Goal: Contribute content: Add original content to the website for others to see

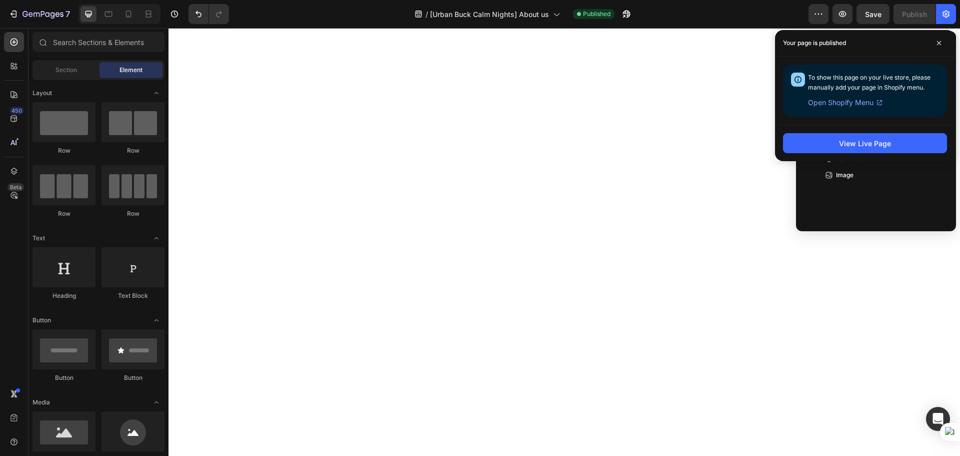
click at [948, 17] on icon "button" at bounding box center [946, 14] width 10 height 10
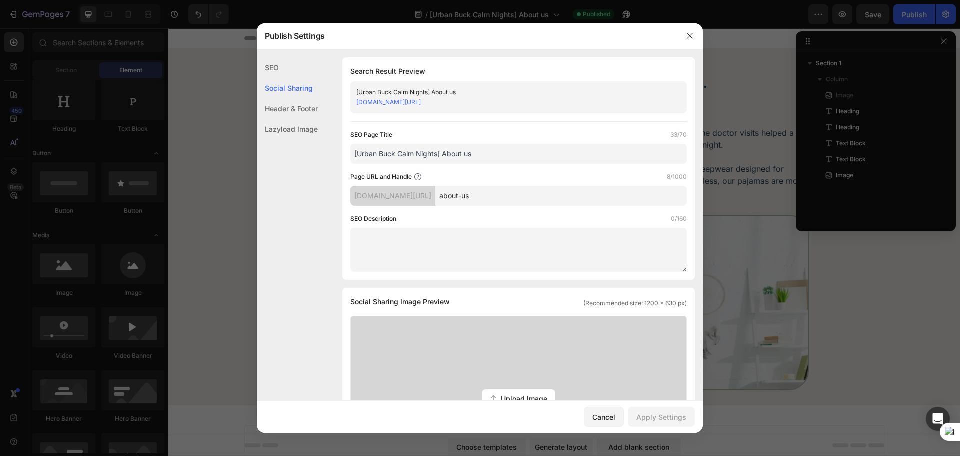
scroll to position [334, 0]
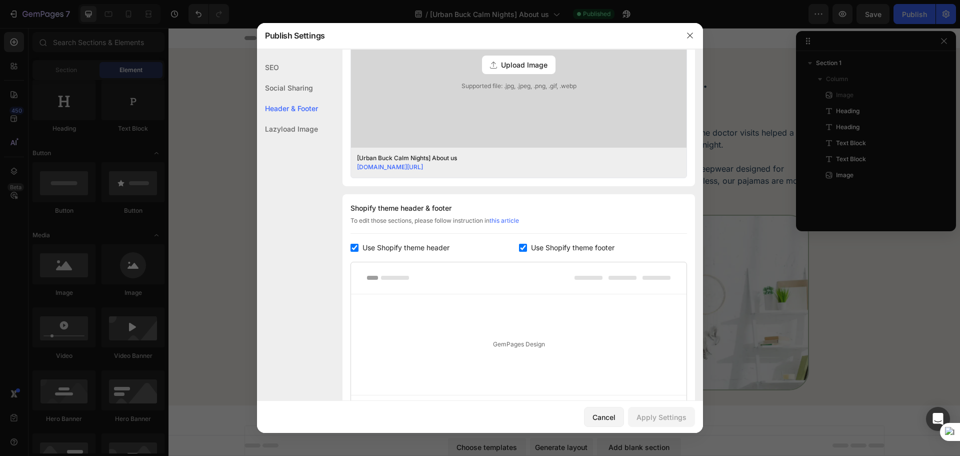
click at [576, 245] on span "Use Shopify theme footer" at bounding box center [573, 248] width 84 height 12
checkbox input "false"
click at [653, 413] on div "Apply Settings" at bounding box center [662, 417] width 50 height 11
click at [692, 39] on icon "button" at bounding box center [690, 36] width 8 height 8
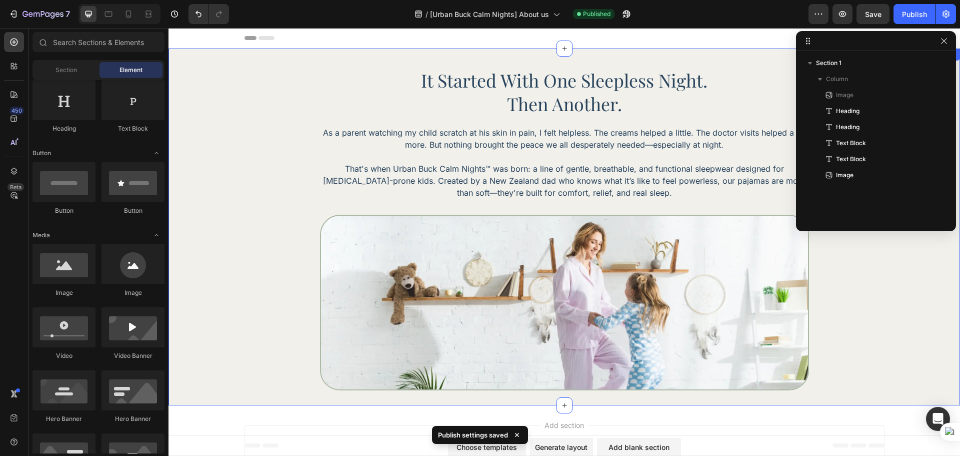
click at [771, 402] on div "Image it started with one sleepless night. Heading Then another. Heading As a p…" at bounding box center [565, 227] width 792 height 357
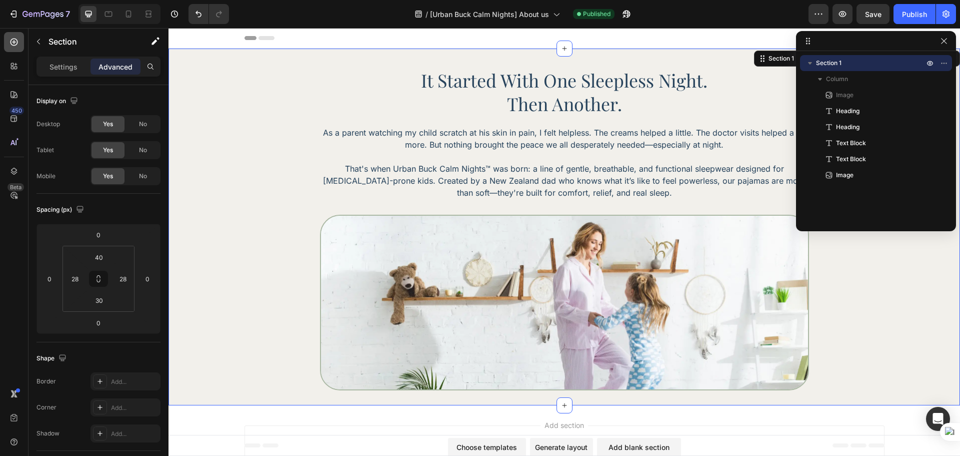
click at [17, 48] on div at bounding box center [14, 42] width 20 height 20
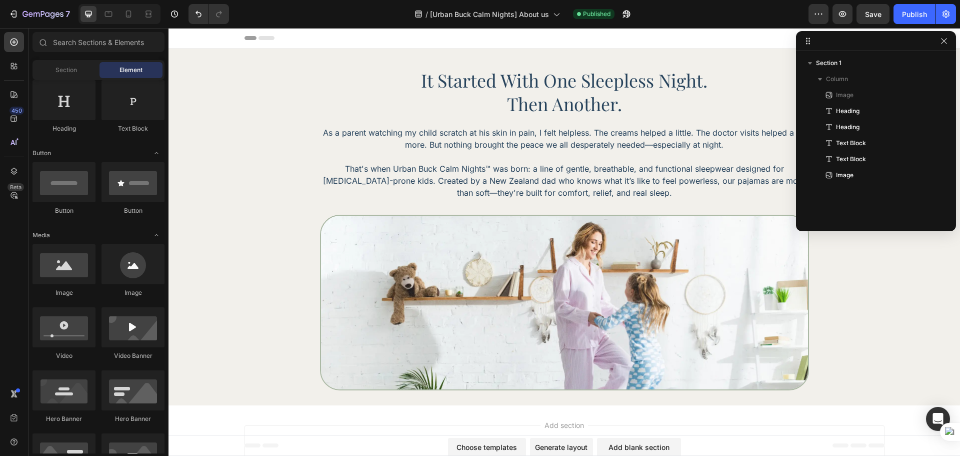
scroll to position [0, 0]
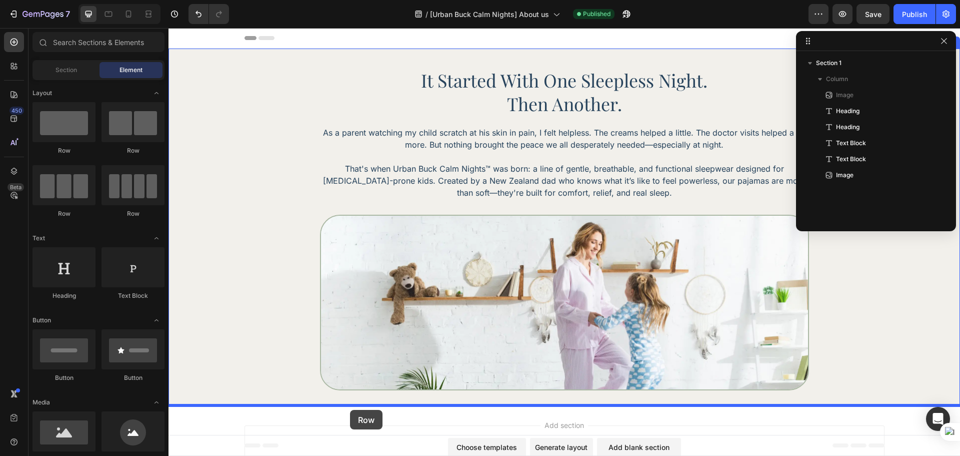
drag, startPoint x: 309, startPoint y: 148, endPoint x: 350, endPoint y: 410, distance: 264.7
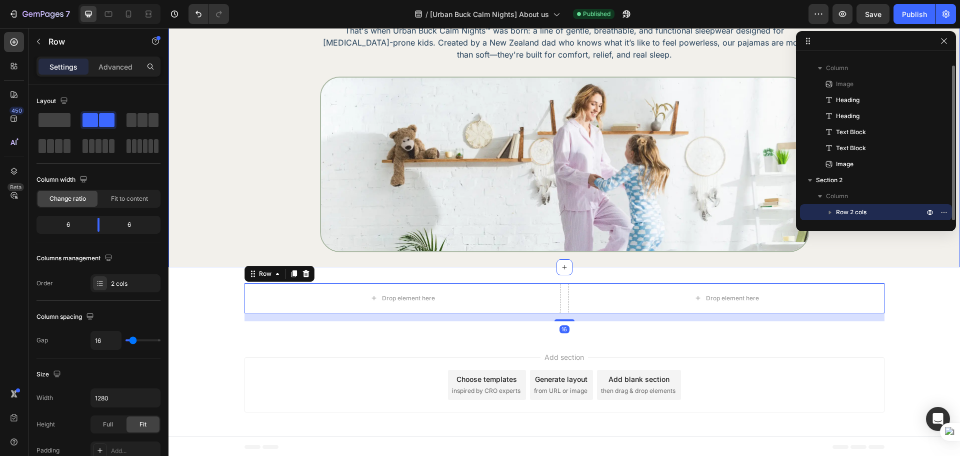
scroll to position [140, 0]
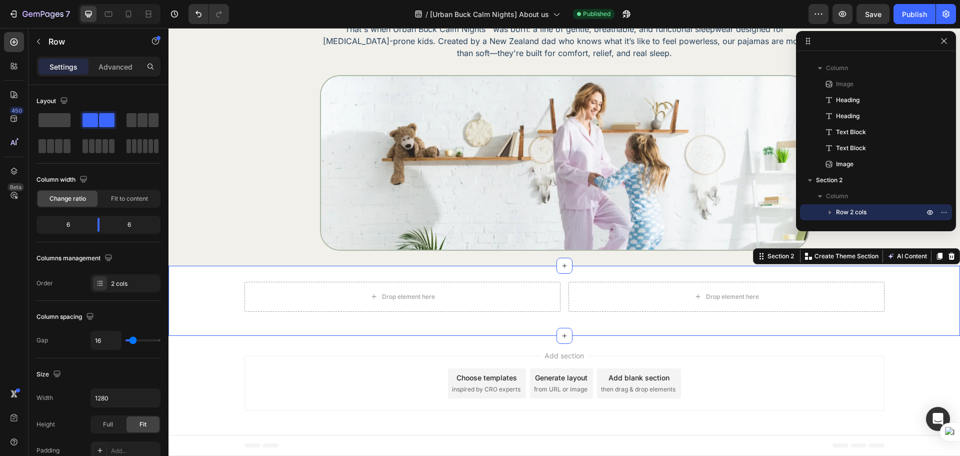
click at [222, 297] on div "Drop element here Drop element here Row" at bounding box center [565, 301] width 792 height 38
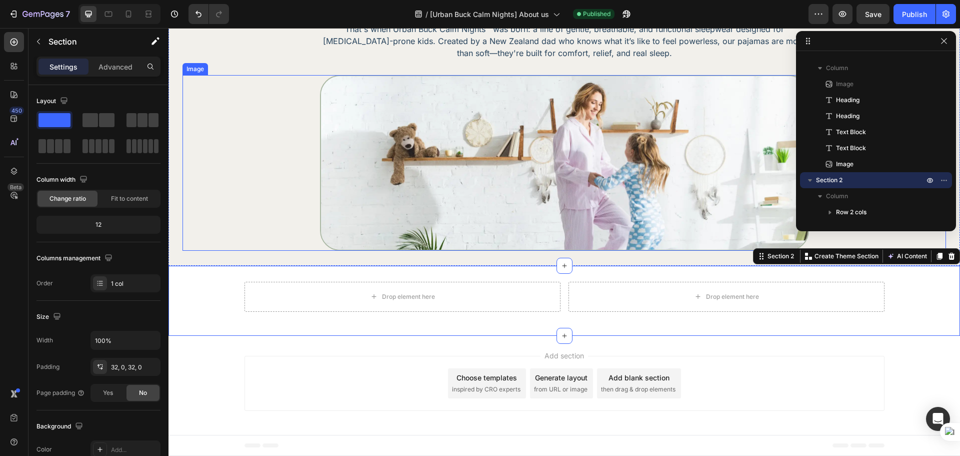
click at [242, 228] on div at bounding box center [565, 163] width 764 height 176
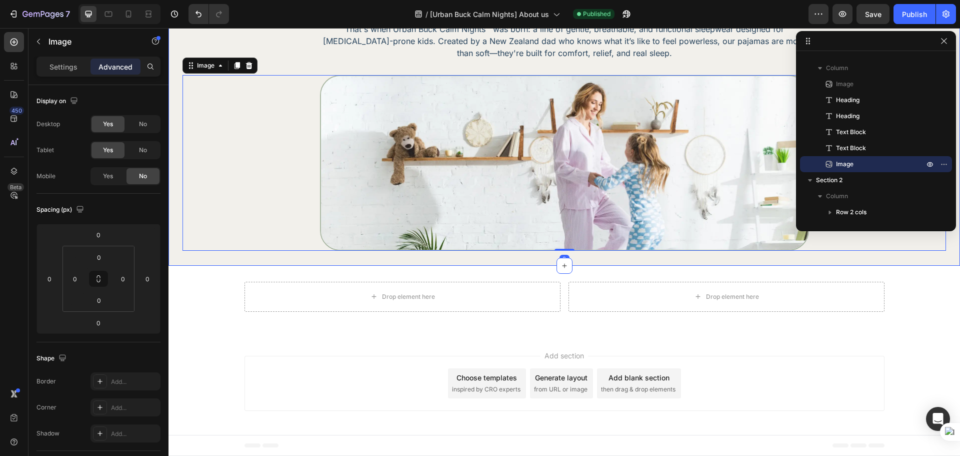
click at [239, 258] on div "Image it started with one sleepless night. Heading Then another. Heading As a p…" at bounding box center [565, 87] width 792 height 357
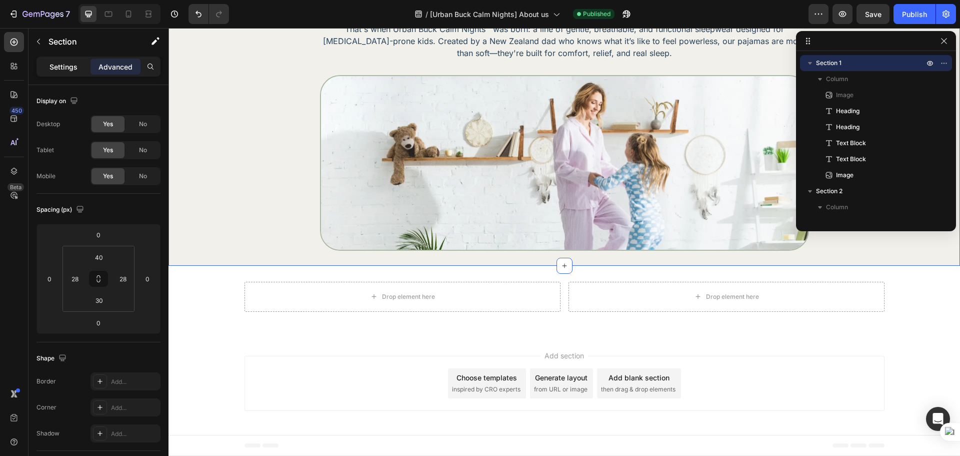
click at [57, 62] on p "Settings" at bounding box center [64, 67] width 28 height 11
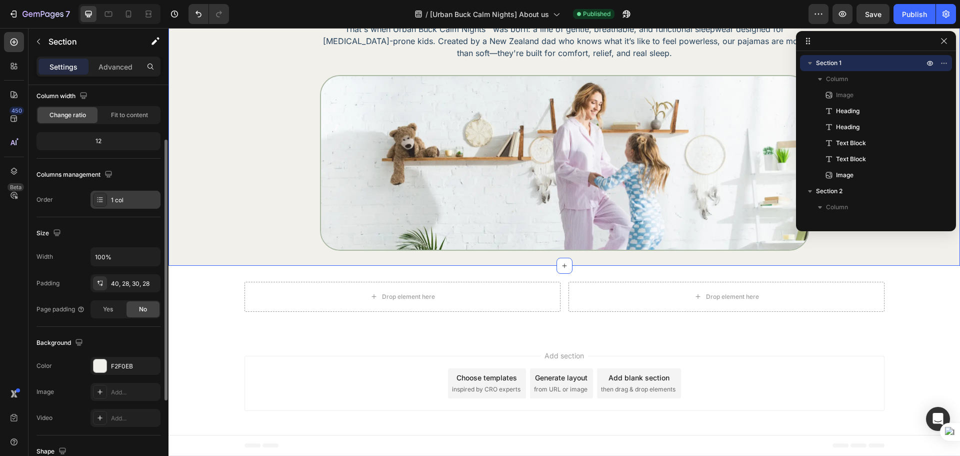
scroll to position [167, 0]
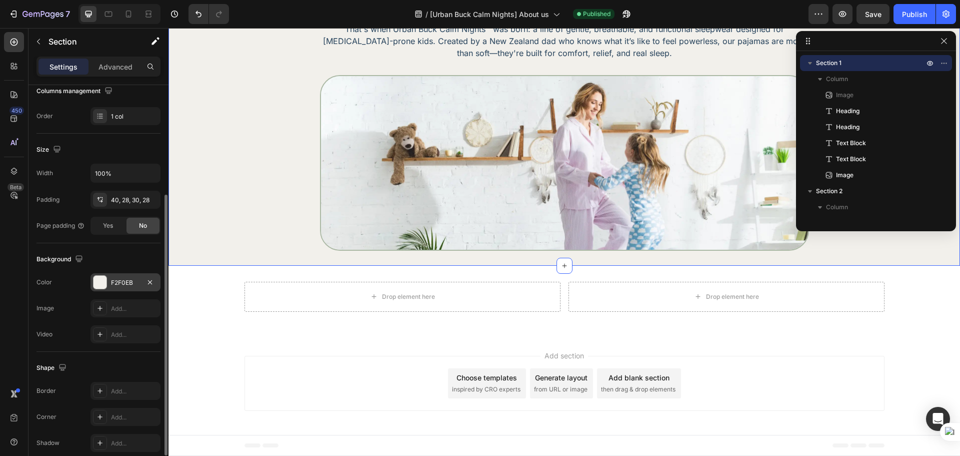
click at [115, 285] on div "F2F0EB" at bounding box center [125, 282] width 29 height 9
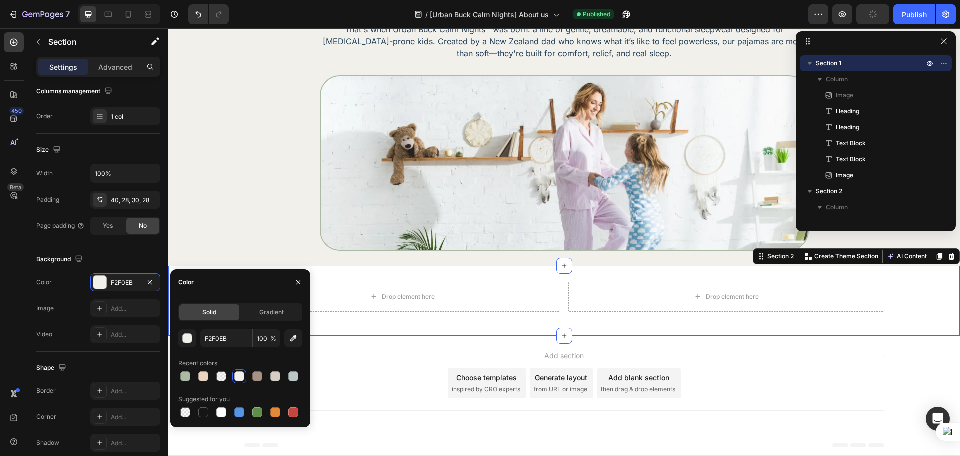
click at [386, 327] on div "Drop element here Drop element here Row Section 2 You can create reusable secti…" at bounding box center [565, 301] width 792 height 70
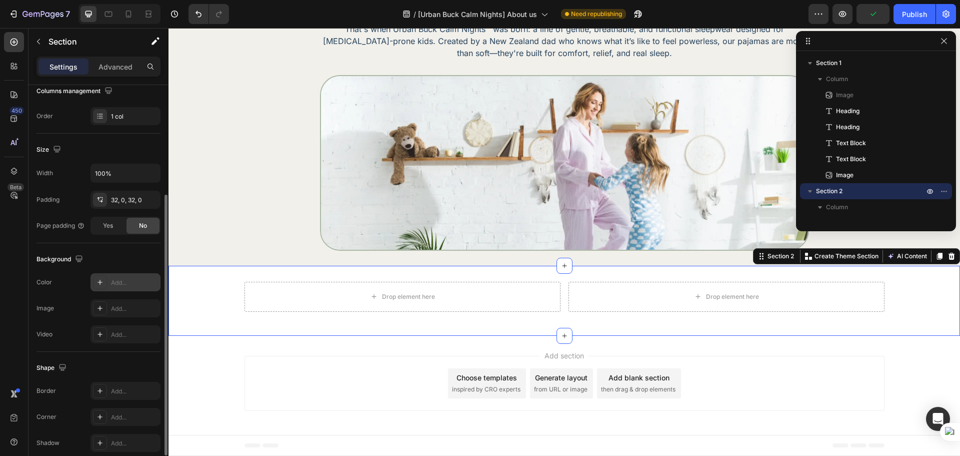
click at [126, 279] on div "Add..." at bounding box center [134, 282] width 47 height 9
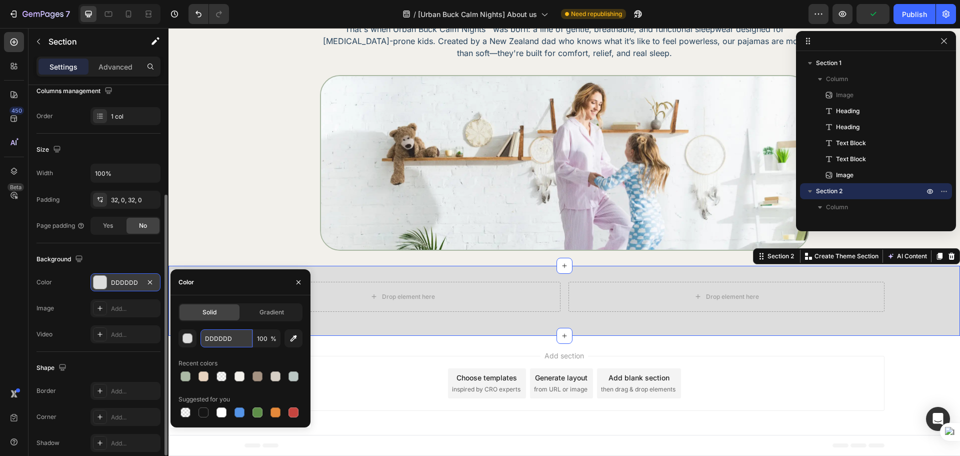
click at [232, 337] on input "DDDDDD" at bounding box center [227, 338] width 52 height 18
paste input "F2F0EB"
type input "F2F0EB"
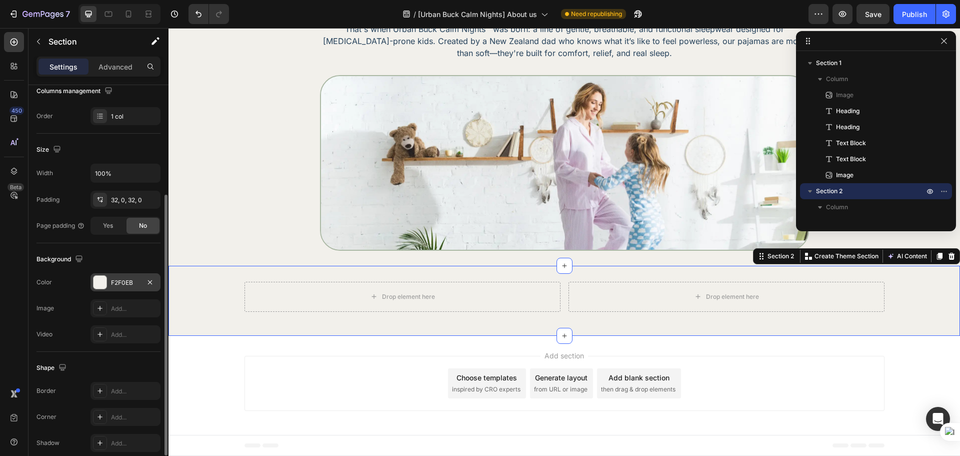
click at [21, 298] on div "450 Beta" at bounding box center [14, 208] width 20 height 352
click at [225, 291] on div "Drop element here Drop element here Row" at bounding box center [565, 301] width 792 height 38
click at [117, 72] on p "Advanced" at bounding box center [116, 67] width 34 height 11
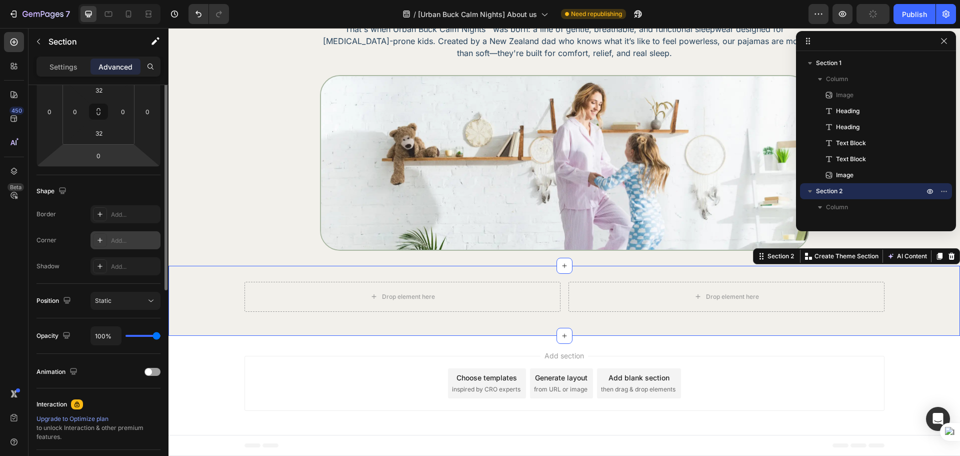
scroll to position [84, 0]
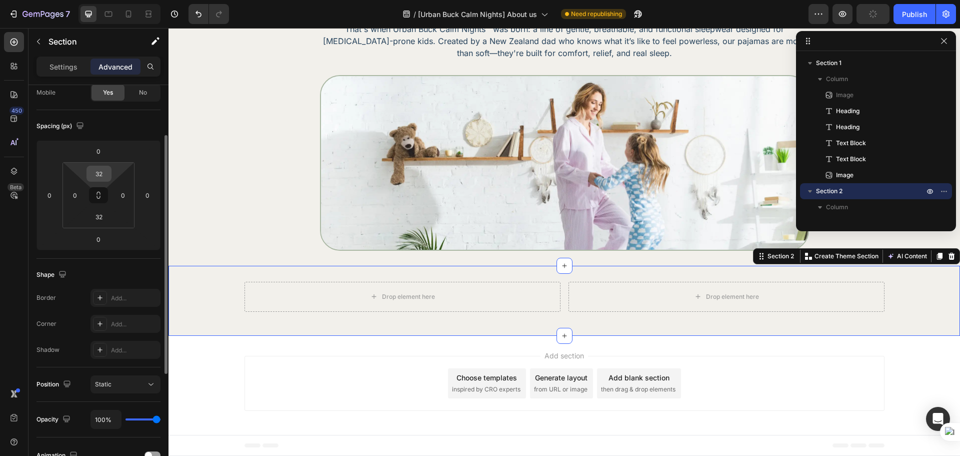
click at [103, 174] on input "32" at bounding box center [99, 173] width 20 height 15
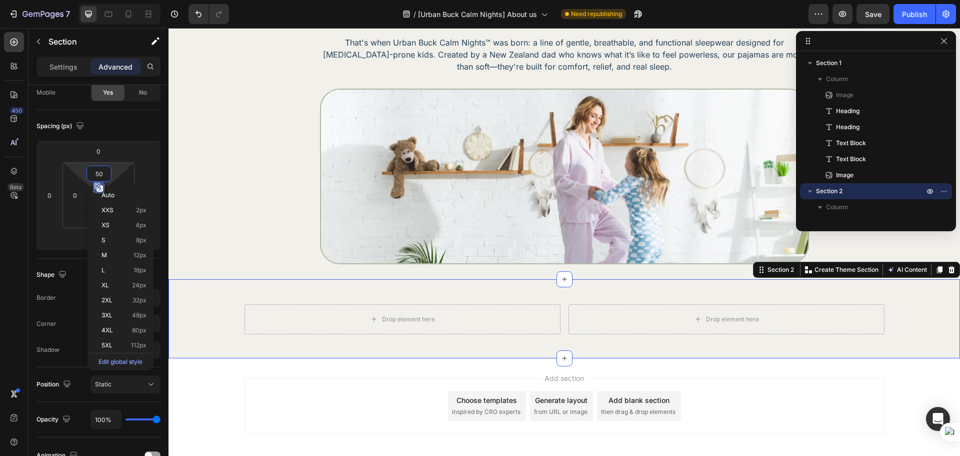
scroll to position [140, 0]
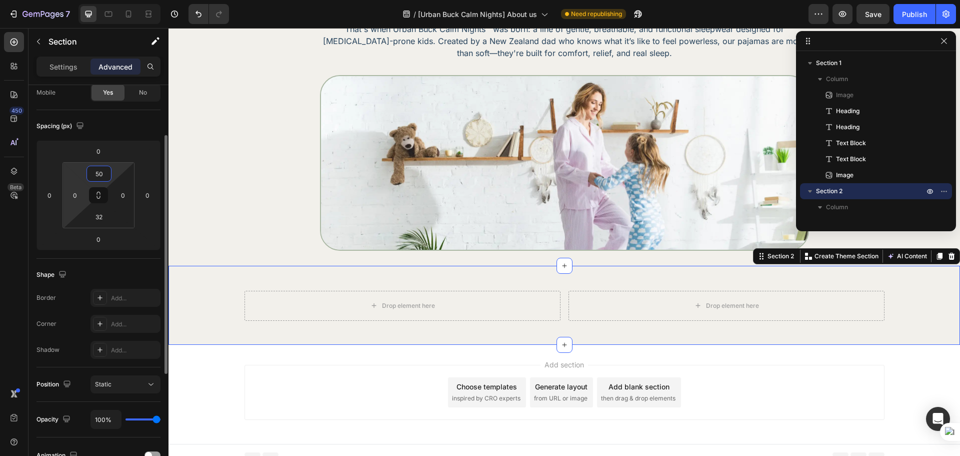
type input "50"
click at [70, 0] on html "7 Version history / [Urban Buck Calm Nights] About us Need republishing Preview…" at bounding box center [480, 0] width 960 height 0
type input "28"
click at [116, 0] on html "7 Version history / [Urban Buck Calm Nights] About us Need republishing Preview…" at bounding box center [480, 0] width 960 height 0
type input "28"
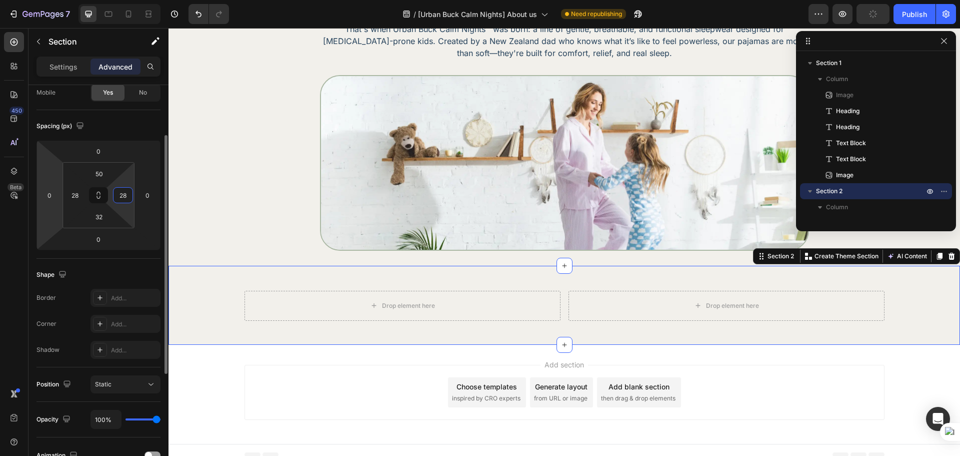
click at [40, 0] on html "7 Version history / [Urban Buck Calm Nights] About us Need republishing Preview…" at bounding box center [480, 0] width 960 height 0
click at [14, 256] on div "450 Beta" at bounding box center [14, 208] width 20 height 352
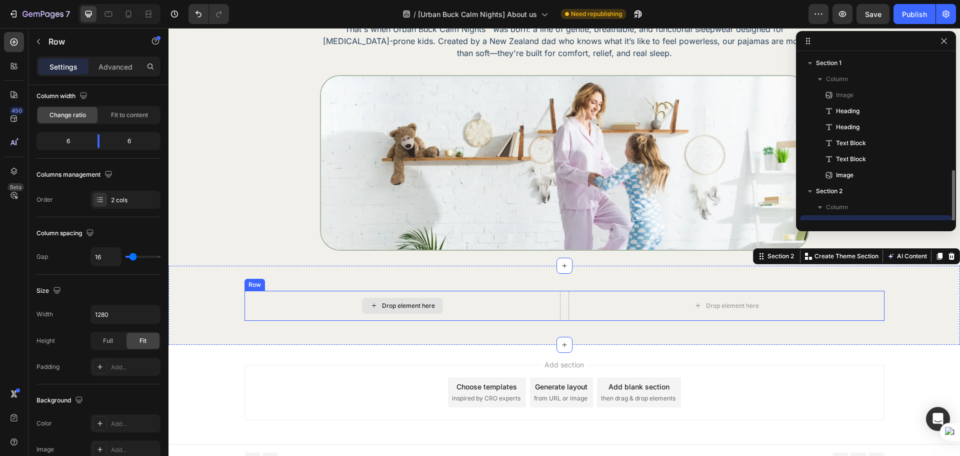
click at [555, 309] on div "Drop element here" at bounding box center [403, 306] width 316 height 30
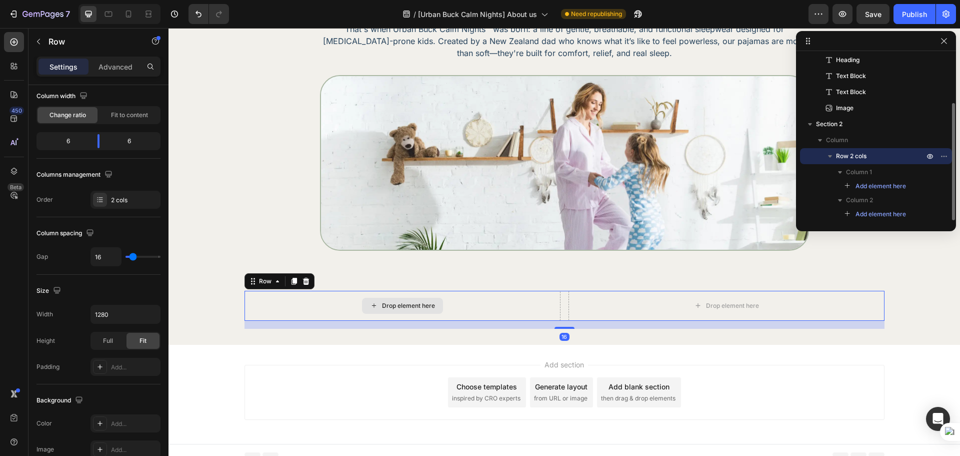
scroll to position [0, 0]
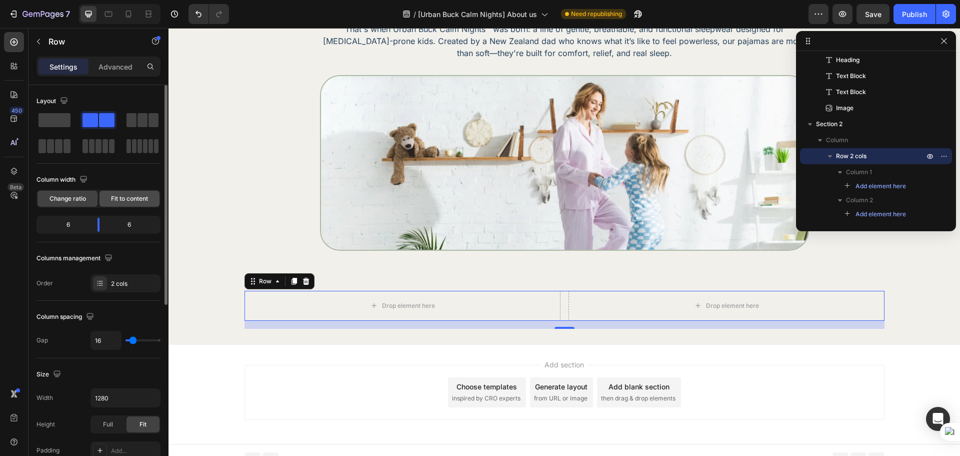
click at [116, 201] on span "Fit to content" at bounding box center [129, 198] width 37 height 9
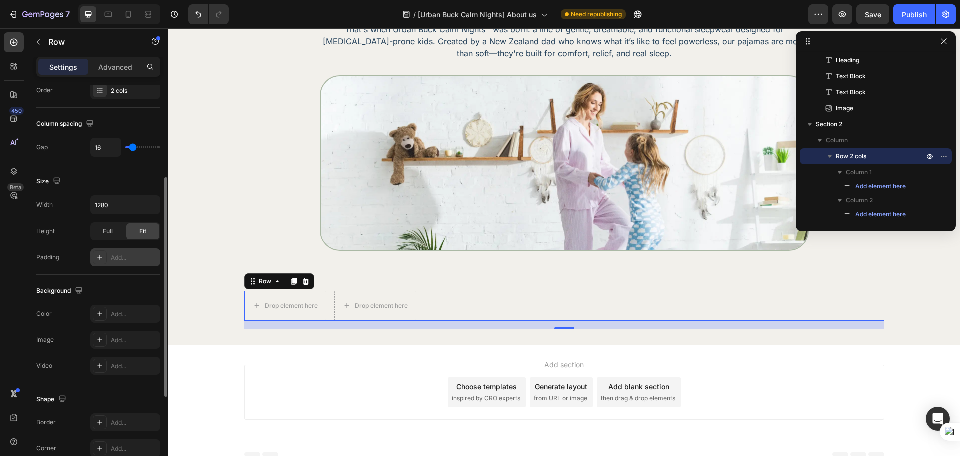
scroll to position [325, 0]
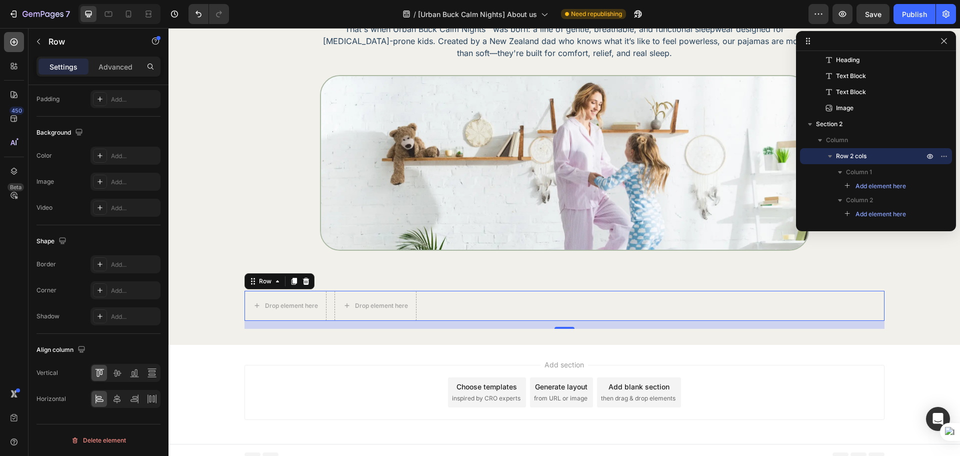
click at [20, 41] on div at bounding box center [14, 42] width 20 height 20
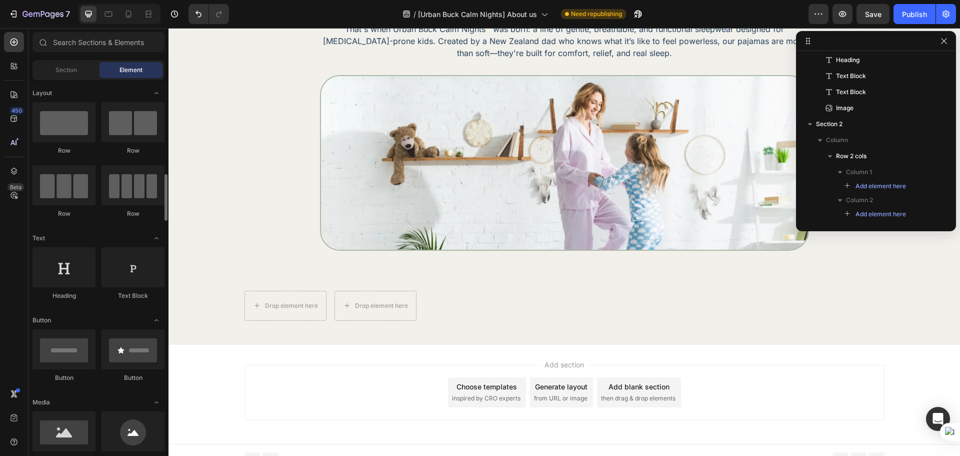
scroll to position [84, 0]
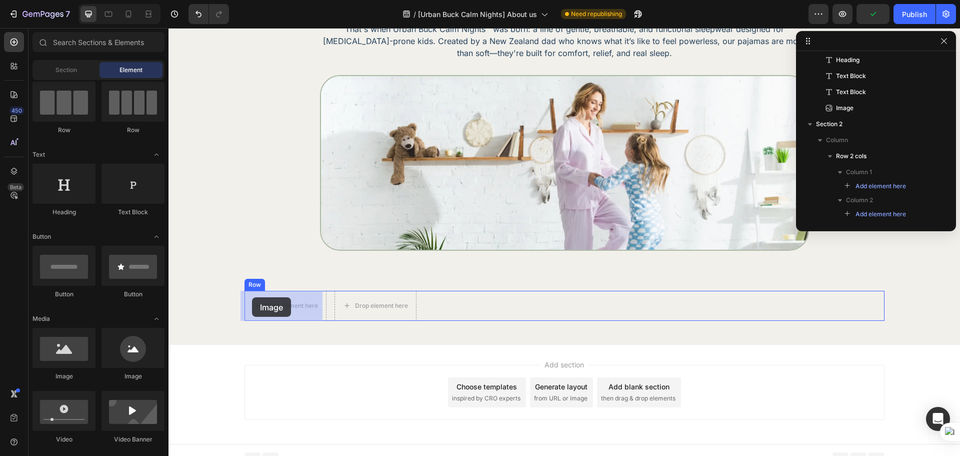
drag, startPoint x: 230, startPoint y: 372, endPoint x: 252, endPoint y: 297, distance: 78.2
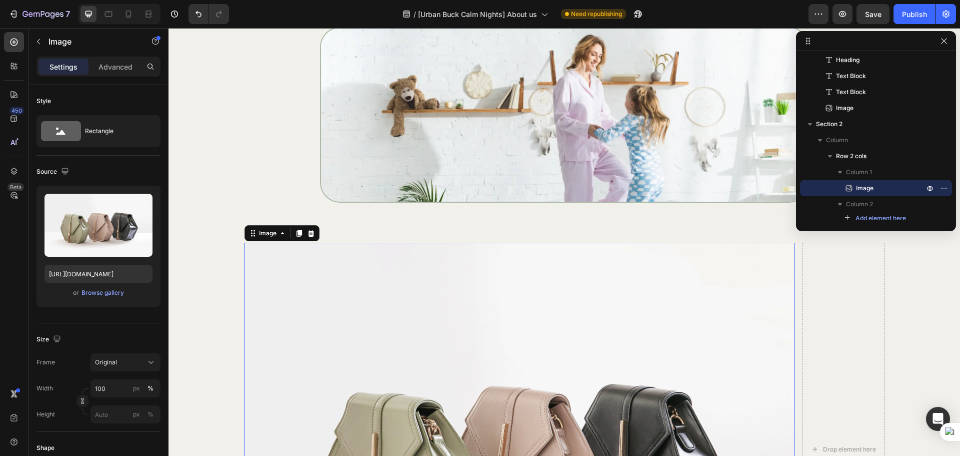
scroll to position [223, 0]
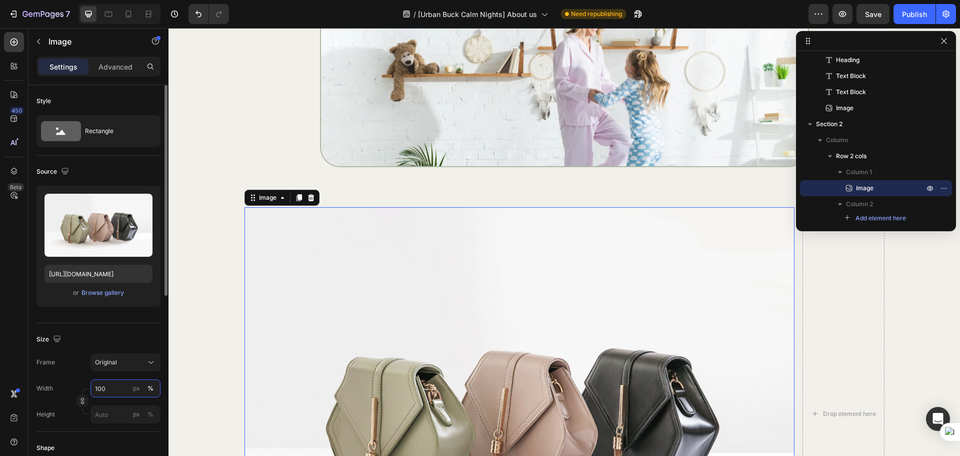
click at [113, 396] on input "100" at bounding box center [126, 388] width 70 height 18
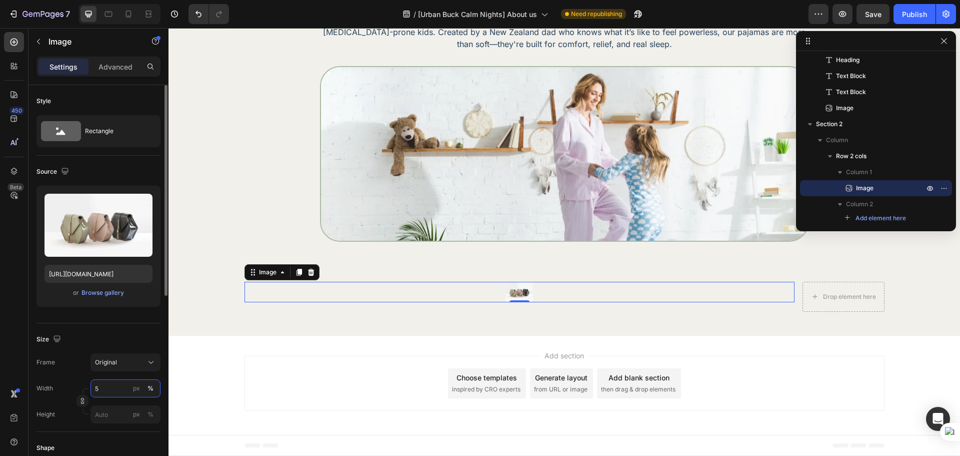
click at [113, 396] on input "5" at bounding box center [126, 388] width 70 height 18
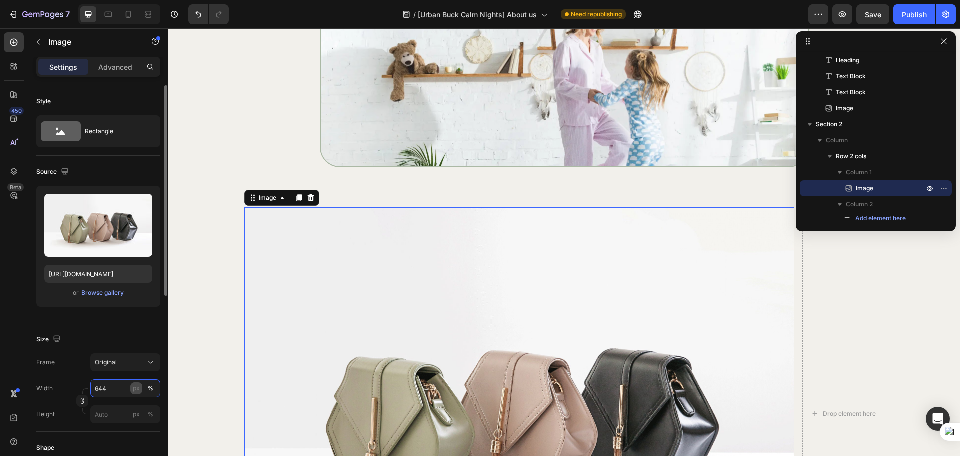
type input "644"
click at [140, 389] on div "px" at bounding box center [136, 388] width 7 height 9
click at [134, 386] on div "px" at bounding box center [136, 388] width 7 height 9
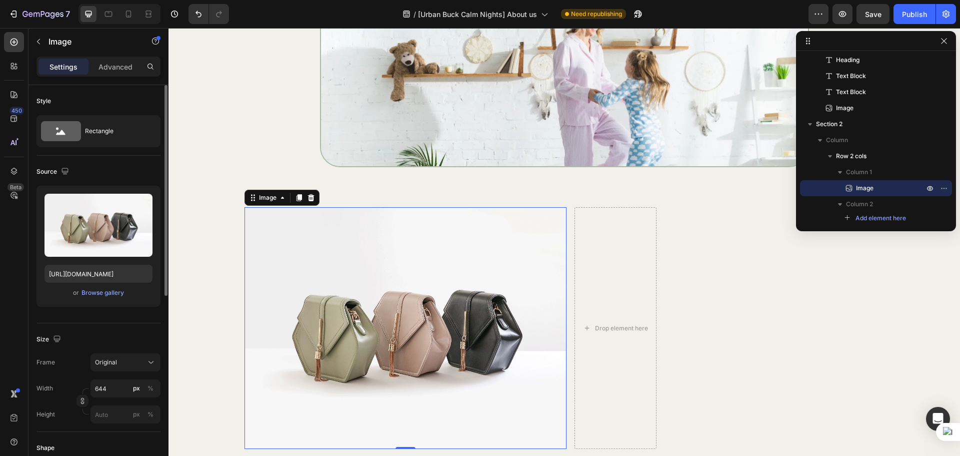
click at [141, 334] on div "Size" at bounding box center [99, 339] width 124 height 16
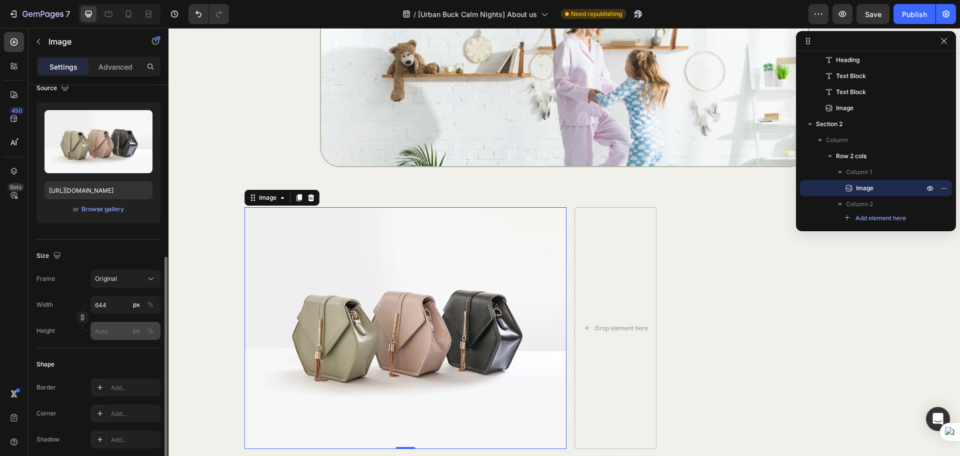
scroll to position [167, 0]
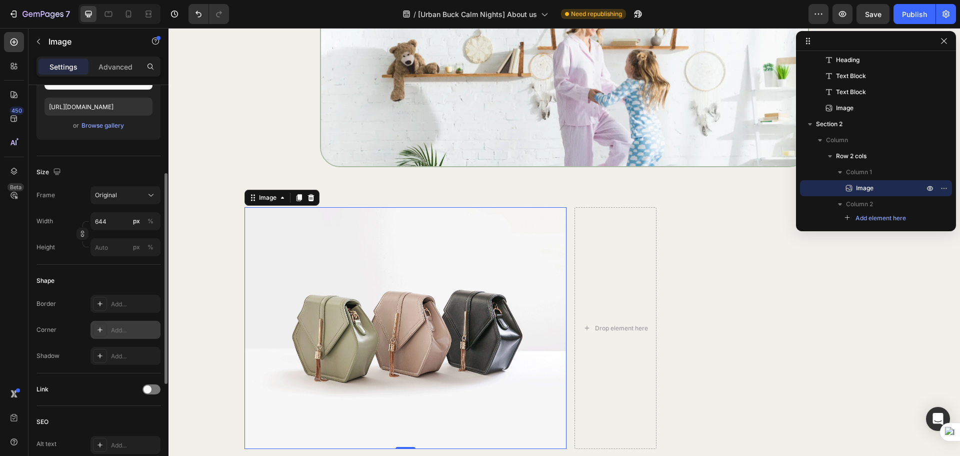
click at [115, 336] on div "Add..." at bounding box center [126, 330] width 70 height 18
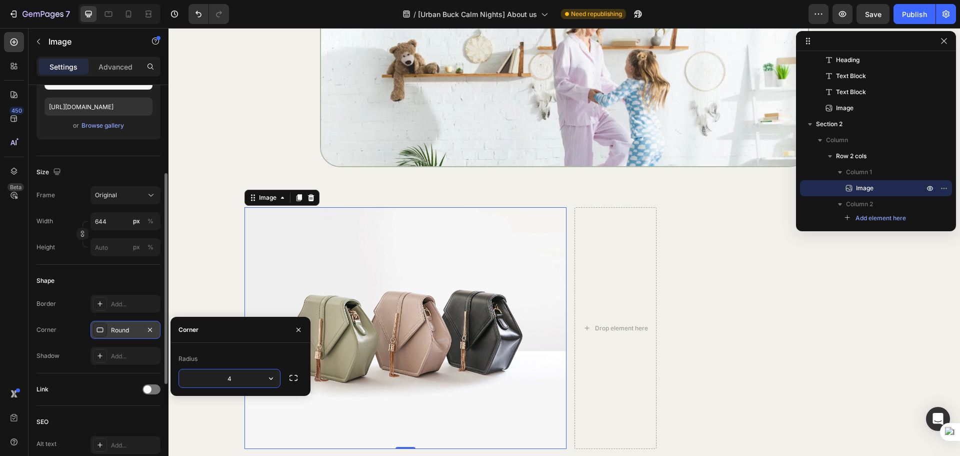
type input "40"
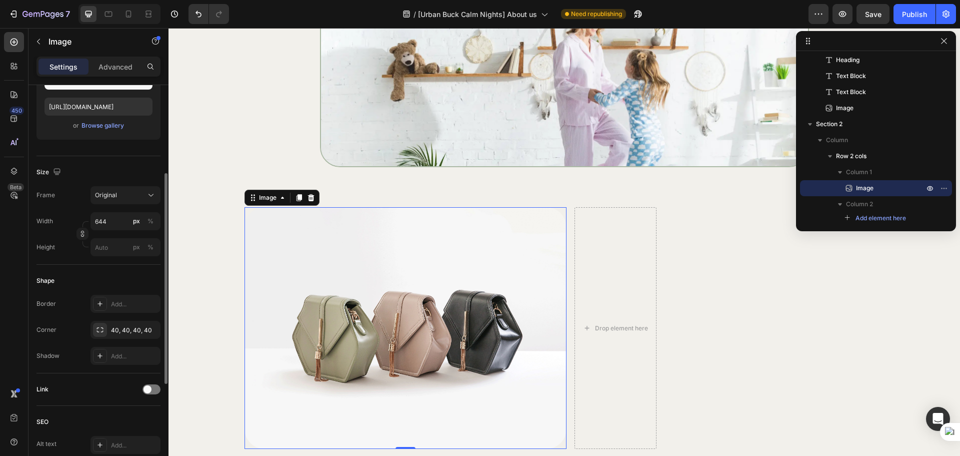
click at [117, 285] on div "Shape" at bounding box center [99, 281] width 124 height 16
click at [182, 315] on div "Image 0 Drop element here Row Section 2" at bounding box center [565, 327] width 792 height 291
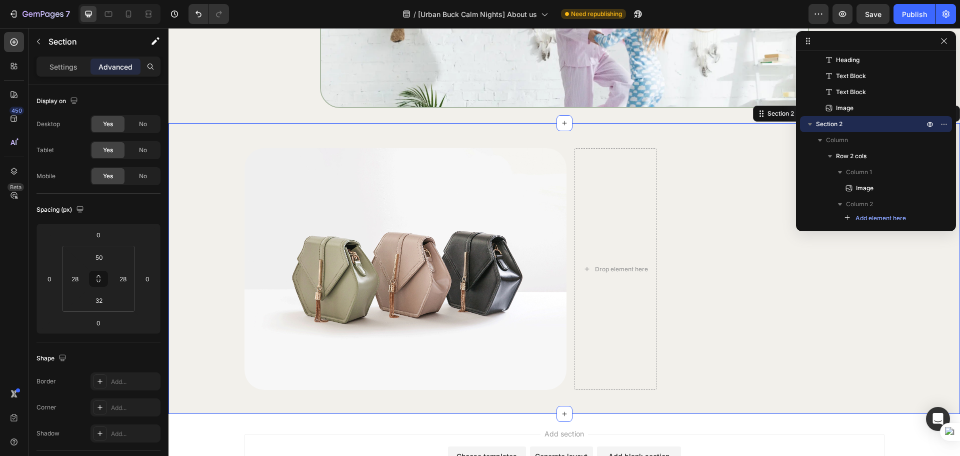
scroll to position [306, 0]
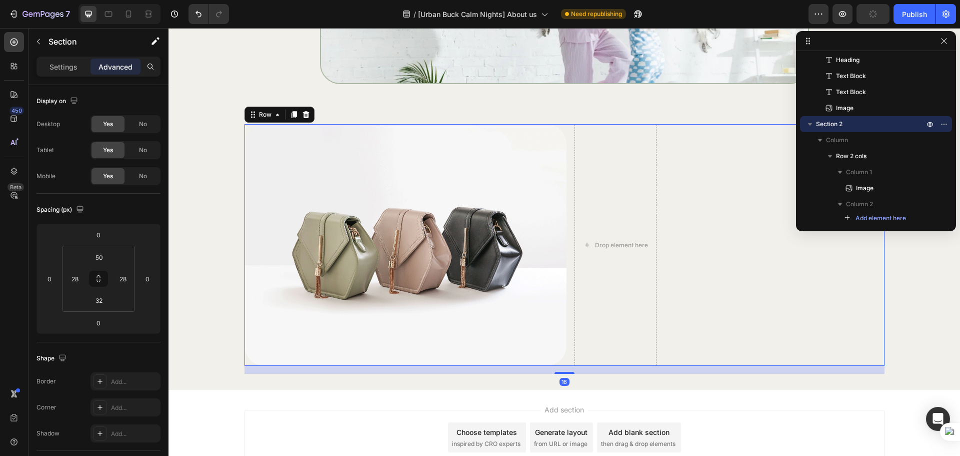
click at [681, 304] on div "Image Drop element here Row 16" at bounding box center [565, 245] width 640 height 242
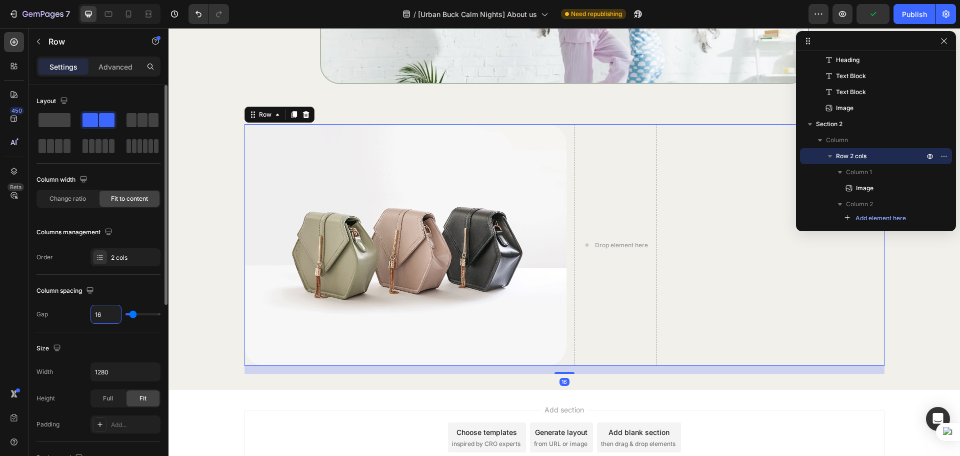
click at [110, 316] on input "16" at bounding box center [106, 314] width 30 height 18
type input "5"
type input "59"
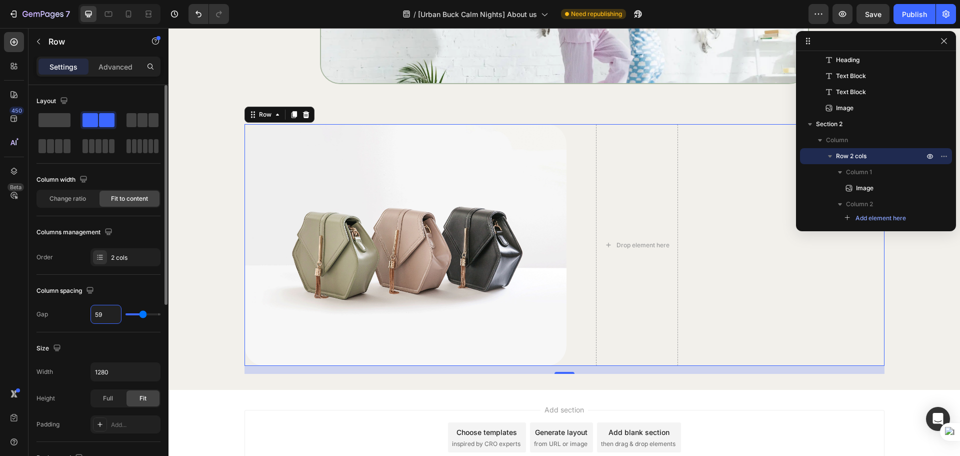
click at [128, 280] on div "Column spacing Gap 59" at bounding box center [99, 304] width 124 height 58
click at [107, 315] on input "59" at bounding box center [106, 314] width 30 height 18
type input "5"
type input "50"
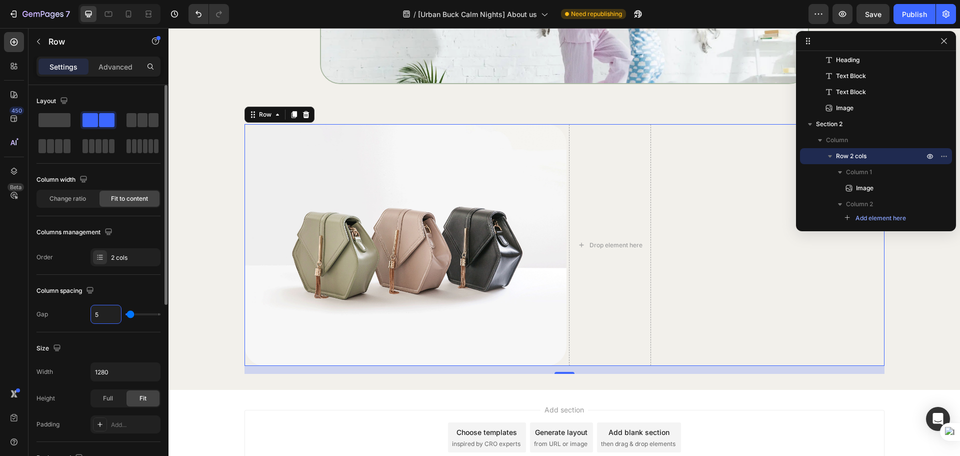
type input "50"
click at [127, 285] on div "Column spacing" at bounding box center [99, 291] width 124 height 16
click at [2, 47] on div "450 Beta" at bounding box center [14, 242] width 29 height 428
click at [4, 47] on div at bounding box center [14, 42] width 20 height 20
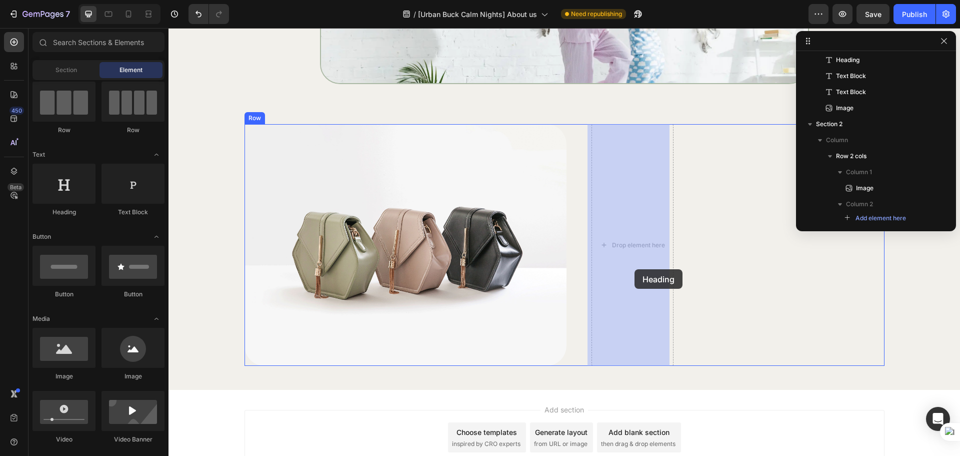
drag, startPoint x: 256, startPoint y: 219, endPoint x: 635, endPoint y: 269, distance: 381.8
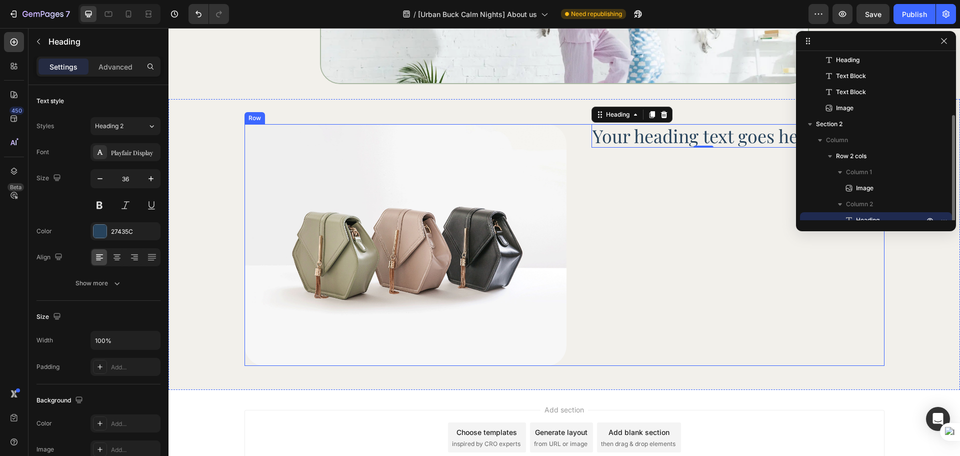
scroll to position [75, 0]
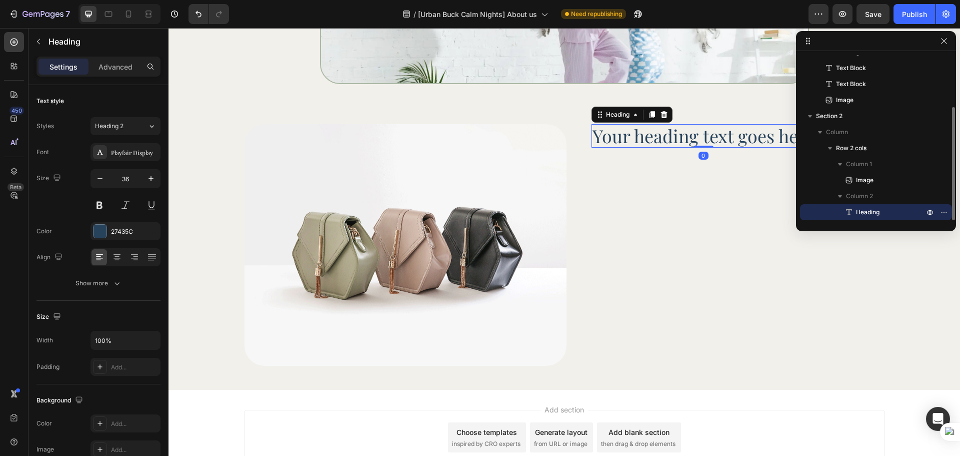
click at [635, 269] on div "Your heading text goes here Heading 0" at bounding box center [704, 245] width 224 height 242
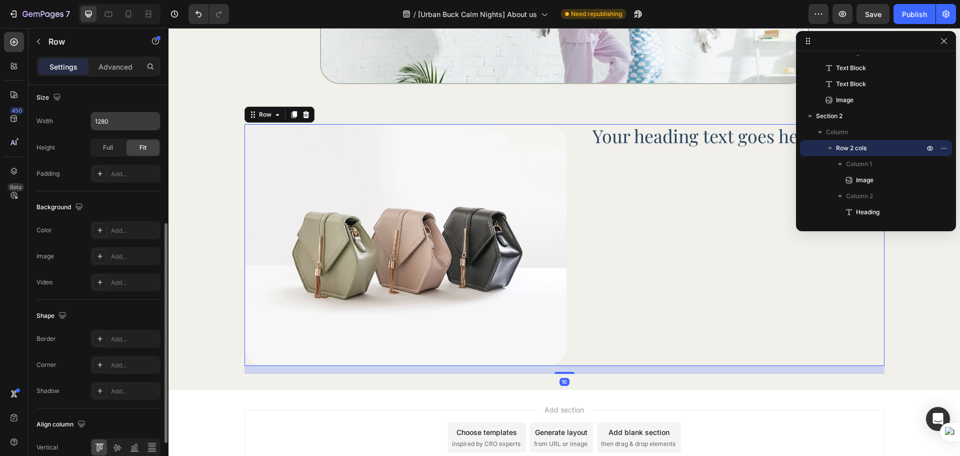
scroll to position [325, 0]
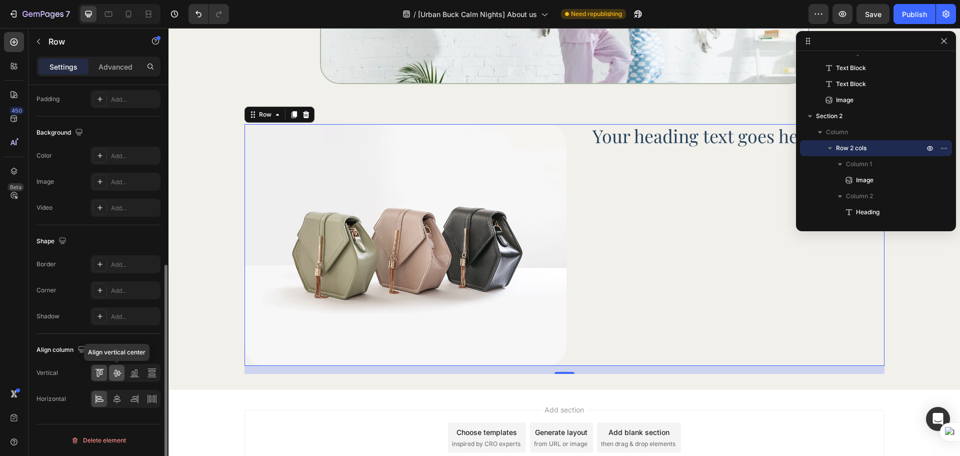
click at [115, 374] on icon at bounding box center [117, 373] width 8 height 7
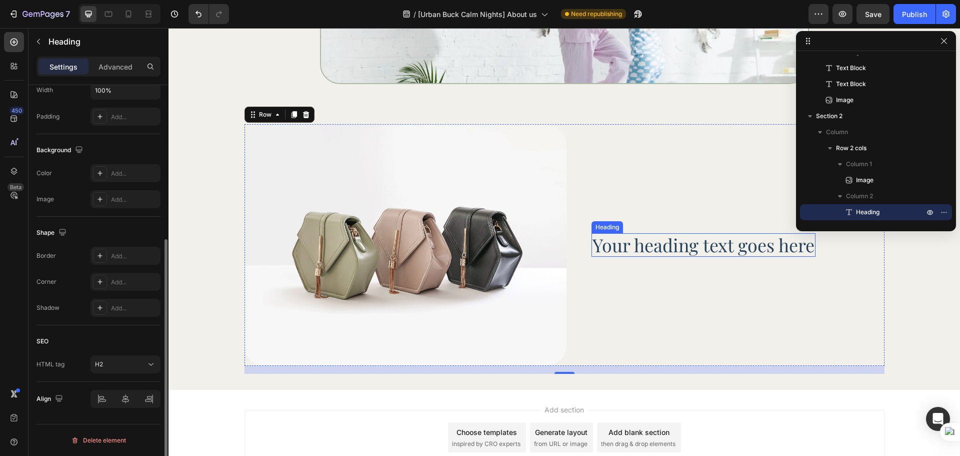
click at [649, 240] on h2 "Your heading text goes here" at bounding box center [704, 245] width 224 height 24
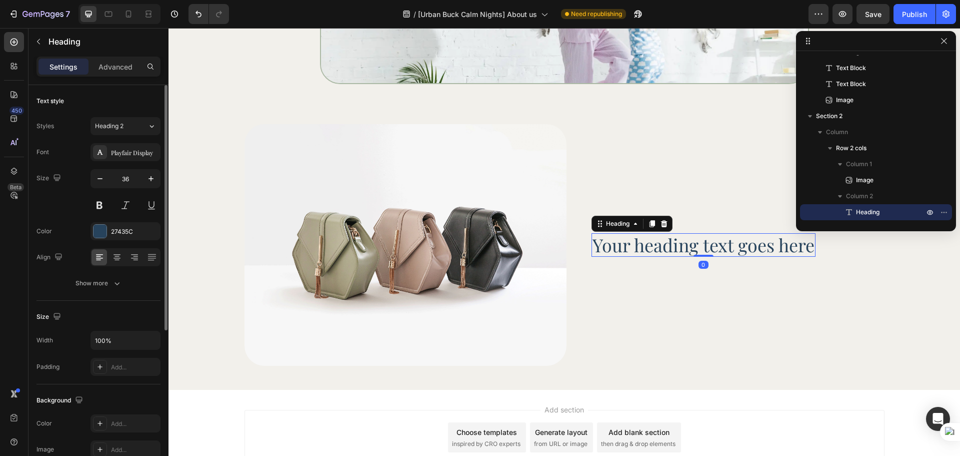
click at [649, 240] on h2 "Your heading text goes here" at bounding box center [704, 245] width 224 height 24
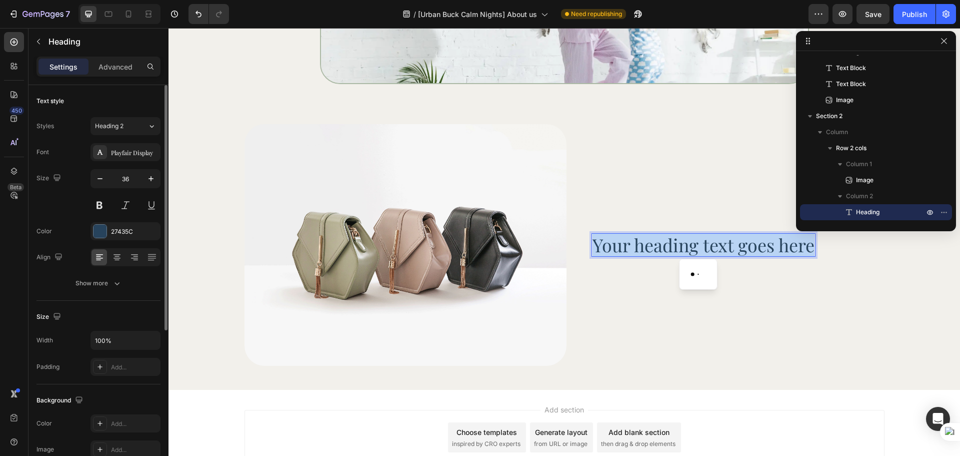
click at [649, 240] on p "Your heading text goes here" at bounding box center [704, 245] width 222 height 22
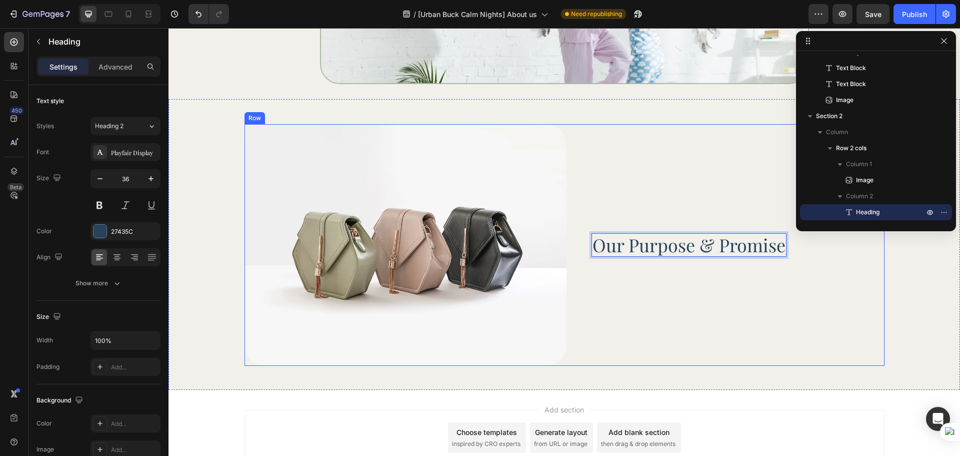
click at [798, 244] on div "Image Our Purpose & Promise Heading 0 Row" at bounding box center [565, 245] width 640 height 242
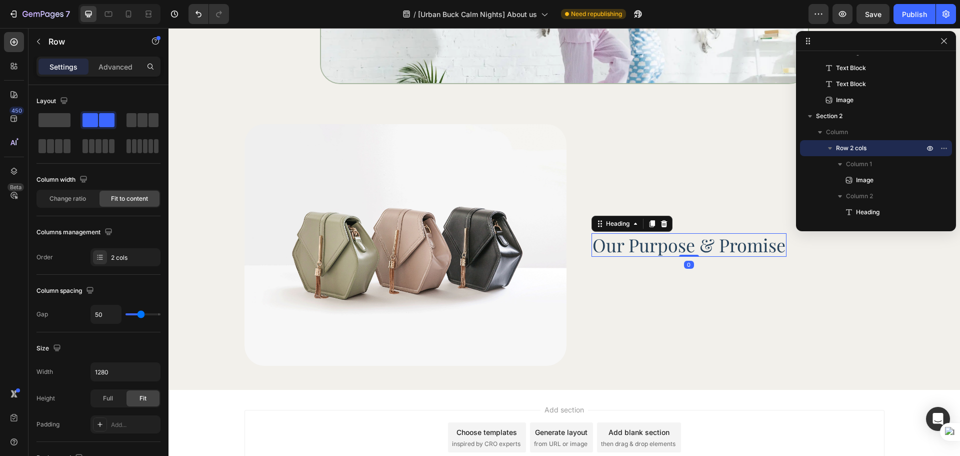
click at [767, 251] on p "Our Purpose & Promise" at bounding box center [689, 245] width 193 height 22
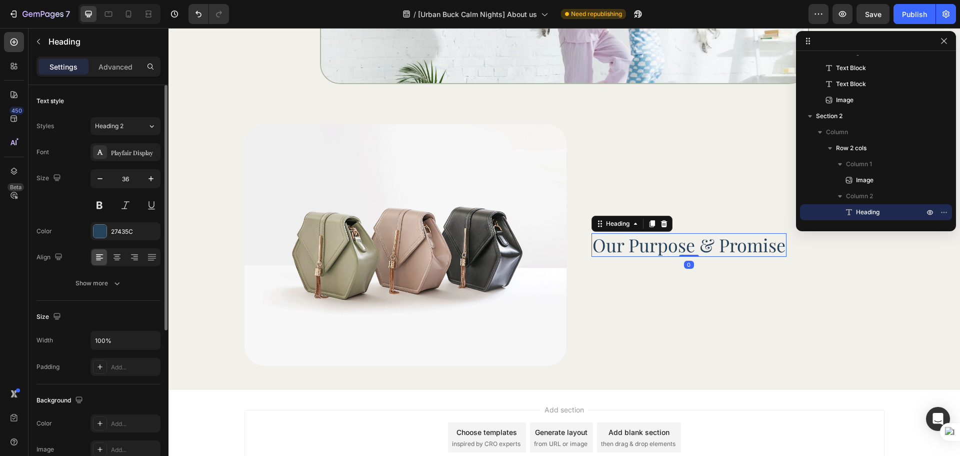
click at [116, 70] on p "Advanced" at bounding box center [116, 67] width 34 height 11
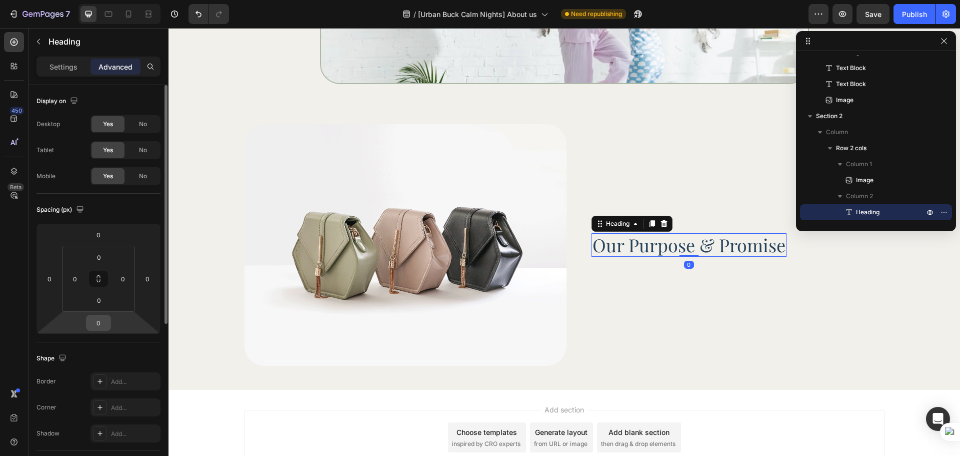
click at [95, 326] on input "0" at bounding box center [99, 322] width 20 height 15
type input "20"
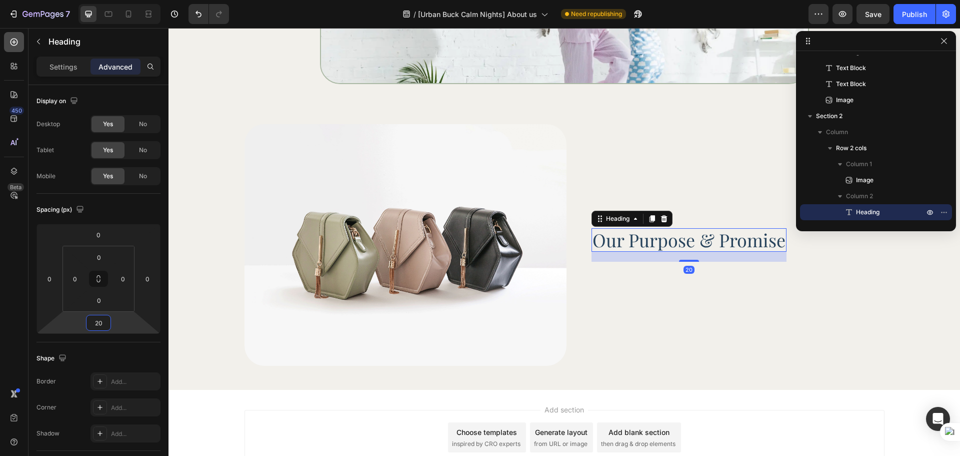
click at [15, 44] on icon at bounding box center [14, 42] width 10 height 10
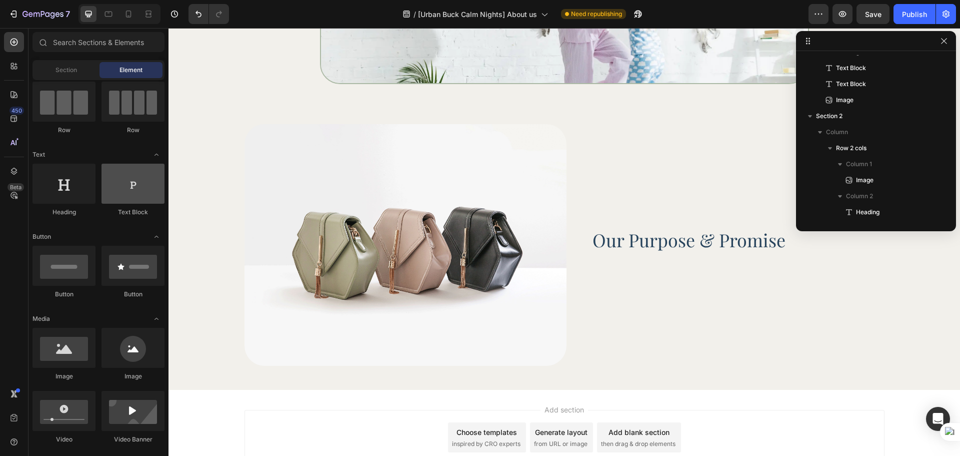
click at [102, 192] on div at bounding box center [133, 184] width 63 height 40
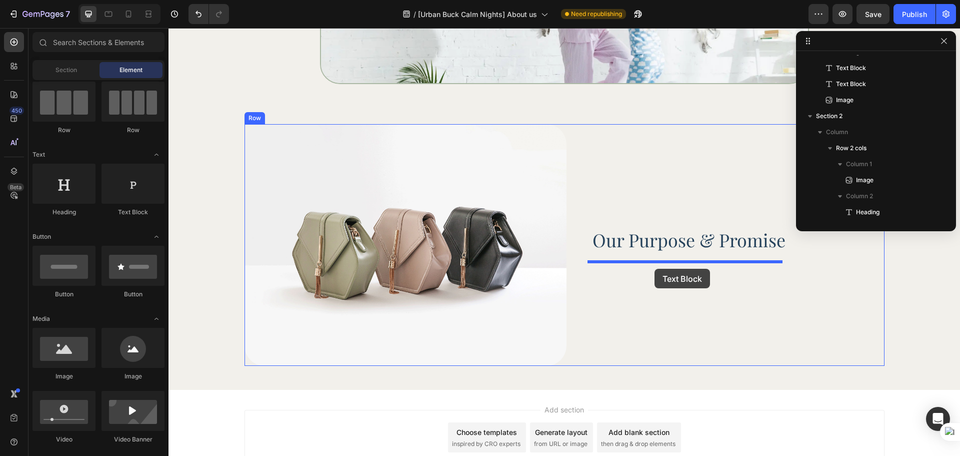
drag, startPoint x: 298, startPoint y: 212, endPoint x: 655, endPoint y: 269, distance: 361.5
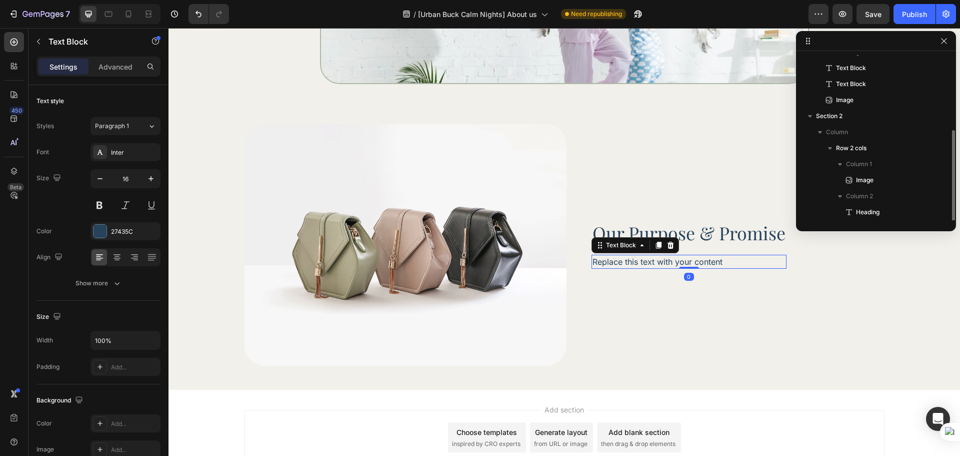
scroll to position [91, 0]
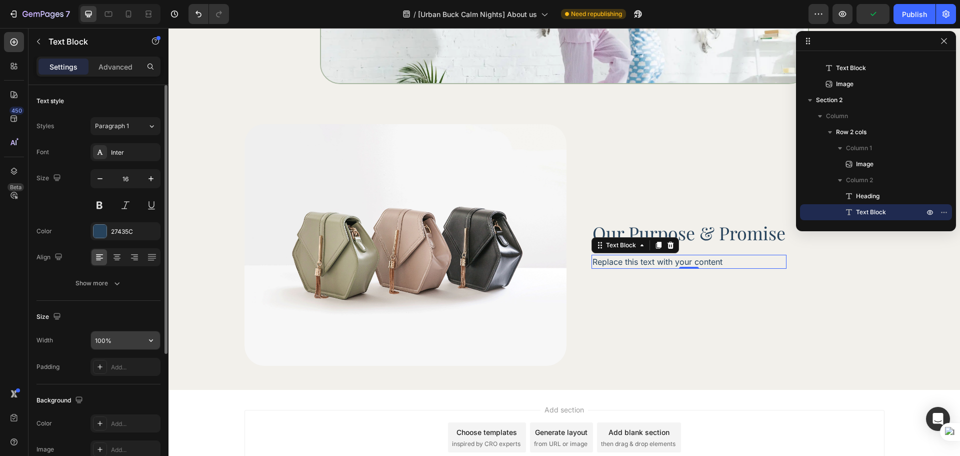
click at [94, 332] on input "100%" at bounding box center [125, 340] width 69 height 18
type input "584"
click at [138, 302] on div "Size Width 584 Padding Add..." at bounding box center [99, 343] width 124 height 84
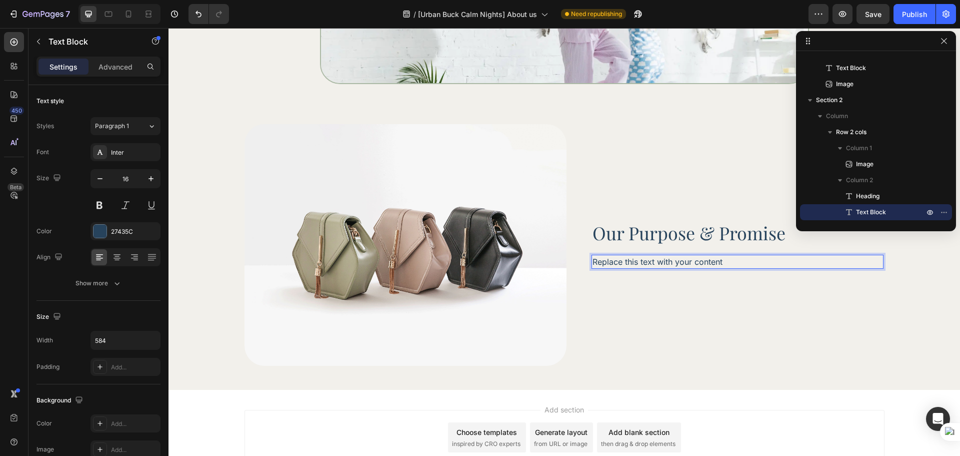
click at [684, 265] on div "Replace this text with your content" at bounding box center [738, 262] width 292 height 14
click at [684, 265] on p "Replace this text with your content" at bounding box center [738, 262] width 290 height 12
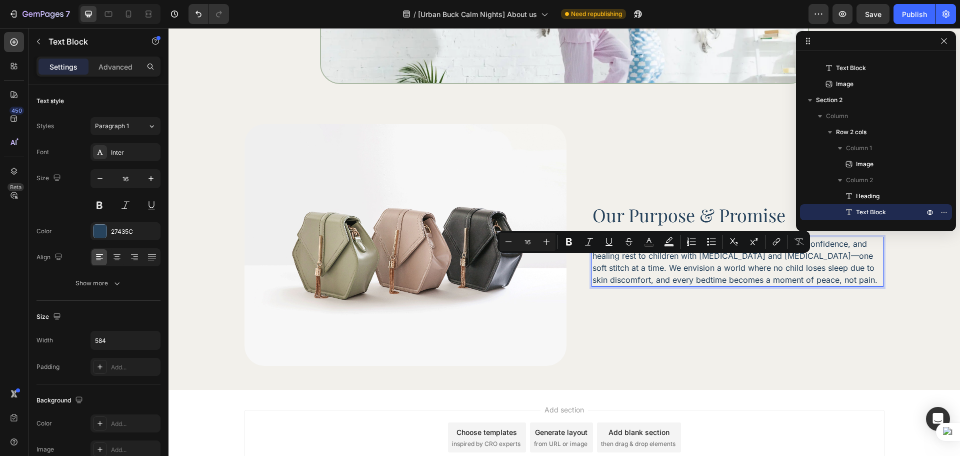
scroll to position [288, 0]
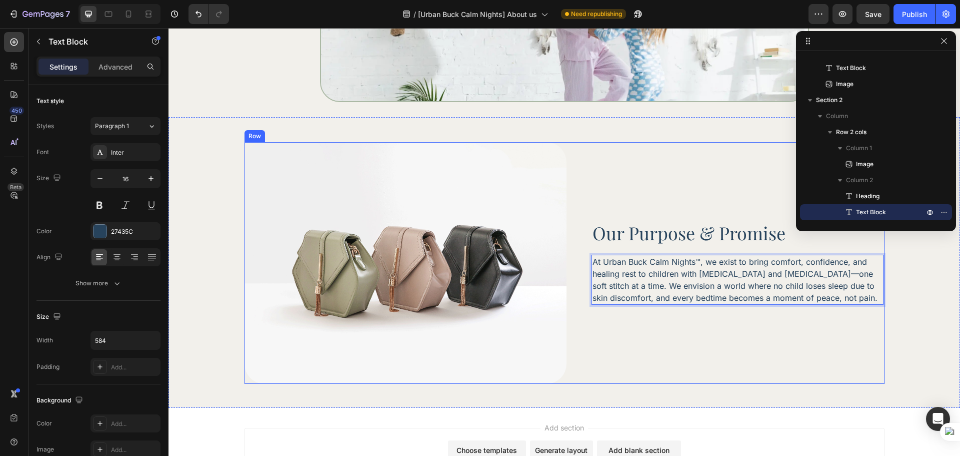
click at [630, 351] on div "Our Purpose & Promise Heading At Urban Buck Calm Nights™, we exist to bring com…" at bounding box center [738, 263] width 292 height 242
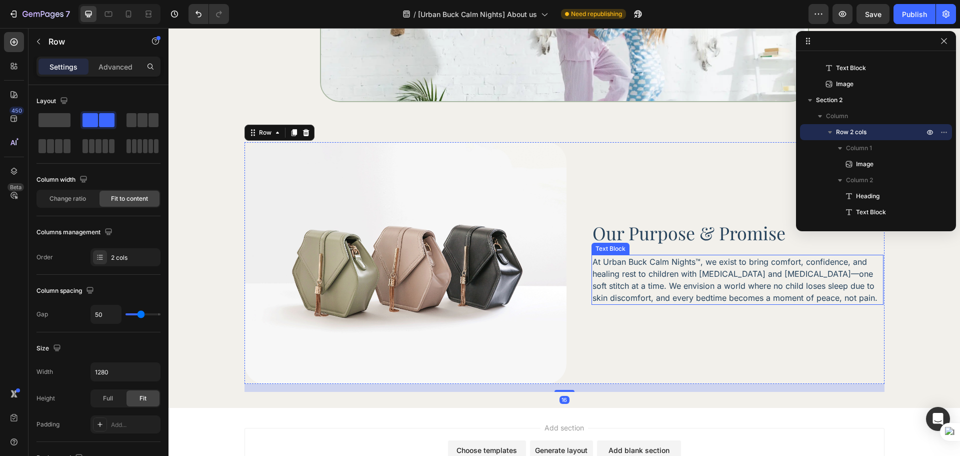
click at [650, 285] on p "At Urban Buck Calm Nights™, we exist to bring comfort, confidence, and healing …" at bounding box center [738, 280] width 290 height 48
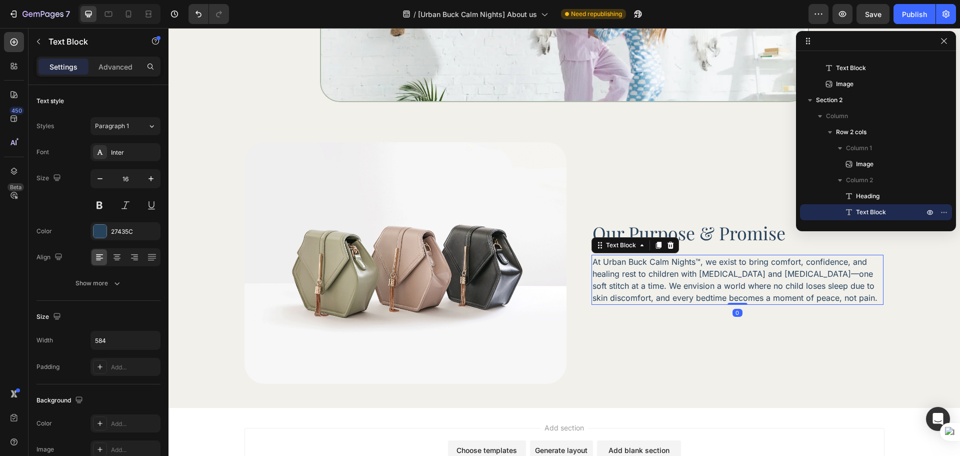
click at [651, 238] on div "Text Block" at bounding box center [636, 245] width 88 height 16
click at [656, 248] on icon at bounding box center [659, 245] width 6 height 7
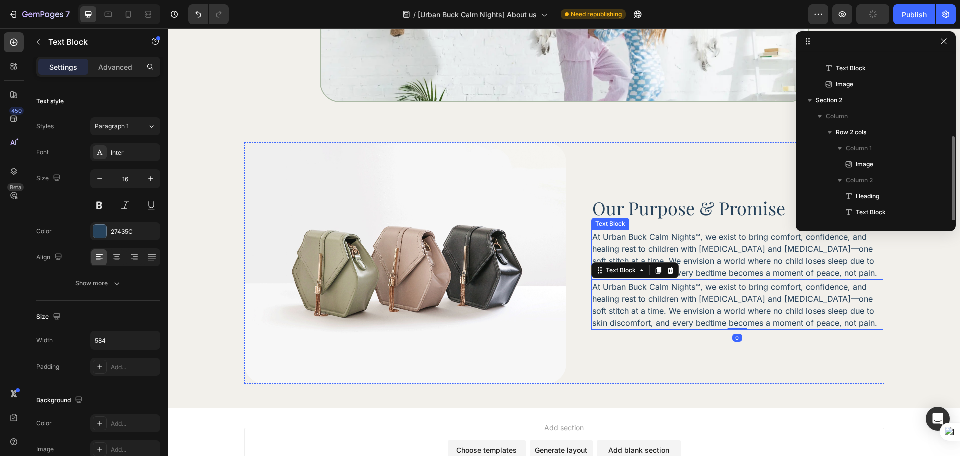
scroll to position [107, 0]
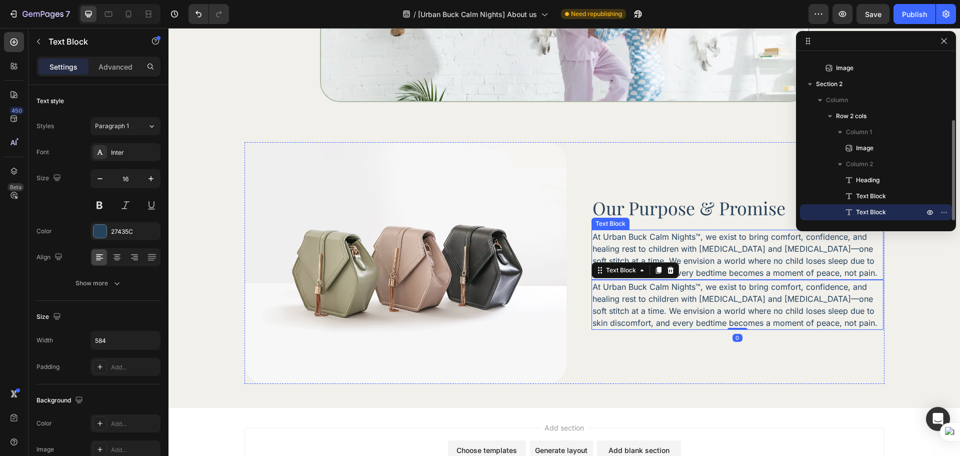
click at [739, 266] on p "At Urban Buck Calm Nights™, we exist to bring comfort, confidence, and healing …" at bounding box center [738, 255] width 290 height 48
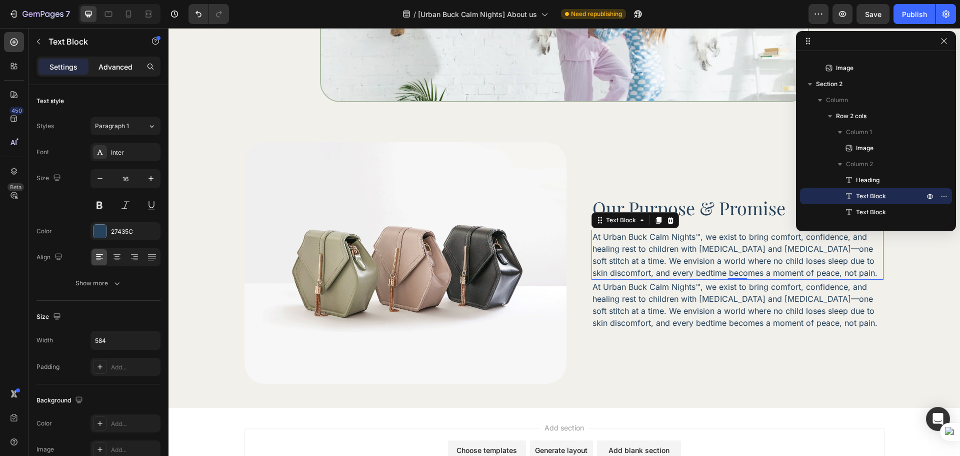
click at [117, 70] on p "Advanced" at bounding box center [116, 67] width 34 height 11
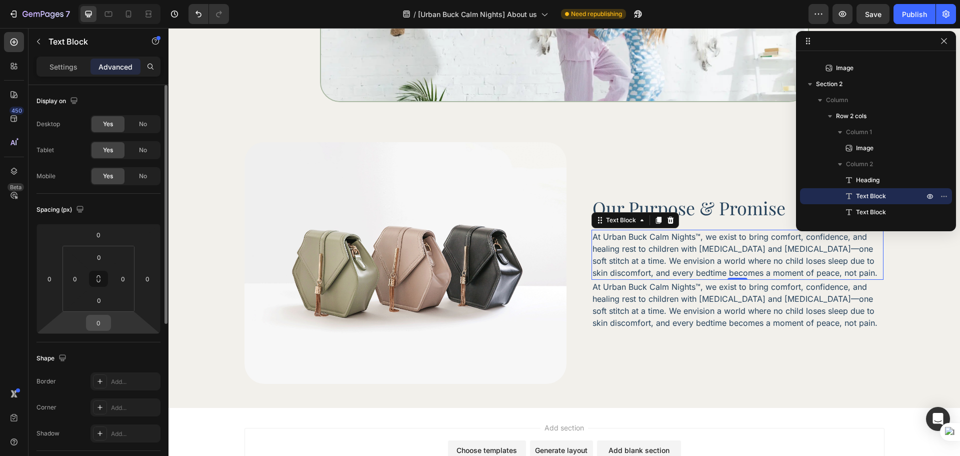
click at [98, 319] on input "0" at bounding box center [99, 322] width 20 height 15
type input "20"
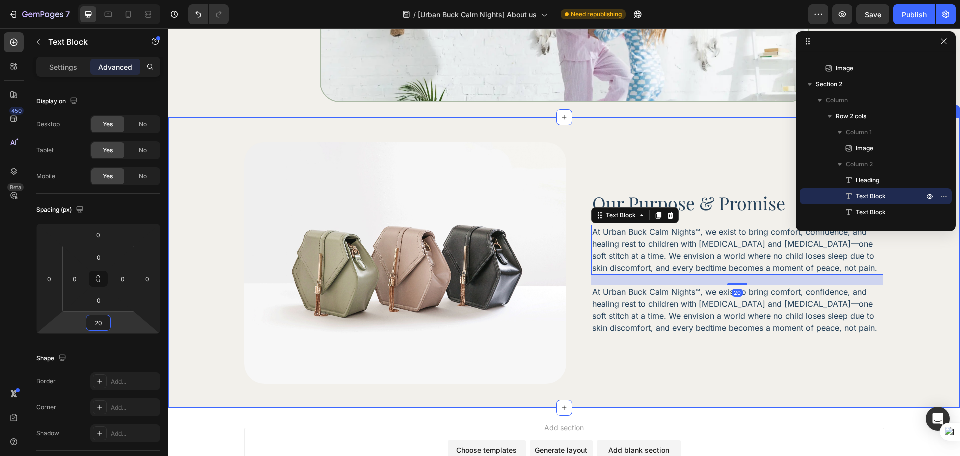
click at [612, 373] on div "Our Purpose & Promise Heading At Urban Buck Calm Nights™, we exist to bring com…" at bounding box center [738, 263] width 292 height 242
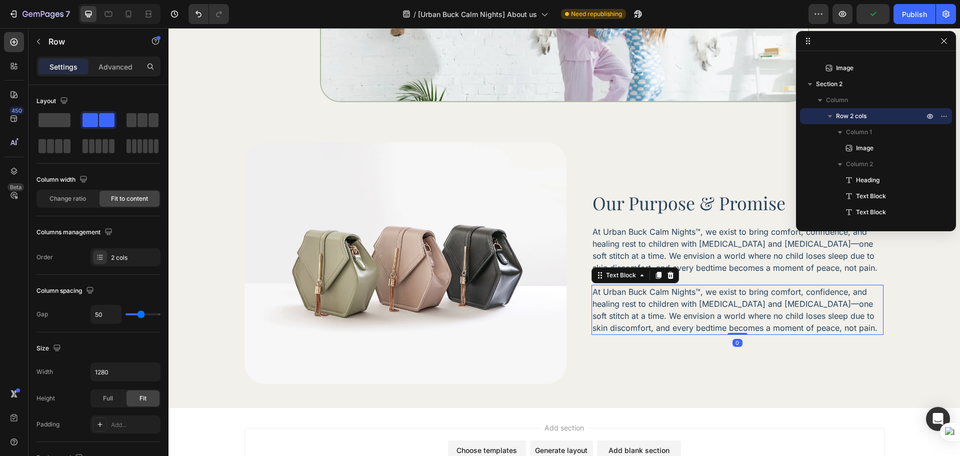
click at [674, 298] on p "At Urban Buck Calm Nights™, we exist to bring comfort, confidence, and healing …" at bounding box center [738, 310] width 290 height 48
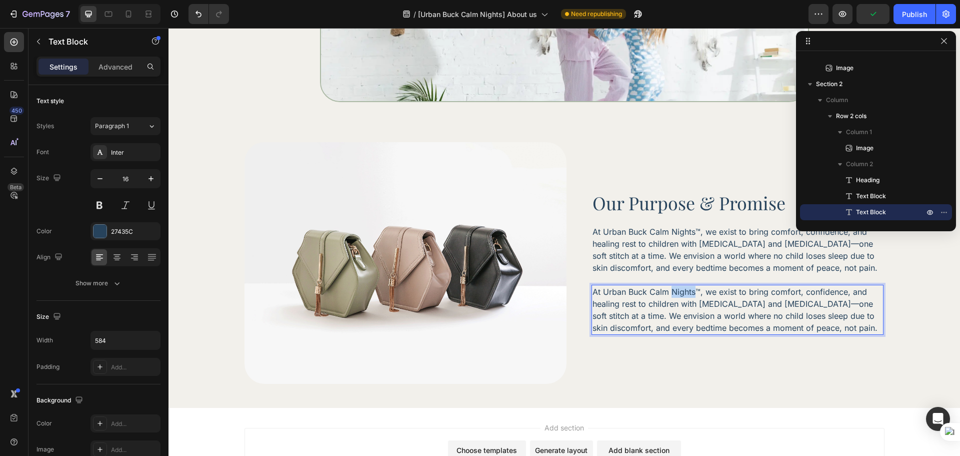
click at [674, 298] on p "At Urban Buck Calm Nights™, we exist to bring comfort, confidence, and healing …" at bounding box center [738, 310] width 290 height 48
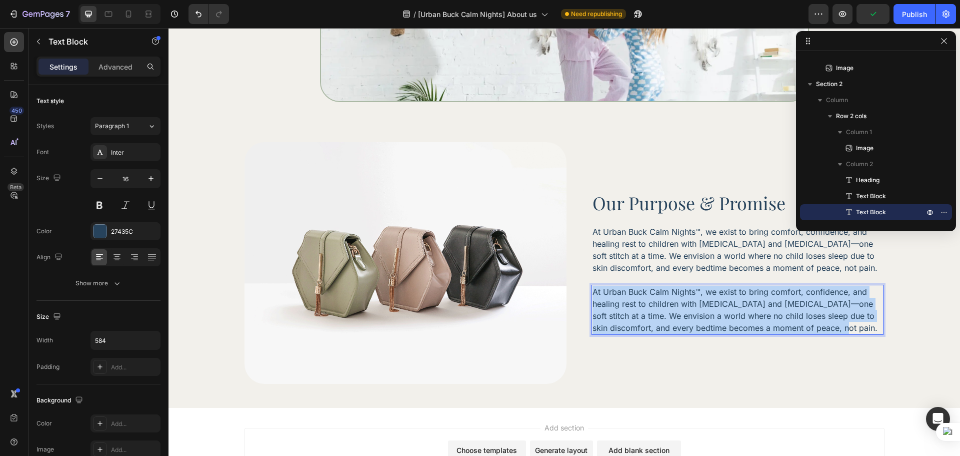
click at [674, 298] on p "At Urban Buck Calm Nights™, we exist to bring comfort, confidence, and healing …" at bounding box center [738, 310] width 290 height 48
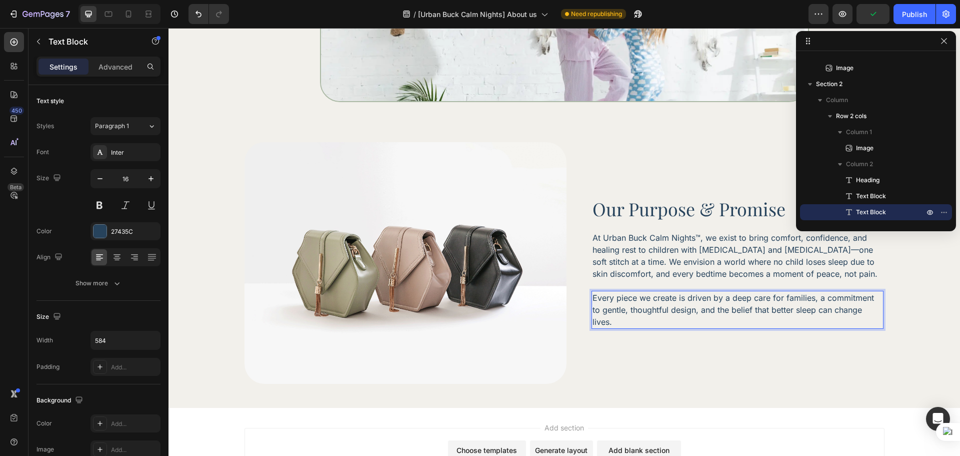
scroll to position [300, 0]
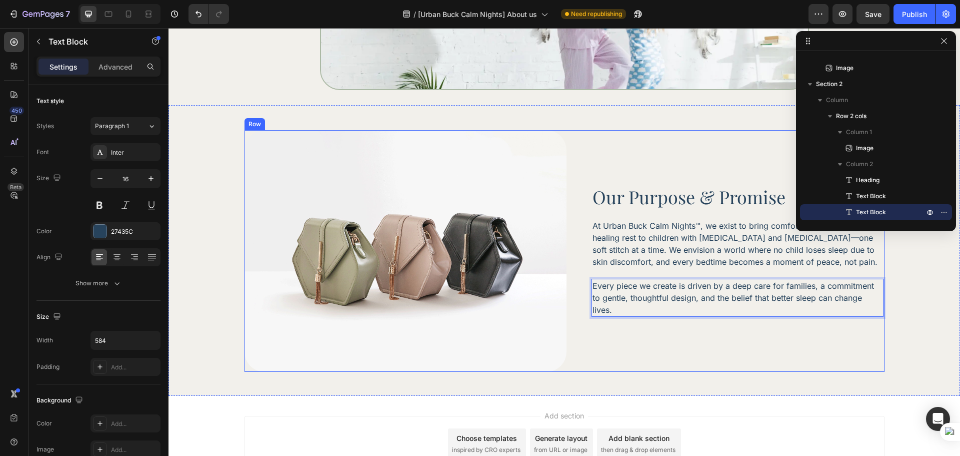
click at [696, 350] on div "Our Purpose & Promise Heading At Urban Buck Calm Nights™, we exist to bring com…" at bounding box center [738, 251] width 292 height 242
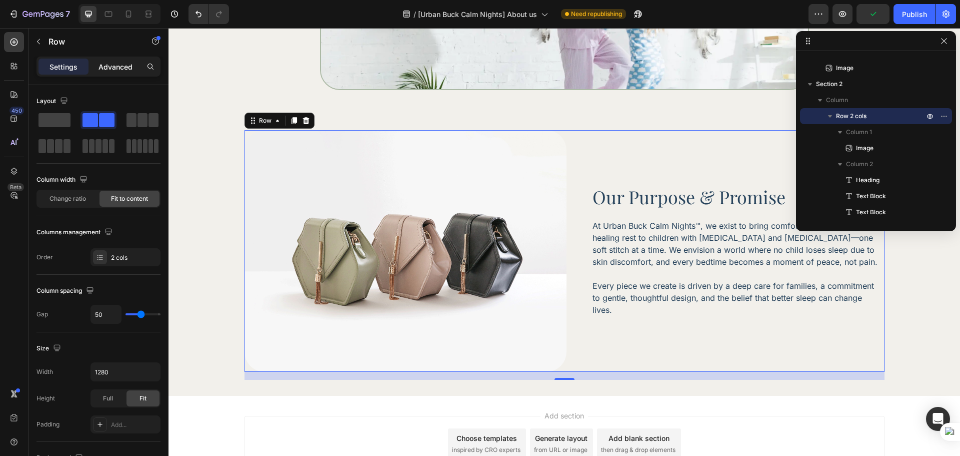
click at [128, 69] on p "Advanced" at bounding box center [116, 67] width 34 height 11
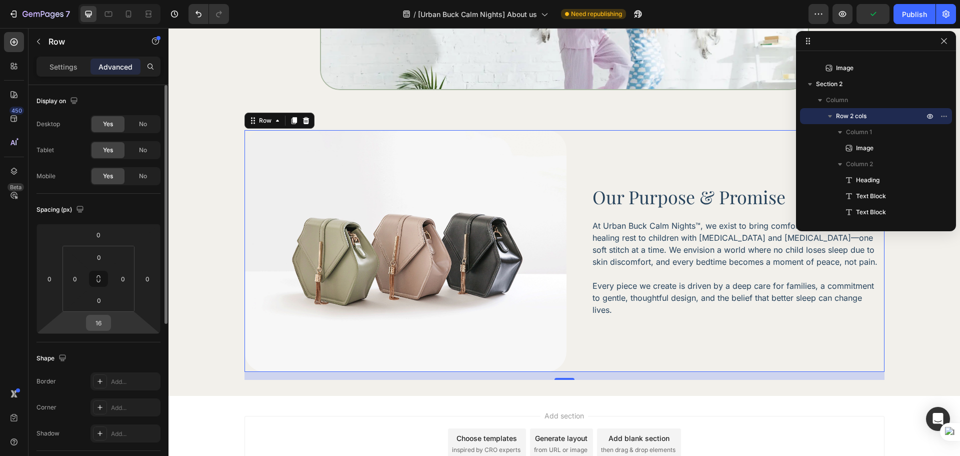
click at [100, 323] on input "16" at bounding box center [99, 322] width 20 height 15
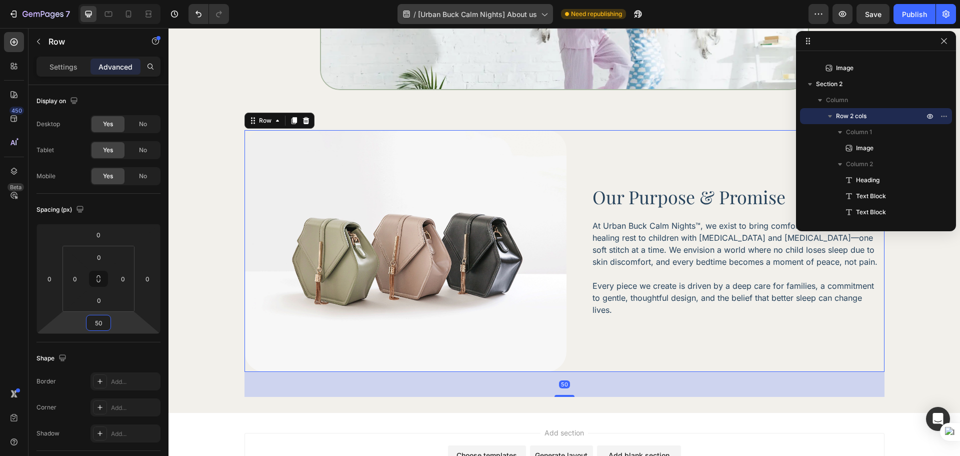
type input "50"
click at [592, 340] on div "Our Purpose & Promise Heading At Urban Buck Calm Nights™, we exist to bring com…" at bounding box center [738, 251] width 292 height 242
click at [111, 20] on div at bounding box center [109, 14] width 16 height 16
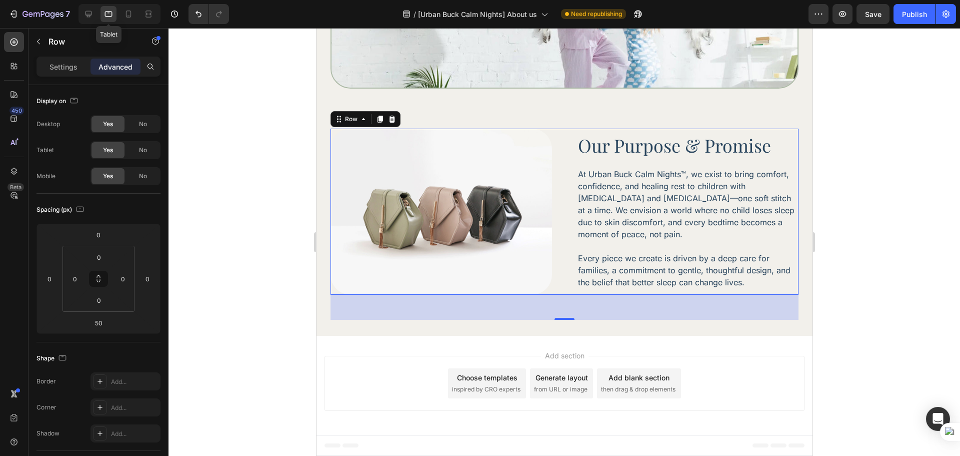
scroll to position [289, 0]
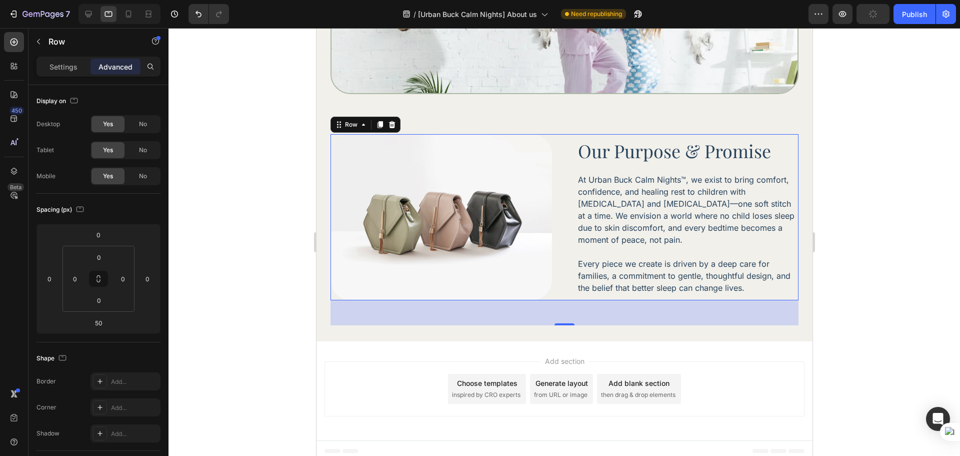
click at [856, 292] on div at bounding box center [565, 242] width 792 height 428
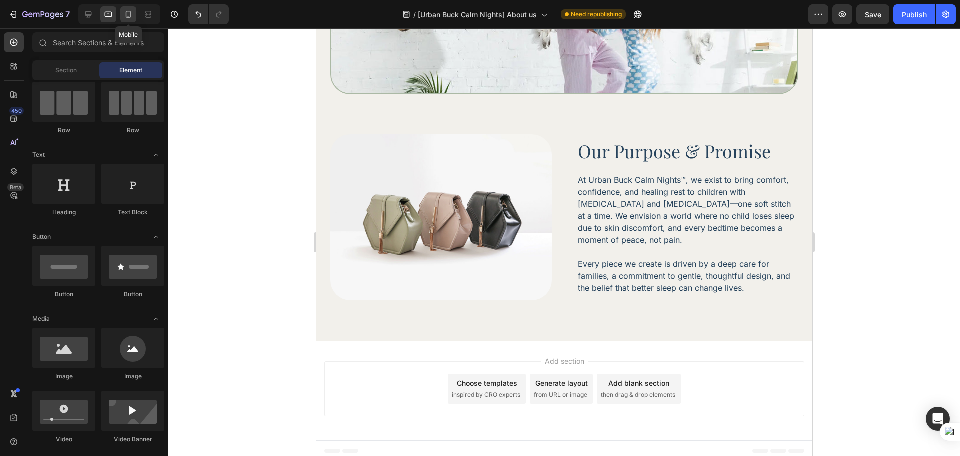
click at [134, 17] on div at bounding box center [129, 14] width 16 height 16
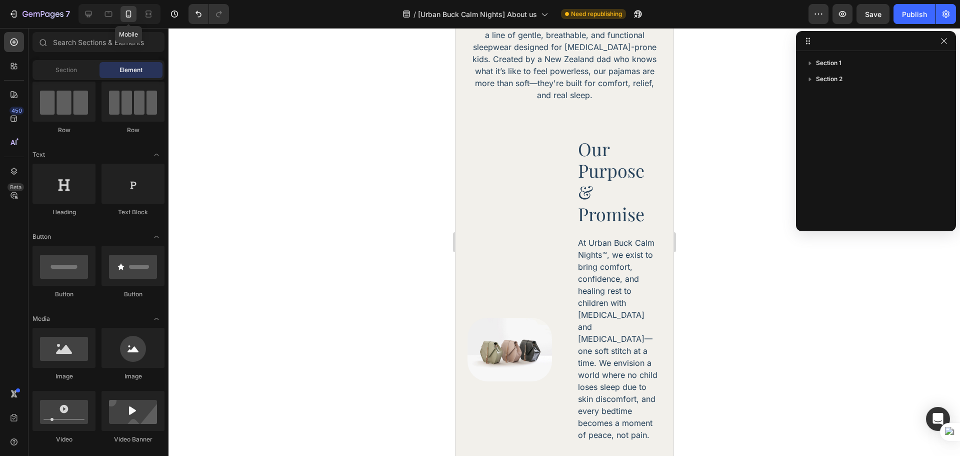
scroll to position [300, 0]
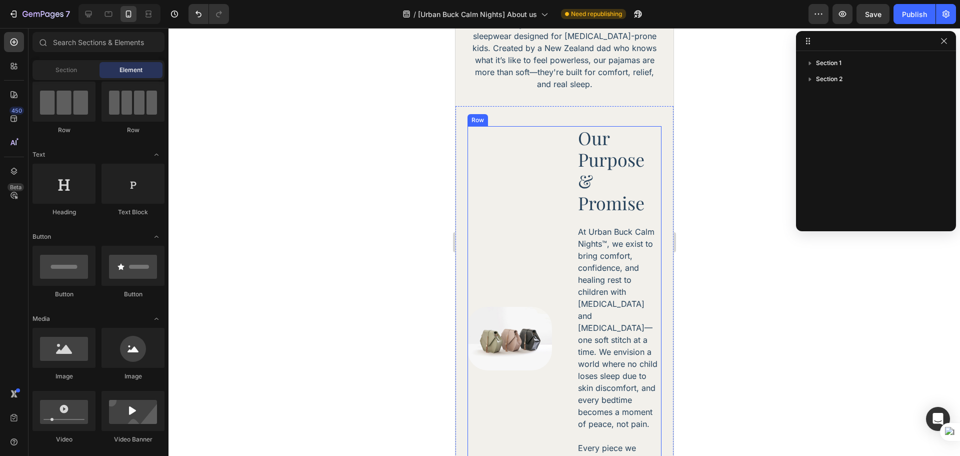
click at [529, 160] on div "Image" at bounding box center [509, 338] width 85 height 425
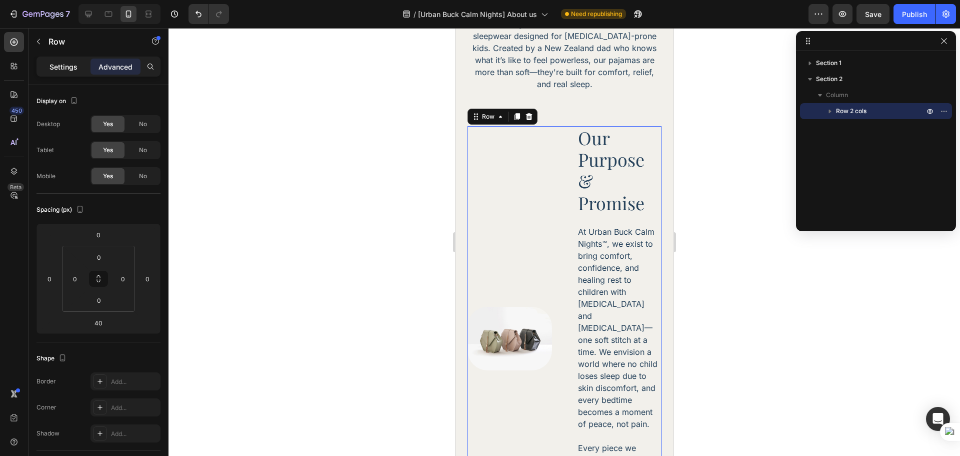
click at [54, 71] on p "Settings" at bounding box center [64, 67] width 28 height 11
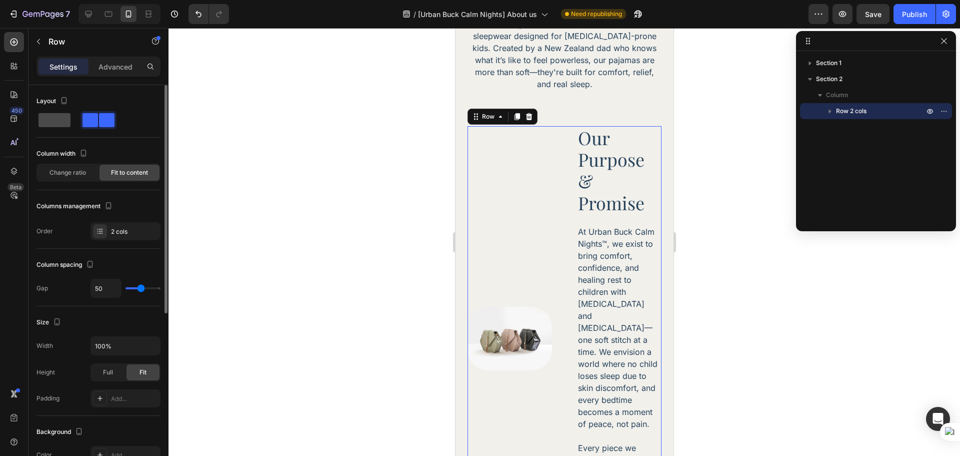
click at [61, 123] on span at bounding box center [55, 120] width 32 height 14
type input "16"
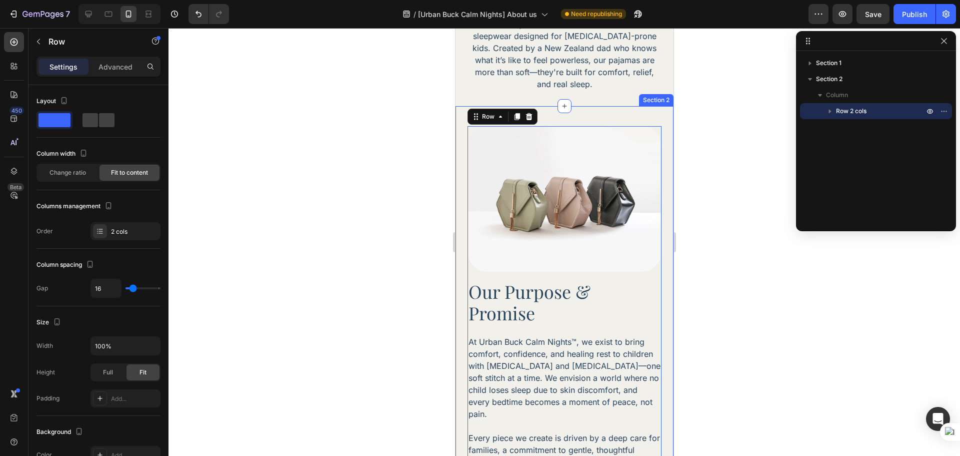
click at [461, 152] on div "Image Our Purpose & Promise Heading At Urban Buck Calm Nights™, we exist to bri…" at bounding box center [564, 311] width 218 height 411
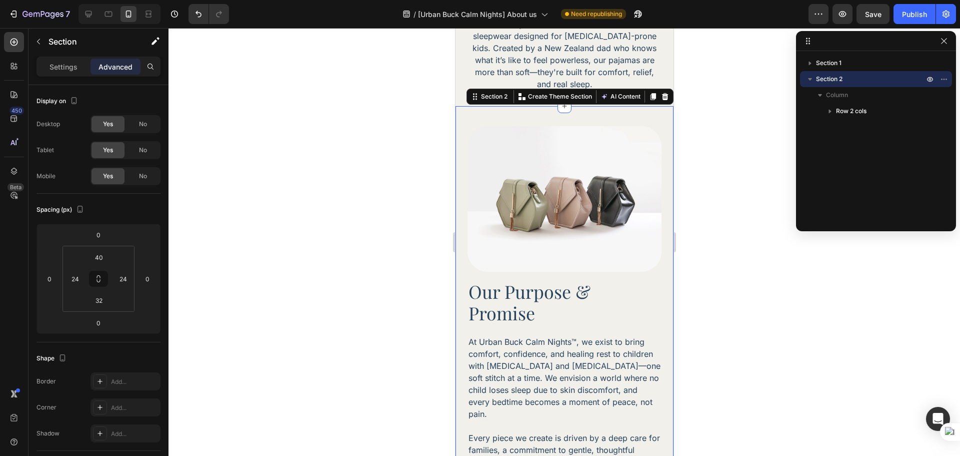
click at [478, 120] on div "Image Our Purpose & Promise Heading At Urban Buck Calm Nights™, we exist to bri…" at bounding box center [564, 311] width 218 height 411
click at [109, 254] on div "40" at bounding box center [99, 257] width 25 height 16
click at [109, 255] on input "40" at bounding box center [99, 257] width 20 height 15
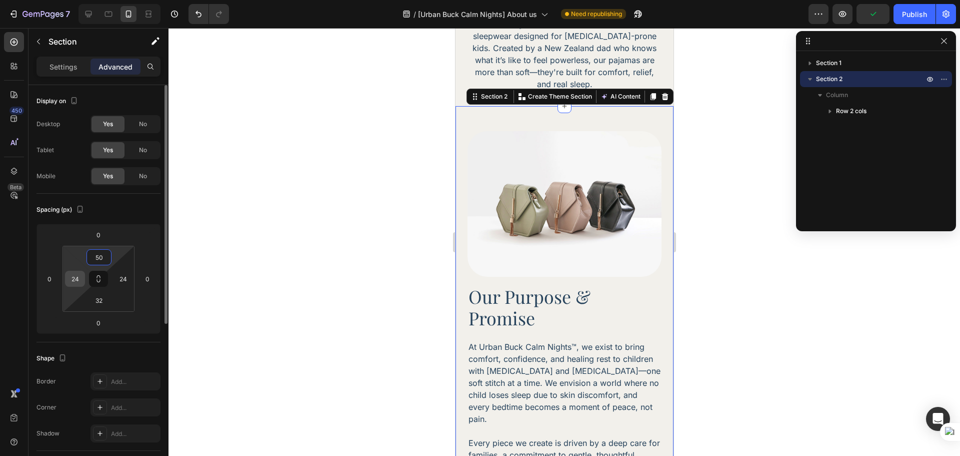
type input "50"
click at [79, 276] on input "24" at bounding box center [75, 278] width 15 height 15
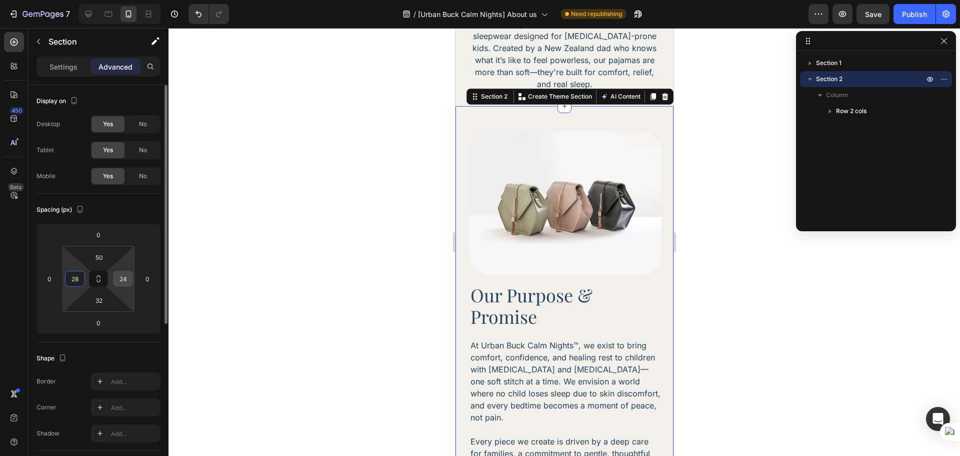
type input "28"
click at [123, 280] on input "24" at bounding box center [123, 278] width 15 height 15
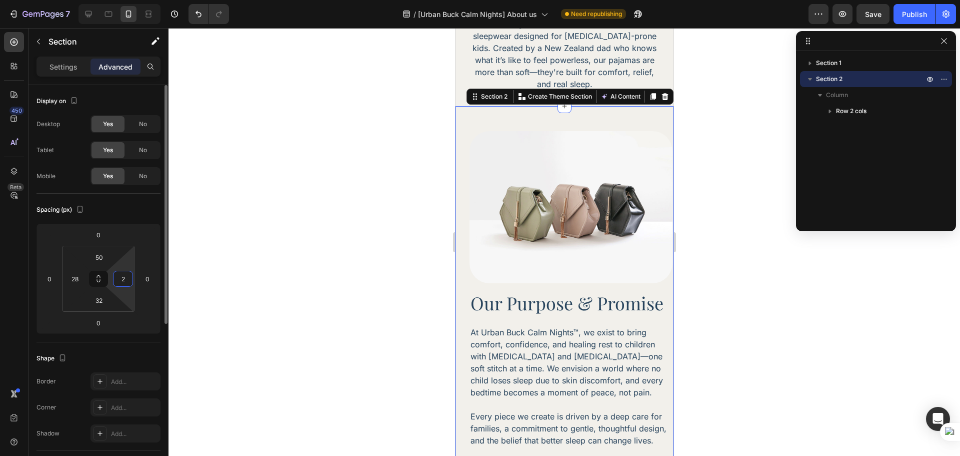
type input "28"
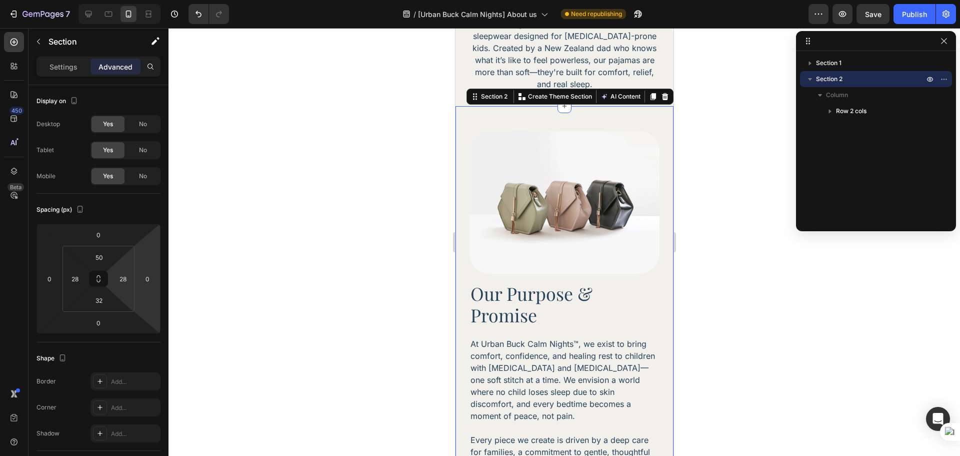
click at [725, 280] on div at bounding box center [565, 242] width 792 height 428
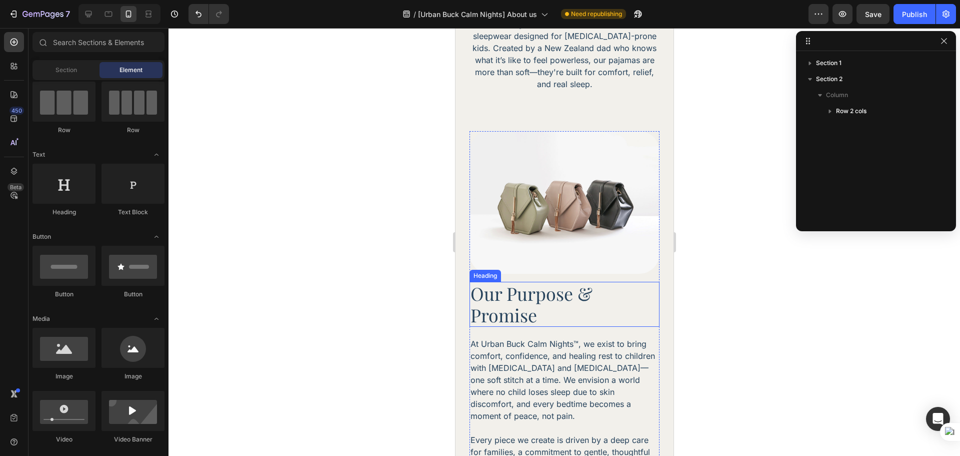
click at [570, 241] on img at bounding box center [564, 202] width 190 height 143
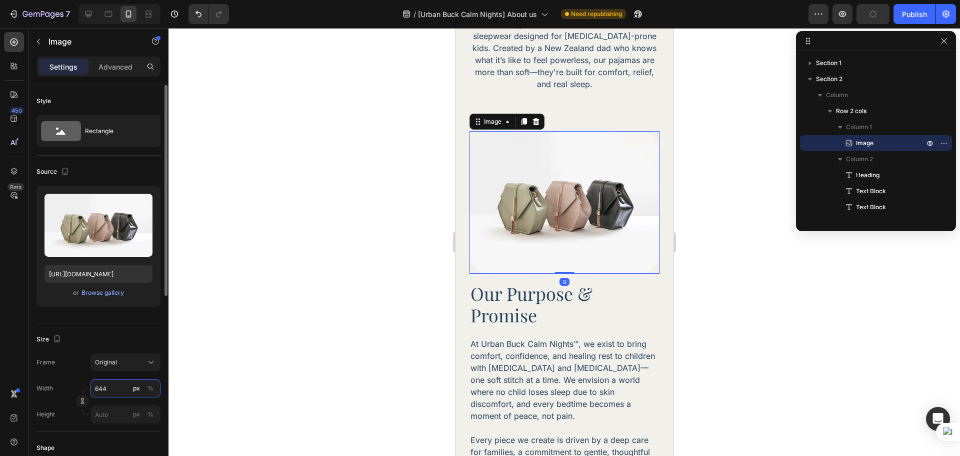
click at [111, 388] on input "644" at bounding box center [126, 388] width 70 height 18
click at [118, 408] on p "Full 100%" at bounding box center [124, 412] width 58 height 9
type input "100"
click at [808, 303] on div at bounding box center [565, 242] width 792 height 428
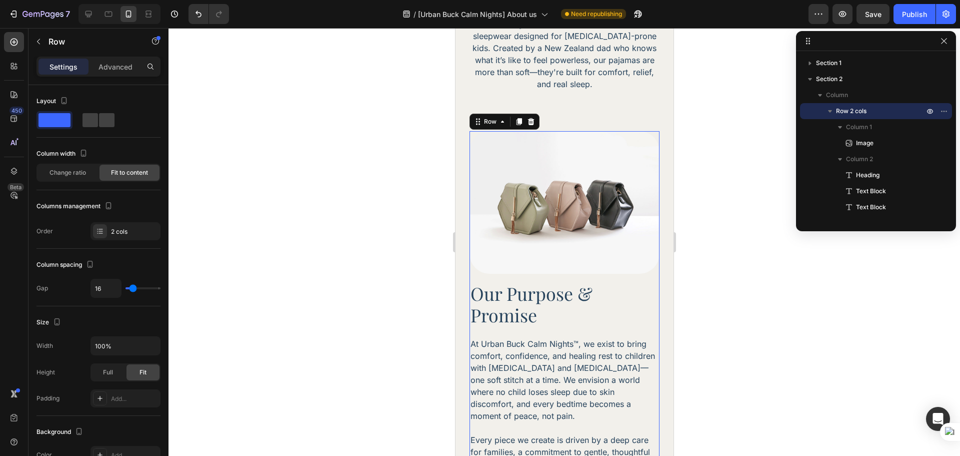
click at [588, 267] on div "Image Our Purpose & Promise Heading At Urban Buck Calm Nights™, we exist to bri…" at bounding box center [564, 307] width 190 height 352
click at [109, 294] on input "16" at bounding box center [106, 288] width 30 height 18
type input "17"
type input "18"
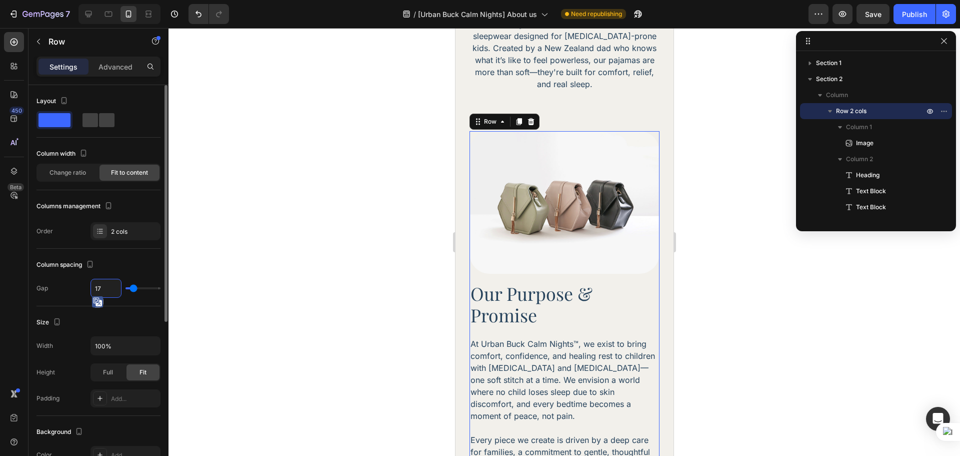
type input "18"
type input "19"
type input "20"
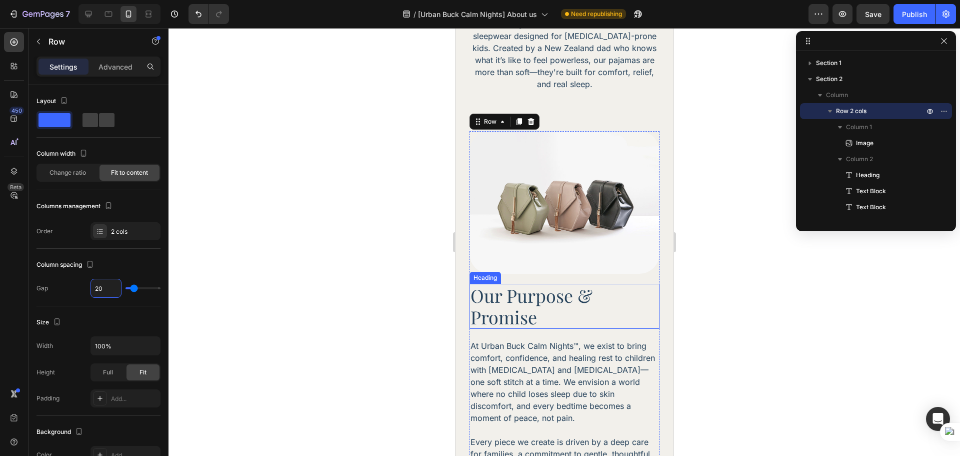
click at [569, 309] on p "Our Purpose & Promise" at bounding box center [564, 306] width 188 height 43
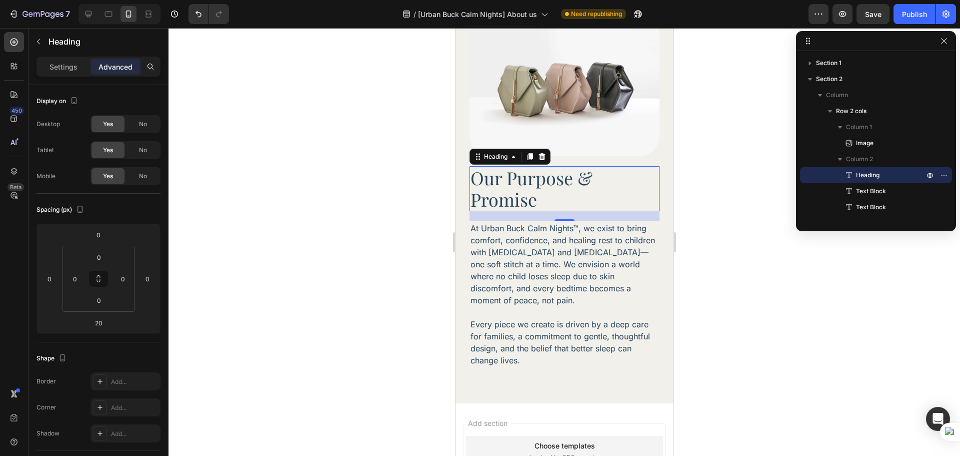
scroll to position [467, 0]
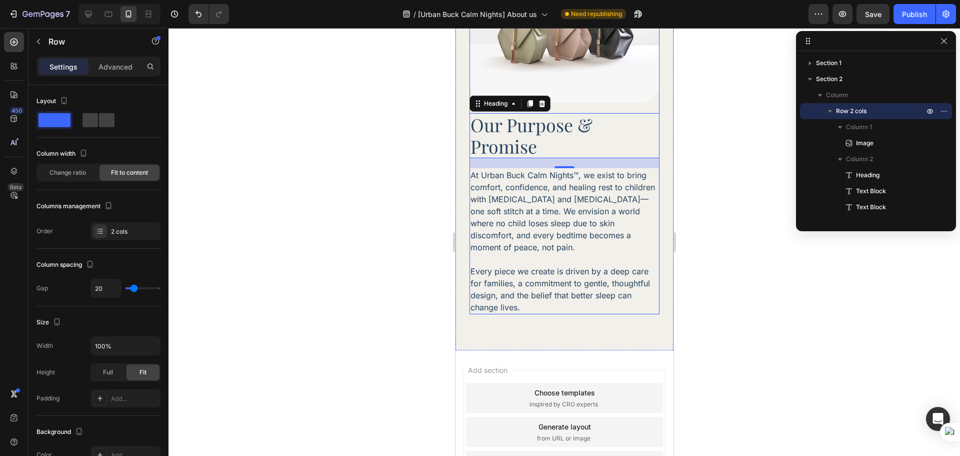
click at [629, 101] on div "Image Our Purpose & Promise Heading 20 At Urban Buck Calm Nights™, we exist to …" at bounding box center [564, 137] width 190 height 354
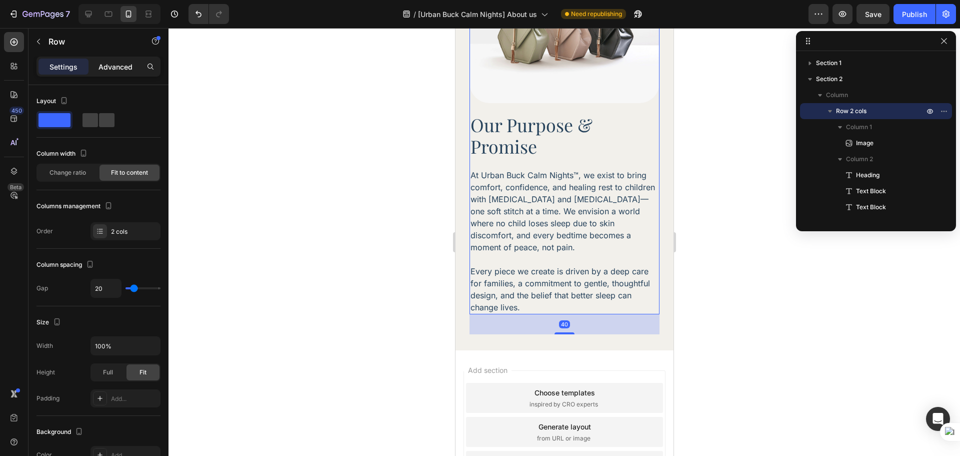
click at [114, 72] on div "Advanced" at bounding box center [116, 67] width 50 height 16
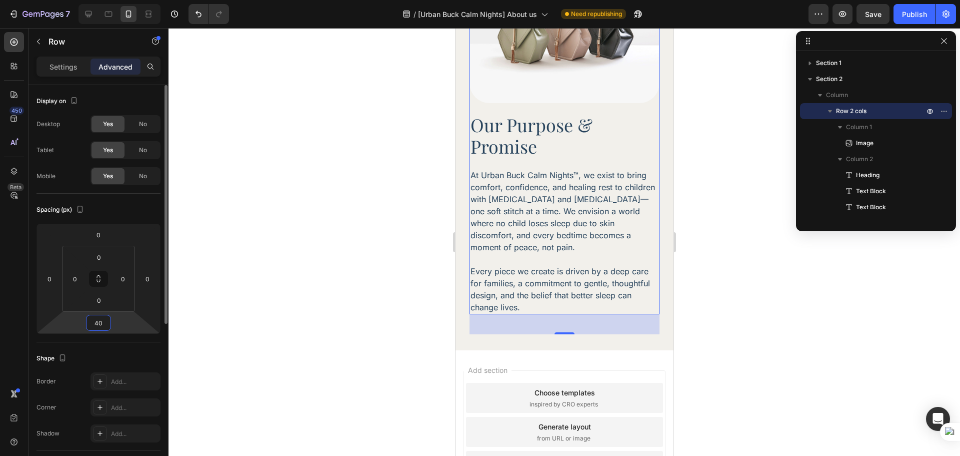
click at [96, 326] on input "40" at bounding box center [99, 322] width 20 height 15
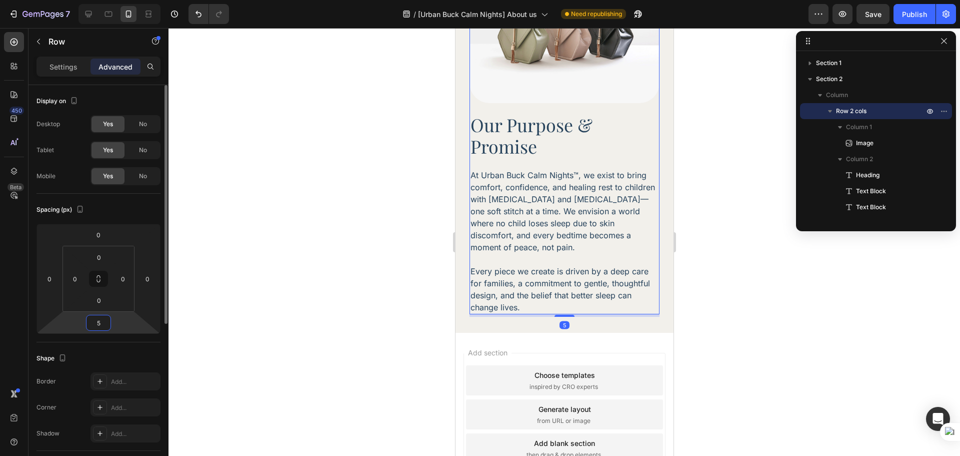
type input "50"
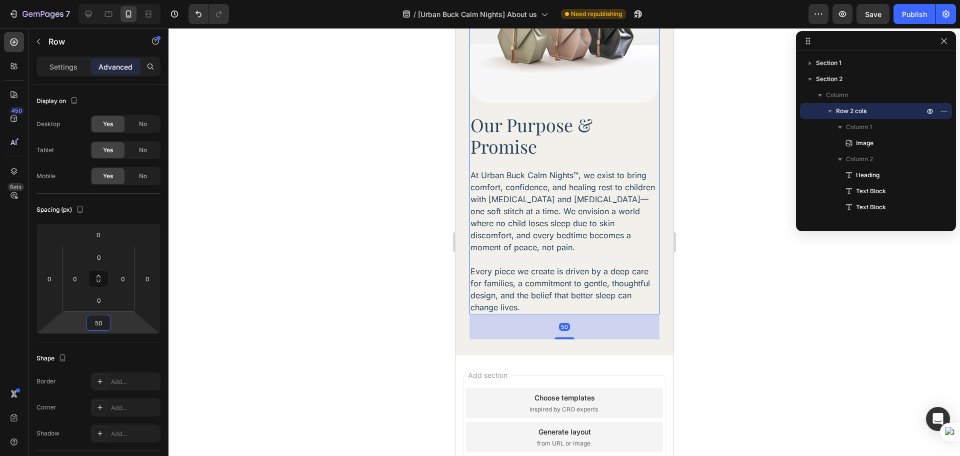
click at [817, 318] on div at bounding box center [565, 242] width 792 height 428
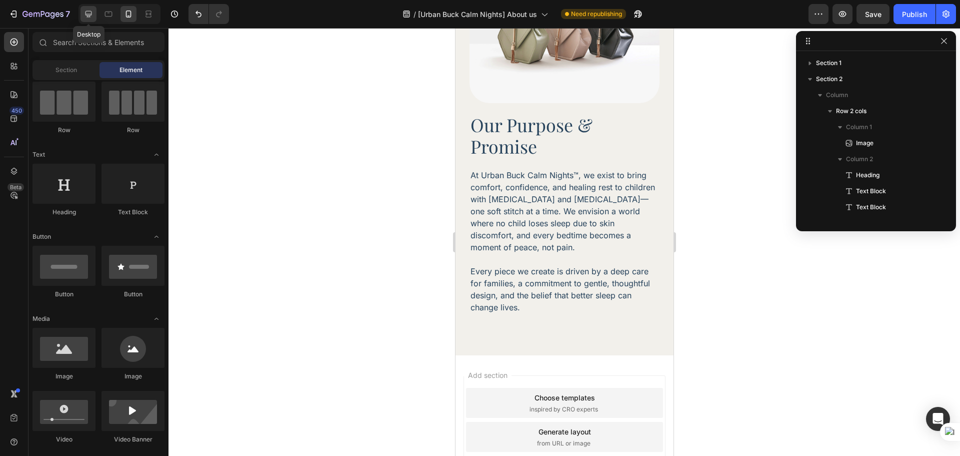
click at [91, 10] on icon at bounding box center [89, 14] width 10 height 10
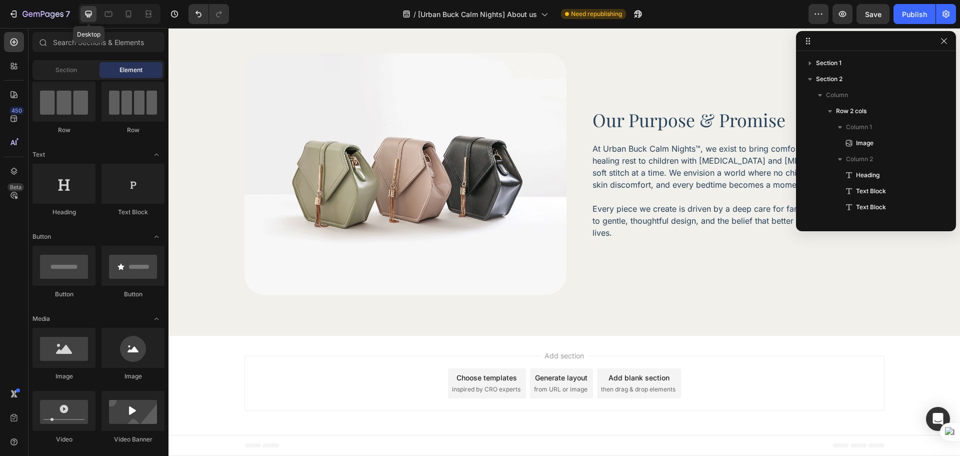
scroll to position [335, 0]
click at [584, 295] on div "Image Our Purpose & Promise Heading At Urban Buck Calm Nights™, we exist to bri…" at bounding box center [565, 174] width 640 height 242
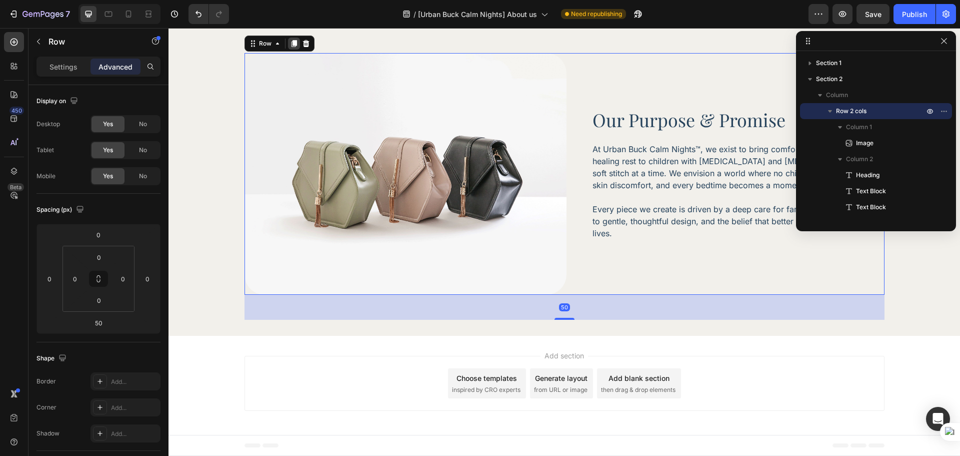
click at [293, 48] on icon at bounding box center [294, 44] width 8 height 8
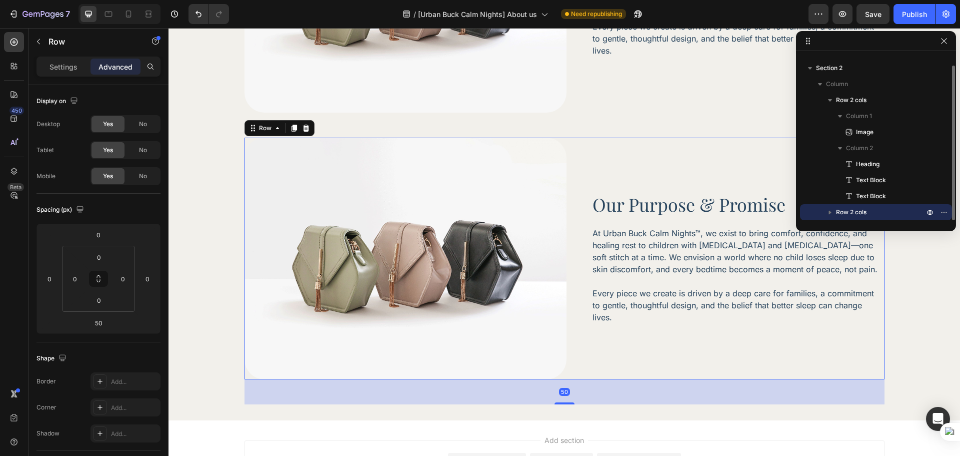
scroll to position [634, 0]
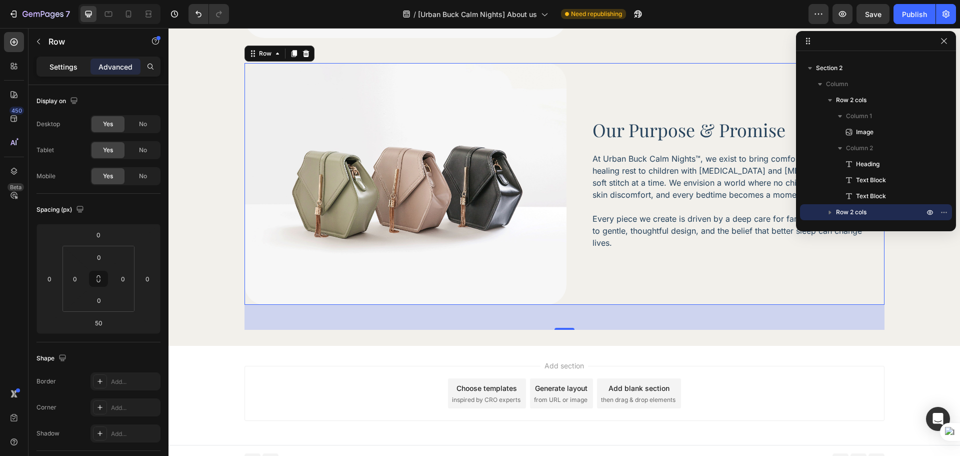
click at [83, 70] on div "Settings" at bounding box center [64, 67] width 50 height 16
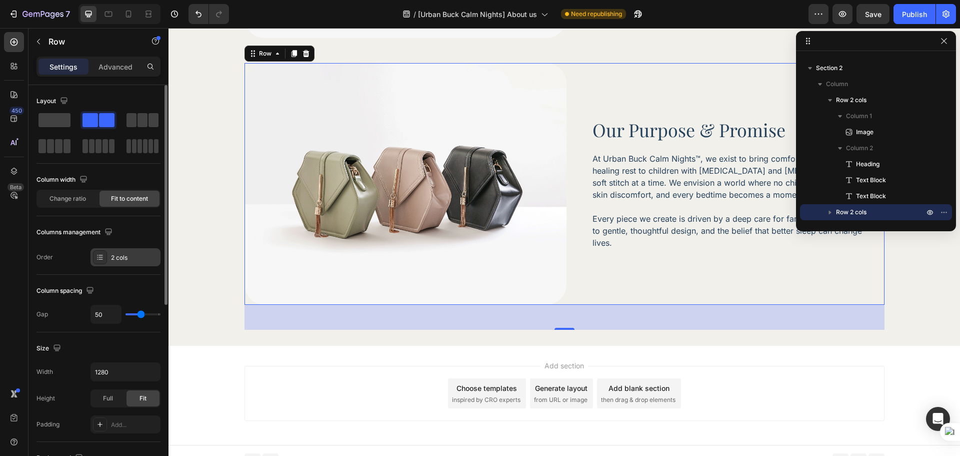
click at [130, 264] on div "2 cols" at bounding box center [126, 257] width 70 height 18
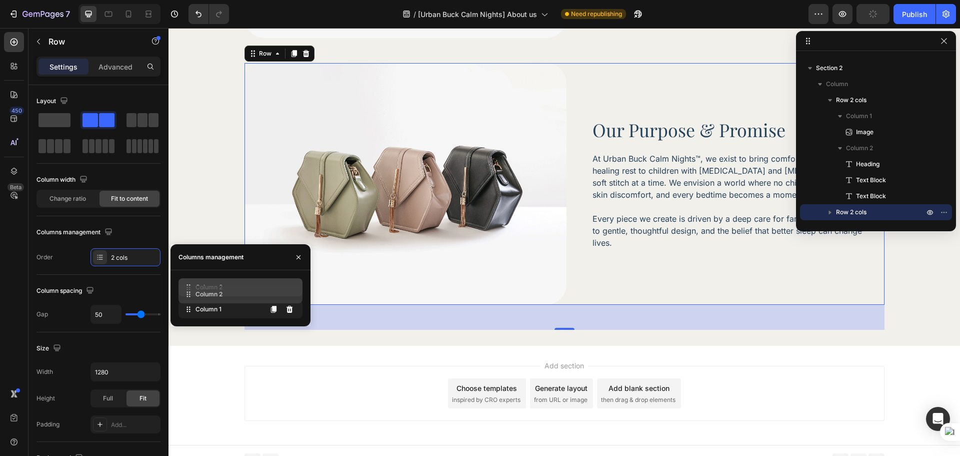
drag, startPoint x: 217, startPoint y: 309, endPoint x: 217, endPoint y: 294, distance: 15.0
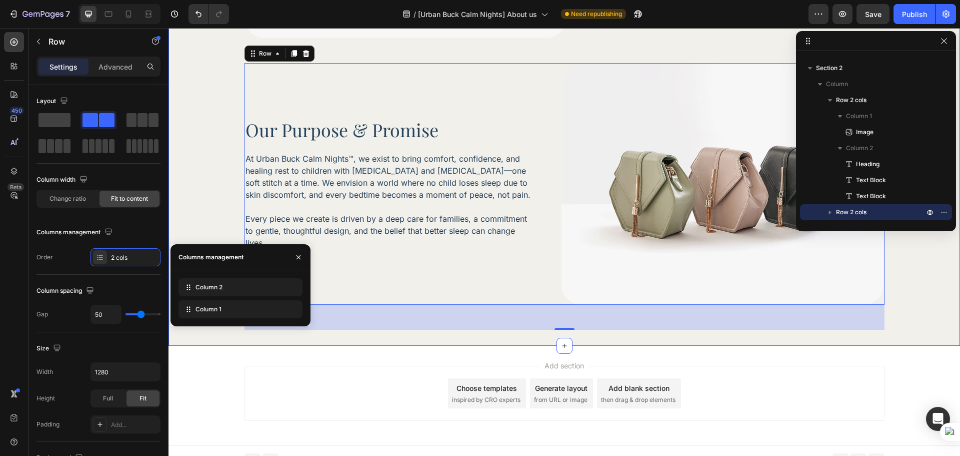
click at [228, 159] on div "Image Our Purpose & Promise Heading At Urban Buck Calm Nights™, we exist to bri…" at bounding box center [565, 62] width 764 height 533
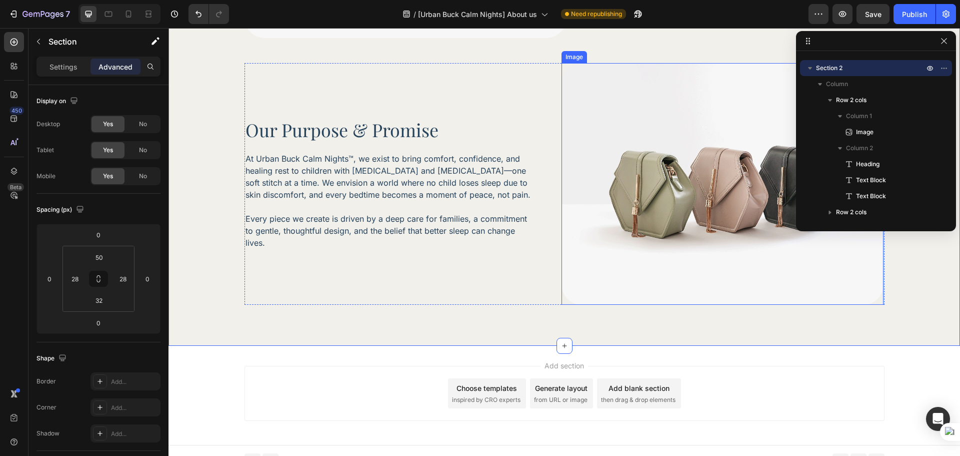
click at [668, 167] on img at bounding box center [723, 184] width 322 height 242
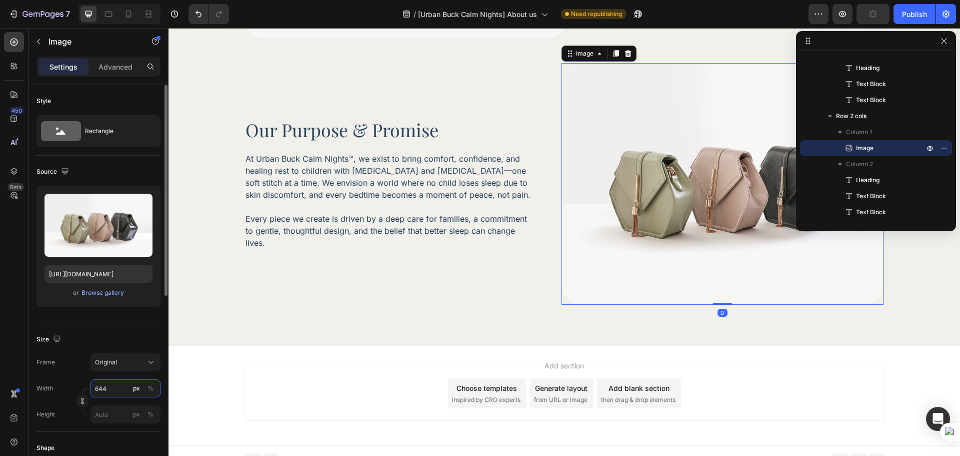
click at [112, 389] on input "644" at bounding box center [126, 388] width 70 height 18
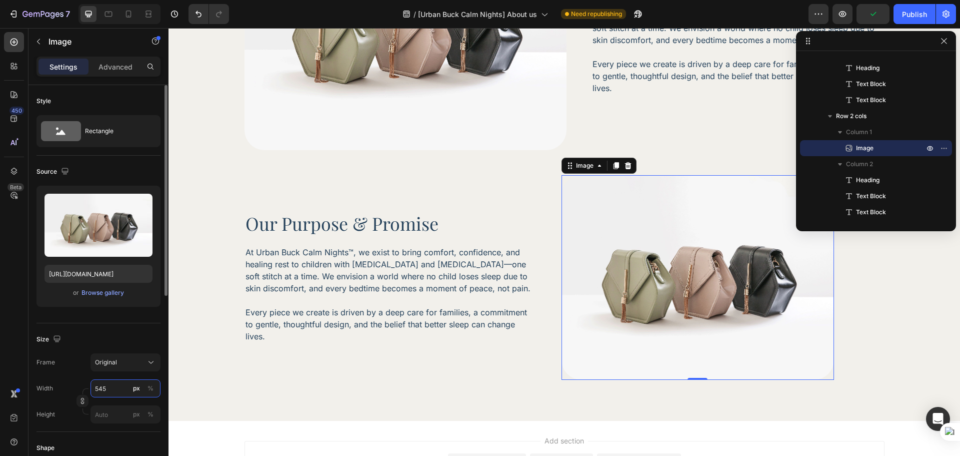
scroll to position [607, 0]
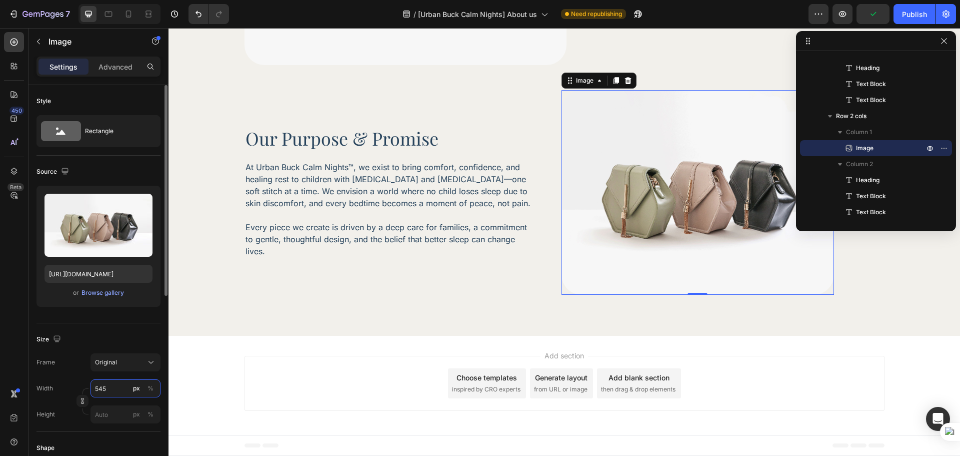
type input "545"
click at [129, 336] on div "Size" at bounding box center [99, 339] width 124 height 16
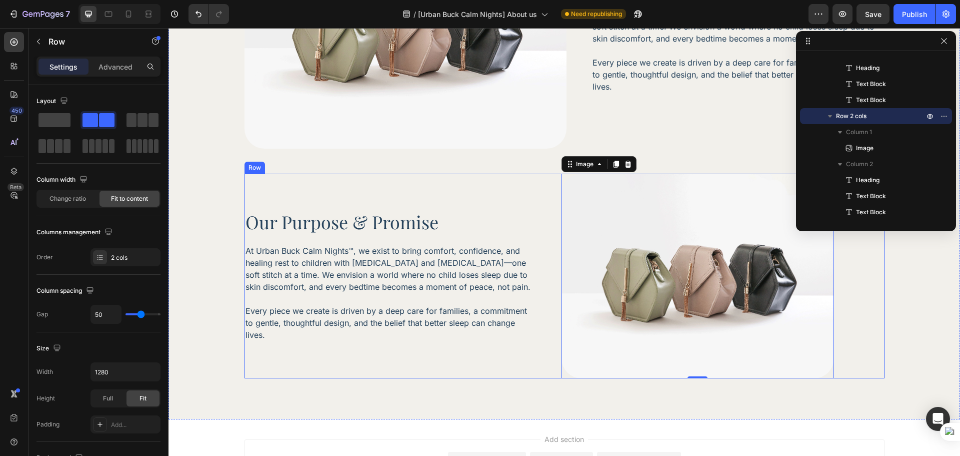
click at [845, 303] on div "Image 0 Our Purpose & Promise Heading At Urban Buck Calm Nights™, we exist to b…" at bounding box center [565, 276] width 640 height 205
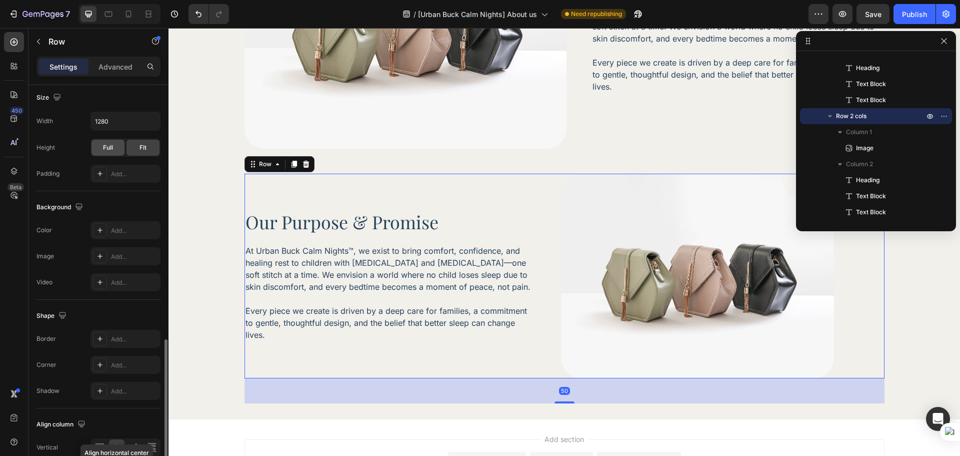
scroll to position [325, 0]
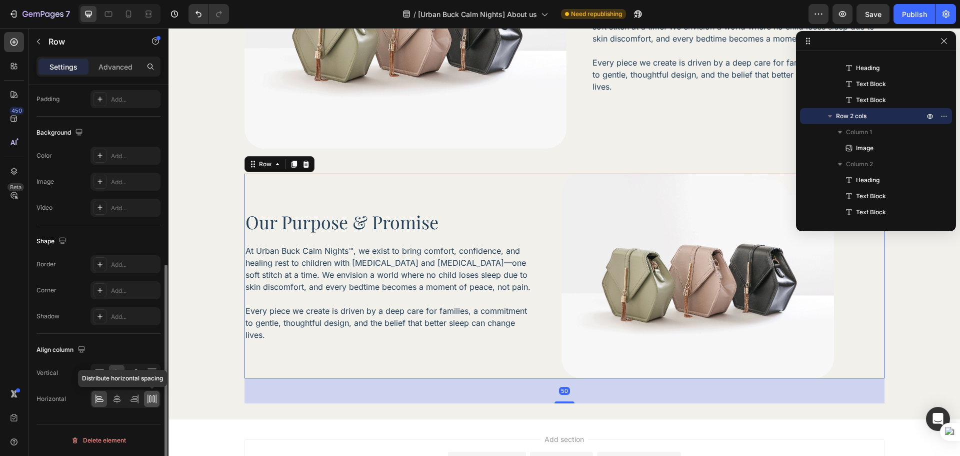
click at [153, 398] on icon at bounding box center [154, 398] width 2 height 7
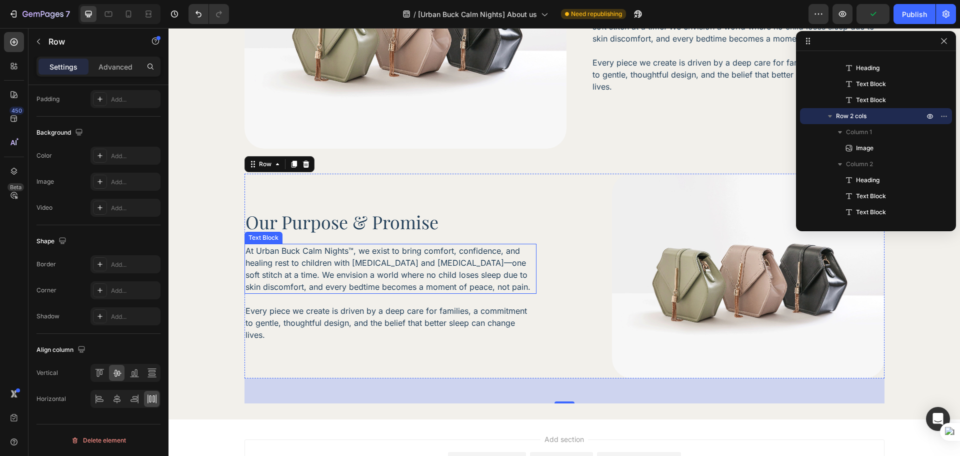
click at [475, 263] on p "At Urban Buck Calm Nights™, we exist to bring comfort, confidence, and healing …" at bounding box center [391, 269] width 290 height 48
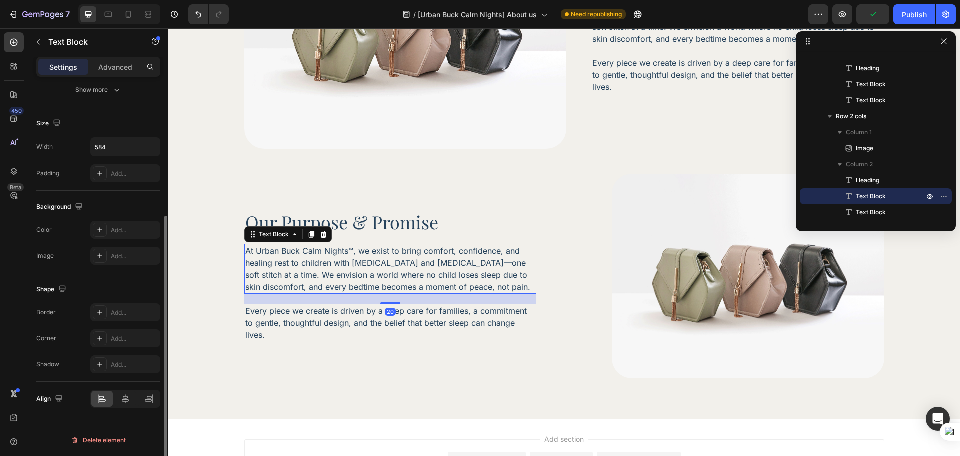
scroll to position [0, 0]
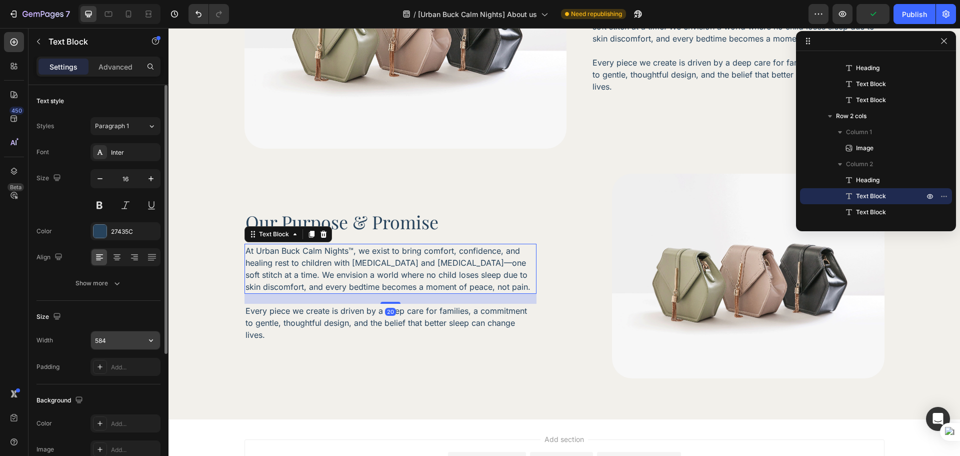
click at [108, 338] on input "584" at bounding box center [125, 340] width 69 height 18
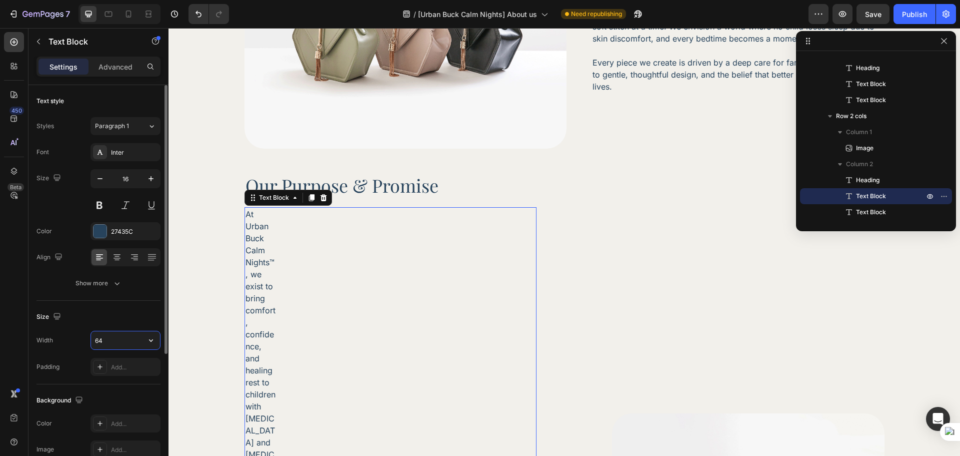
type input "647"
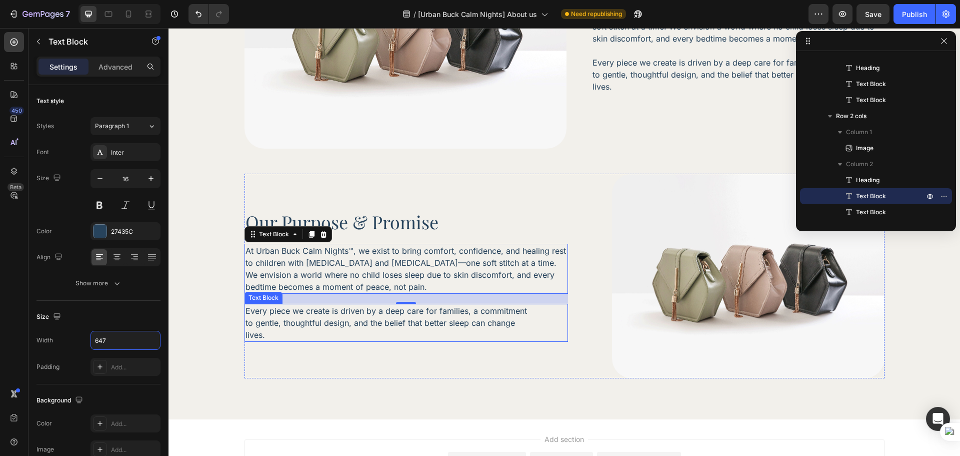
click at [348, 328] on p "Every piece we create is driven by a deep care for families, a commitment to ge…" at bounding box center [391, 323] width 290 height 36
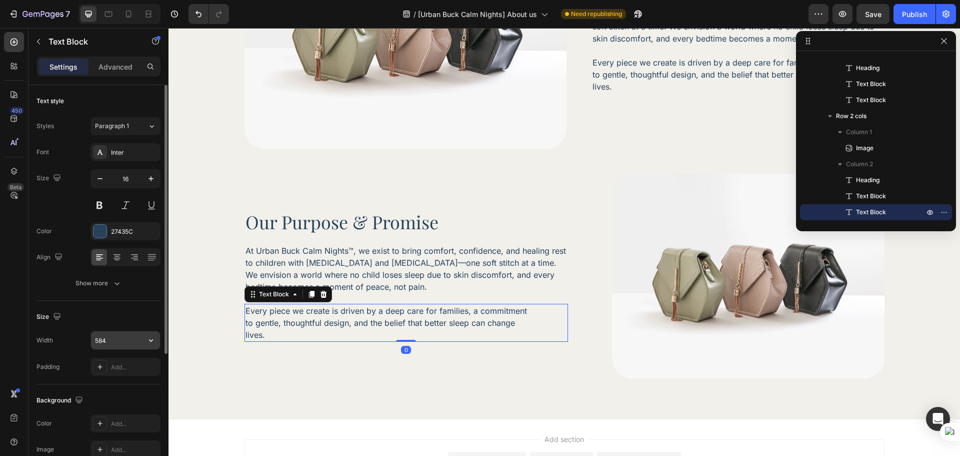
click at [107, 335] on input "584" at bounding box center [125, 340] width 69 height 18
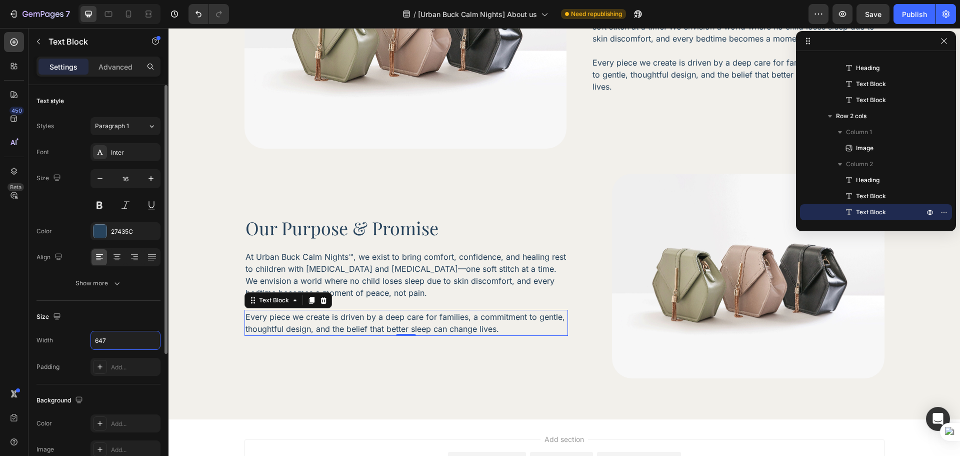
type input "647"
click at [116, 324] on div "Size" at bounding box center [99, 317] width 124 height 16
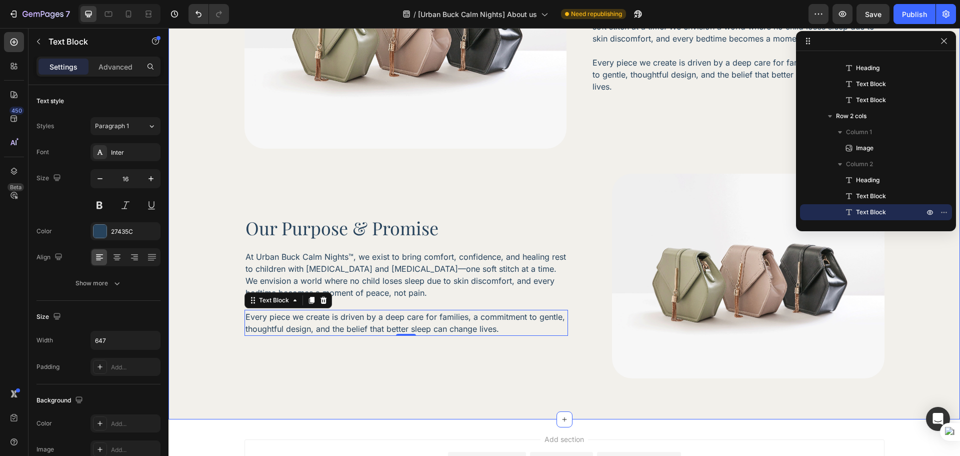
click at [354, 382] on div "Image Our Purpose & Promise Heading At Urban Buck Calm Nights™, we exist to bri…" at bounding box center [565, 155] width 764 height 496
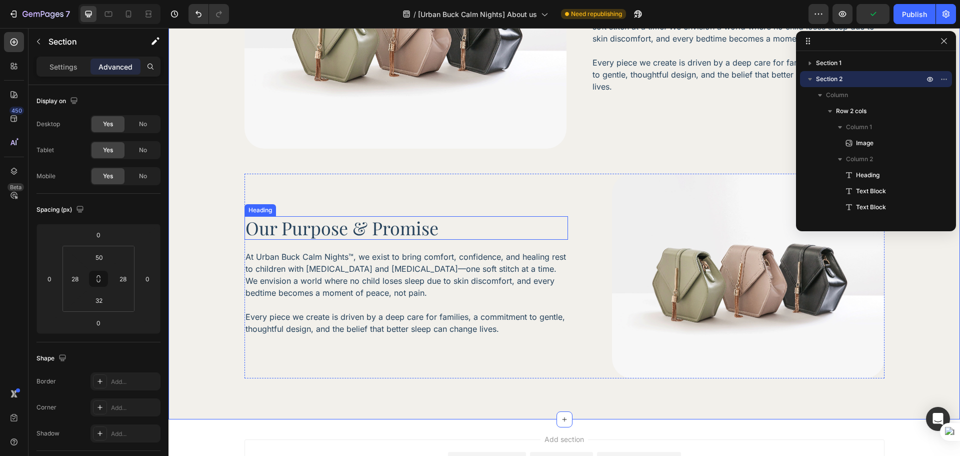
click at [389, 230] on h2 "Our Purpose & Promise" at bounding box center [407, 228] width 324 height 24
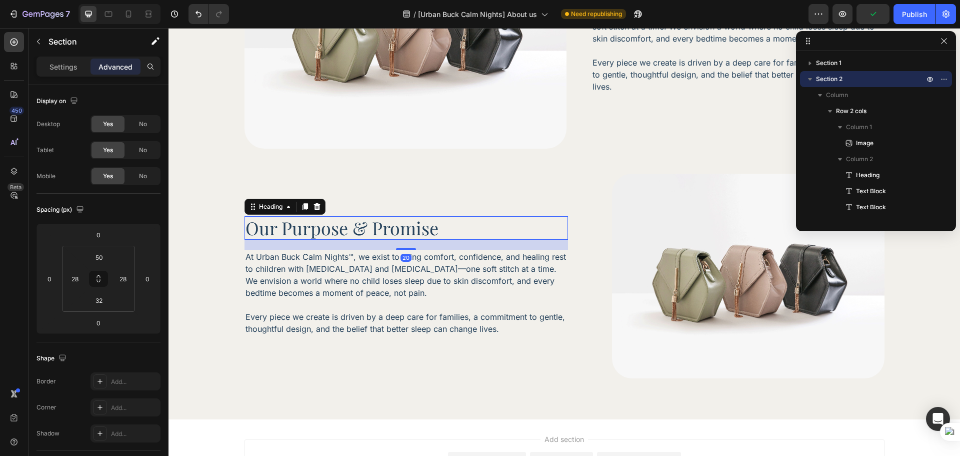
scroll to position [107, 0]
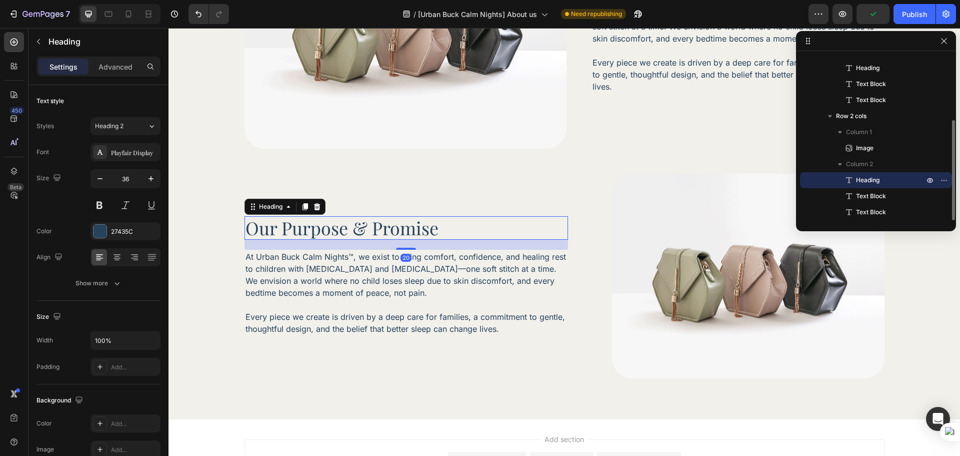
click at [389, 230] on h2 "Our Purpose & Promise" at bounding box center [407, 228] width 324 height 24
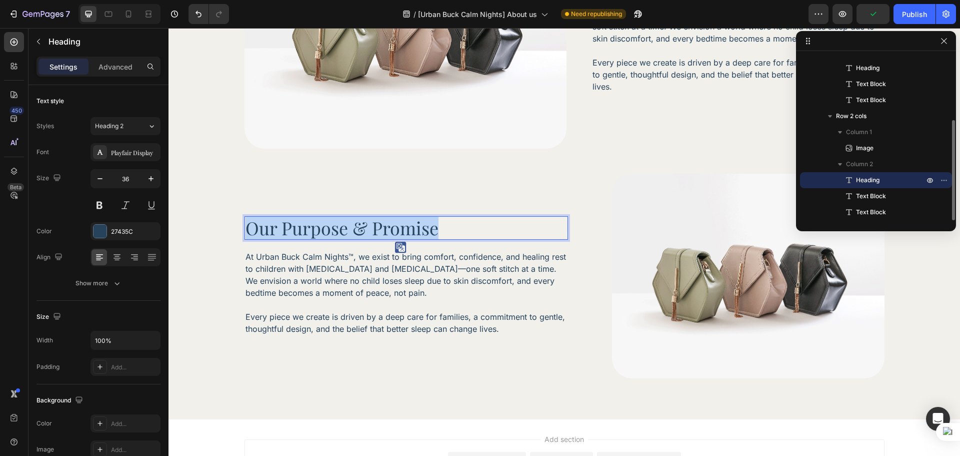
click at [389, 230] on p "Our Purpose & Promise" at bounding box center [407, 228] width 322 height 22
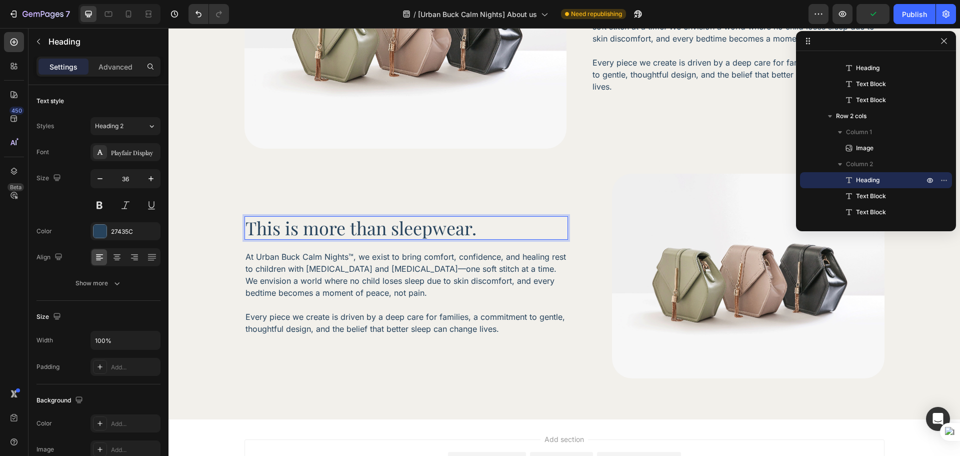
click at [501, 226] on p "This is more than sleepwear." at bounding box center [407, 228] width 322 height 22
click at [381, 266] on p "At Urban Buck Calm Nights™, we exist to bring comfort, confidence, and healing …" at bounding box center [407, 275] width 322 height 48
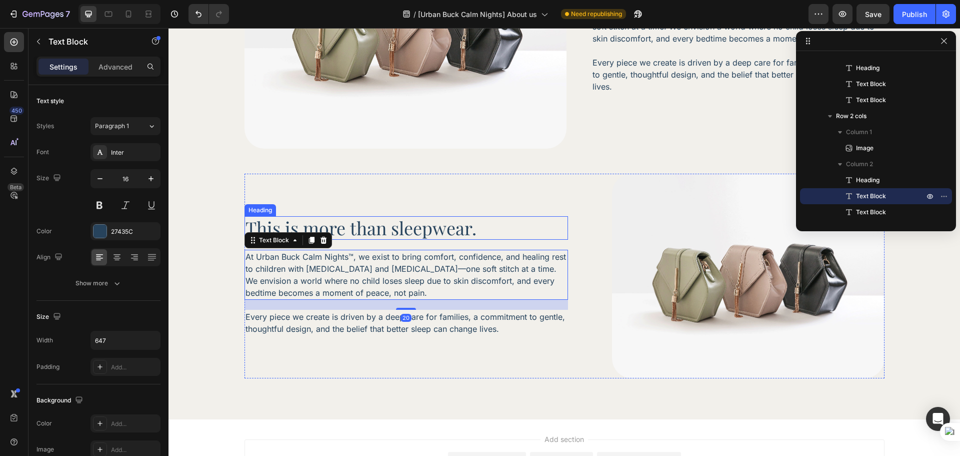
click at [483, 216] on h2 "This is more than sleepwear." at bounding box center [407, 228] width 324 height 24
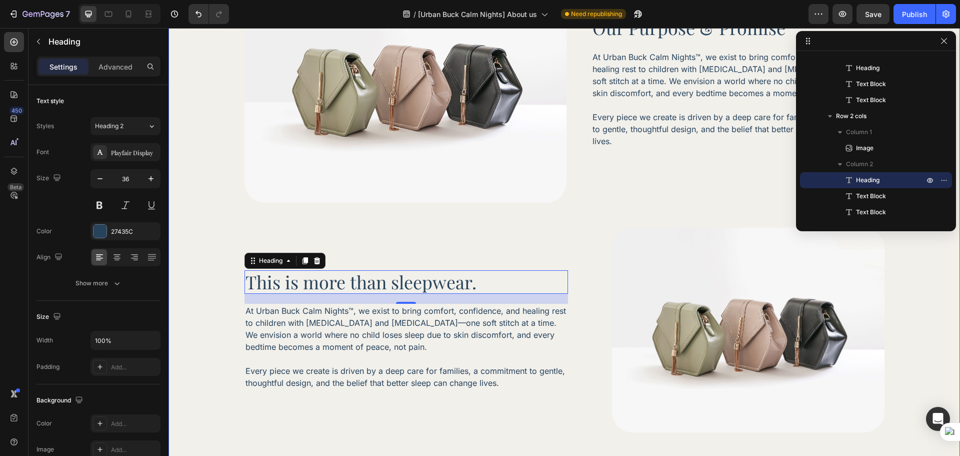
scroll to position [357, 0]
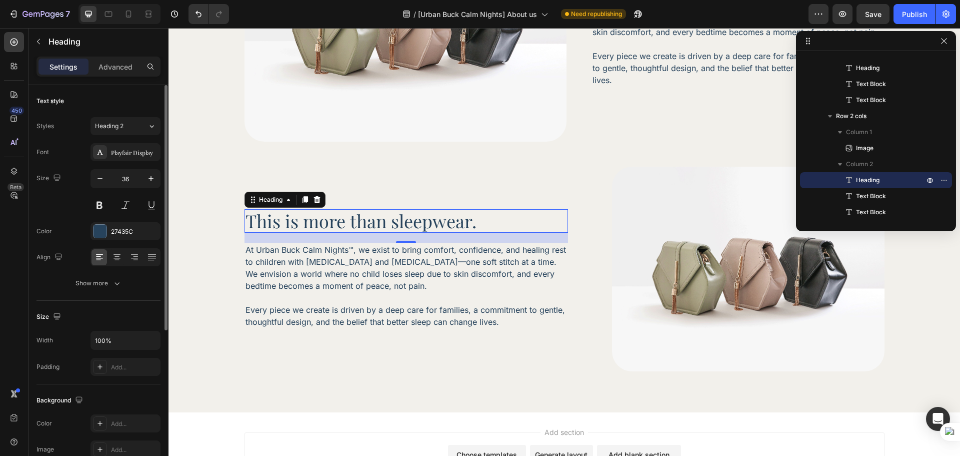
click at [132, 274] on div "Font Playfair Display Size 36 Color 27435C Align Show more" at bounding box center [99, 217] width 124 height 149
click at [131, 279] on button "Show more" at bounding box center [99, 283] width 124 height 18
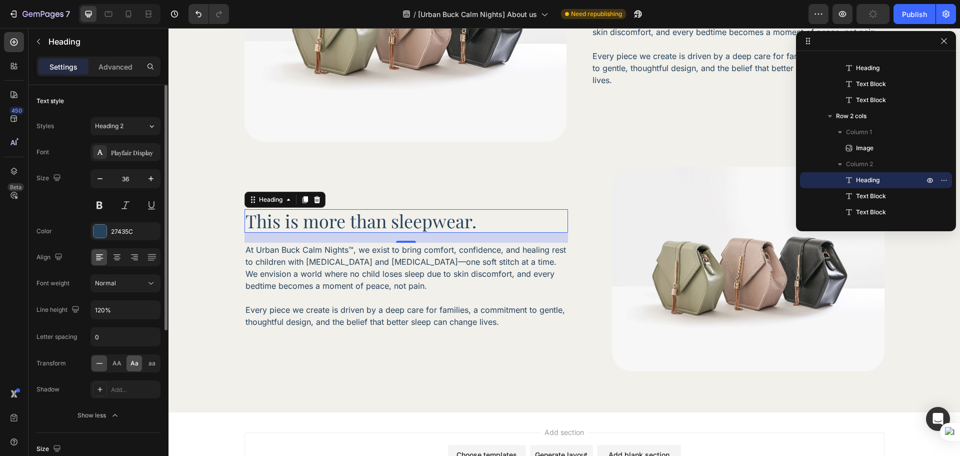
click at [127, 362] on div "Aa" at bounding box center [135, 363] width 16 height 16
click at [299, 204] on div at bounding box center [305, 200] width 12 height 12
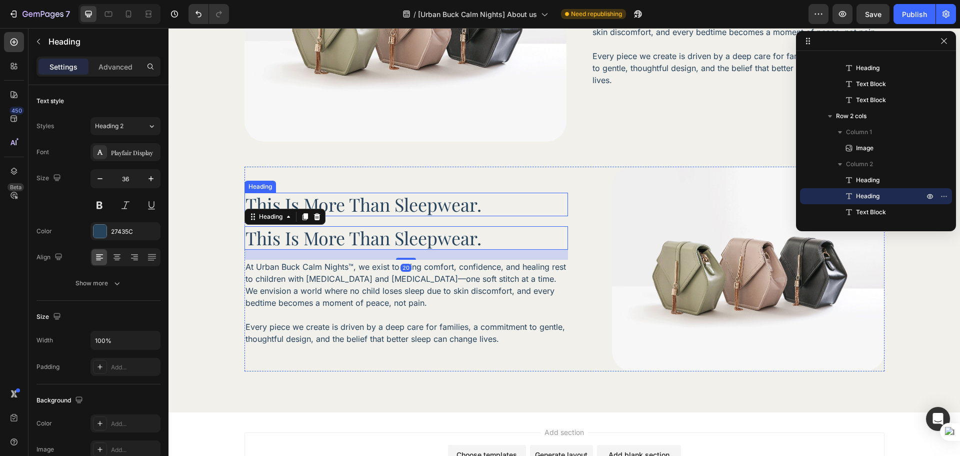
click at [465, 208] on h2 "this is more than sleepwear." at bounding box center [407, 205] width 324 height 24
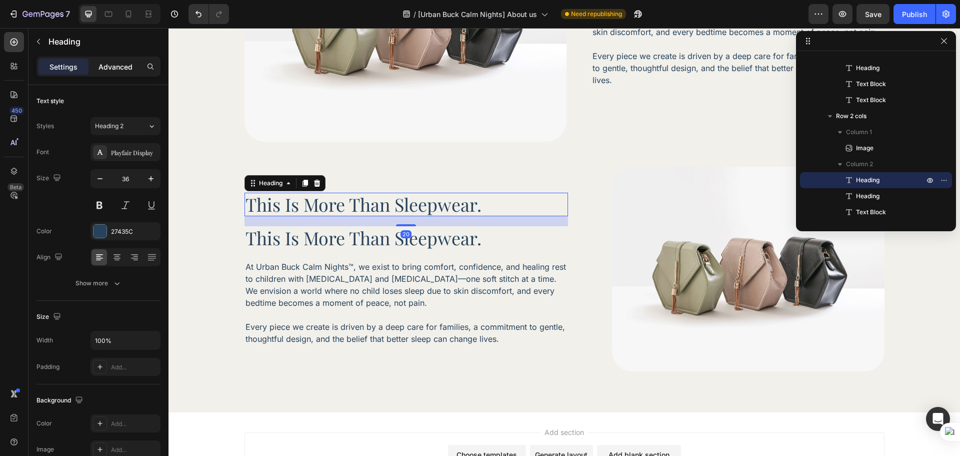
click at [110, 74] on div "Advanced" at bounding box center [116, 67] width 50 height 16
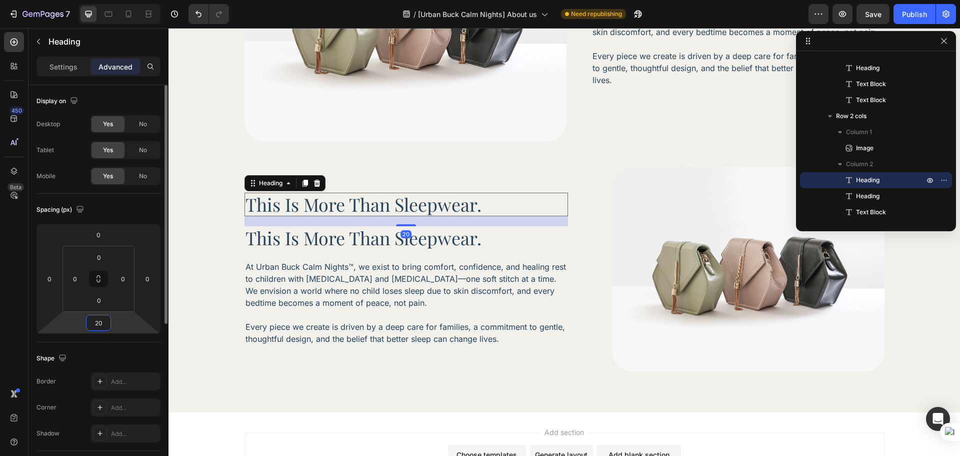
click at [92, 323] on input "20" at bounding box center [99, 322] width 20 height 15
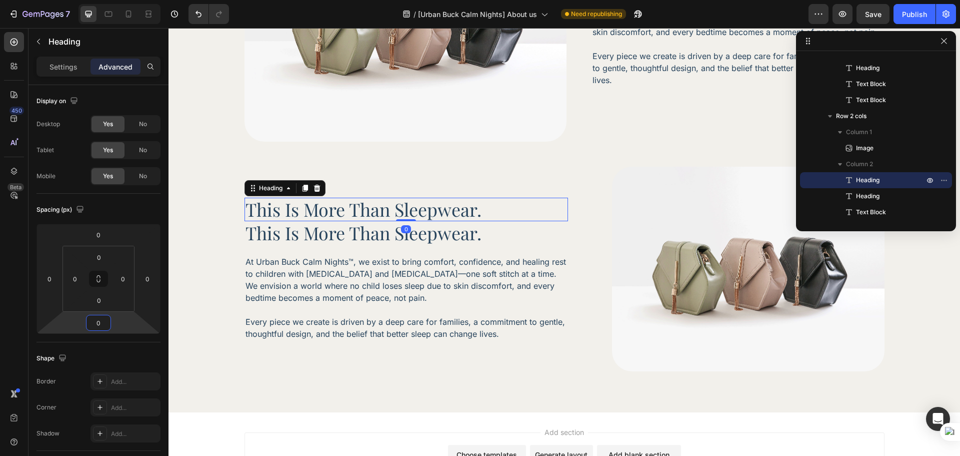
type input "0"
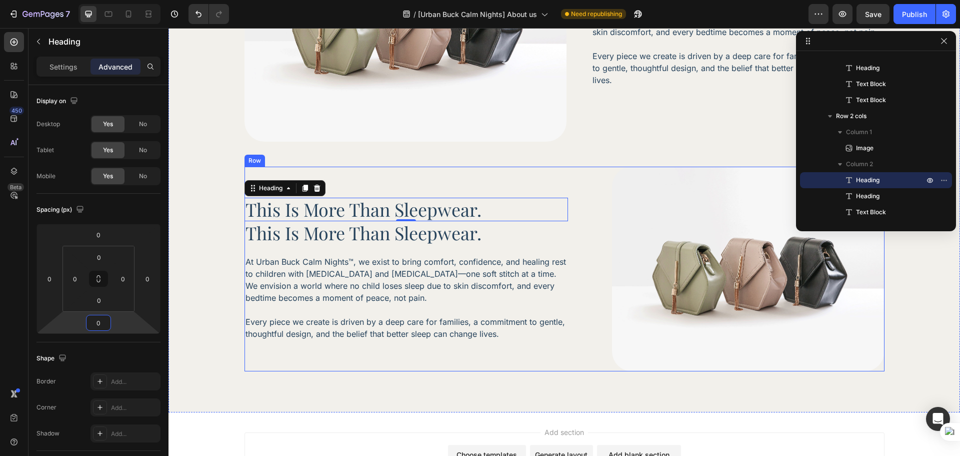
click at [420, 234] on h2 "this is more than sleepwear." at bounding box center [407, 233] width 324 height 24
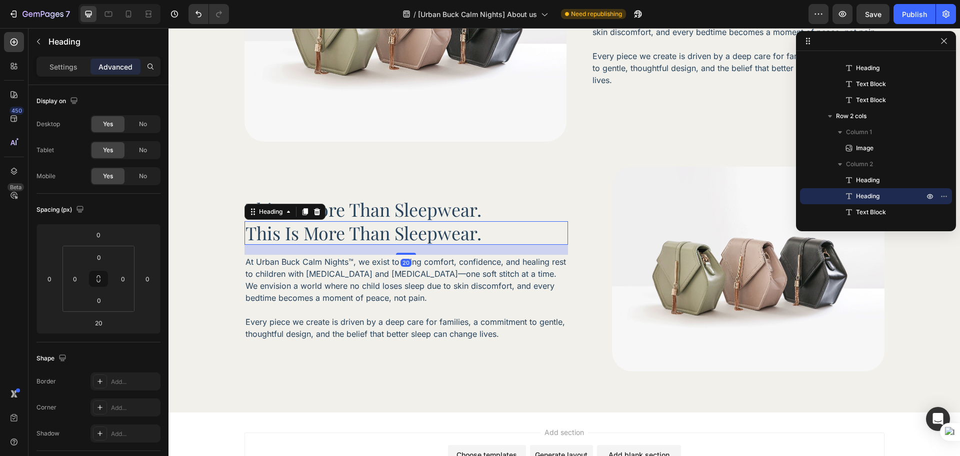
click at [420, 234] on h2 "this is more than sleepwear." at bounding box center [407, 233] width 324 height 24
click at [420, 234] on p "this is more than sleepwear." at bounding box center [407, 233] width 322 height 22
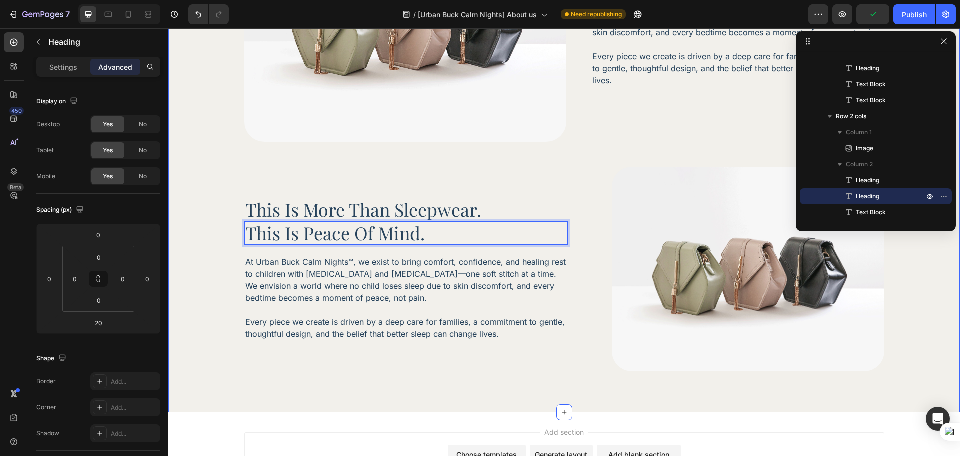
click at [232, 247] on div "Image Our Purpose & Promise Heading At Urban Buck Calm Nights™, we exist to bri…" at bounding box center [565, 148] width 764 height 496
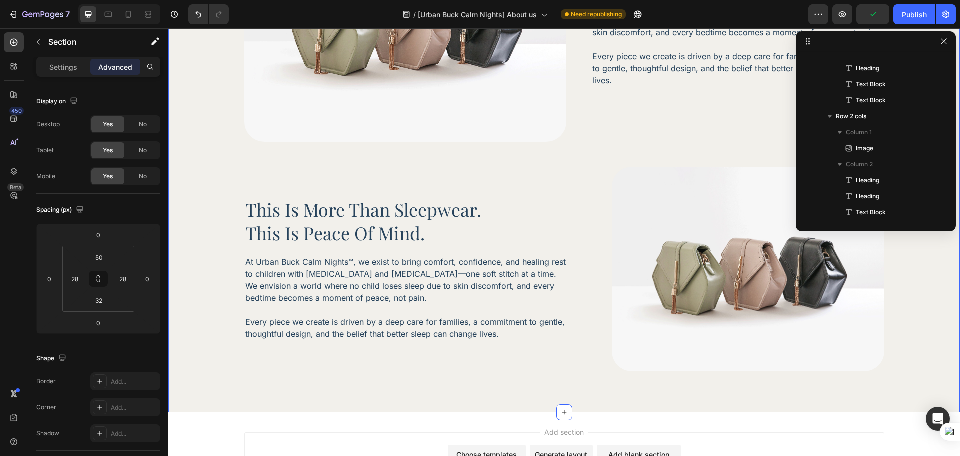
scroll to position [0, 0]
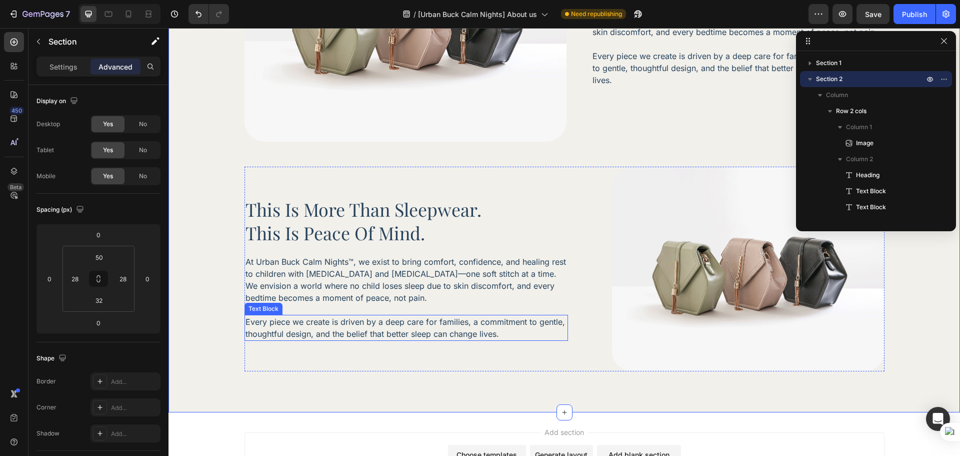
click at [395, 324] on p "Every piece we create is driven by a deep care for families, a commitment to ge…" at bounding box center [407, 328] width 322 height 24
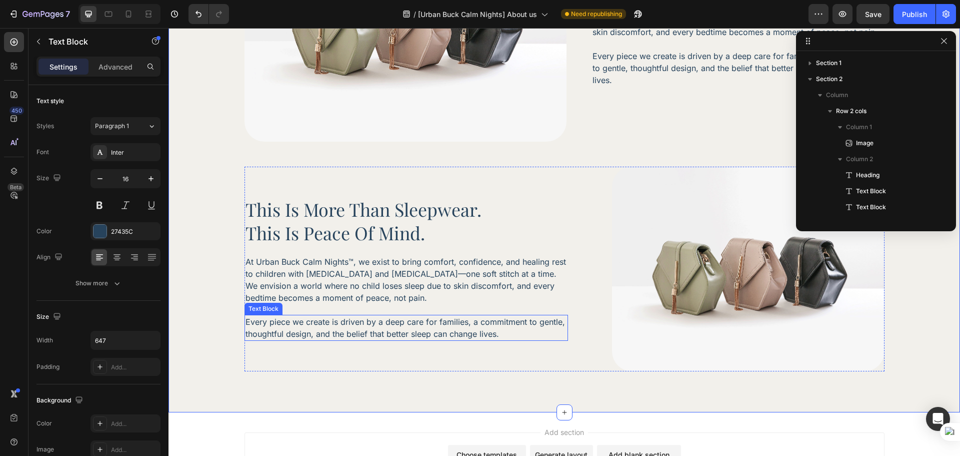
scroll to position [123, 0]
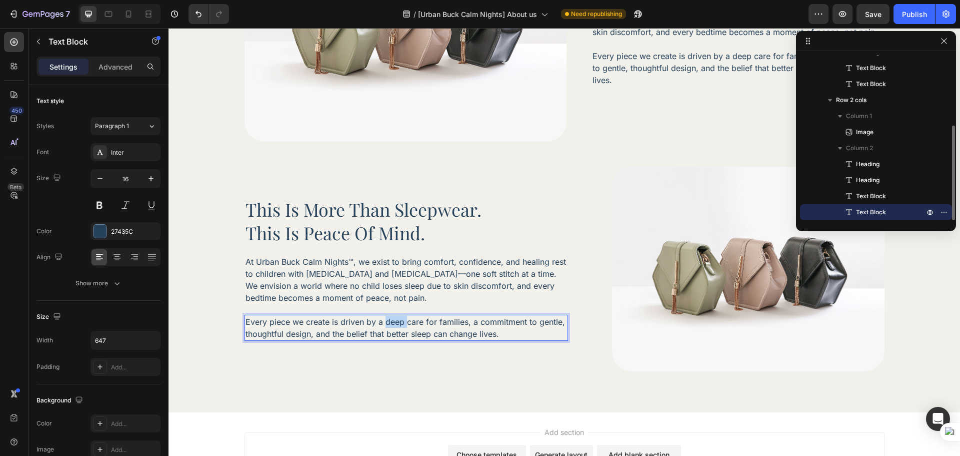
click at [395, 324] on p "Every piece we create is driven by a deep care for families, a commitment to ge…" at bounding box center [407, 328] width 322 height 24
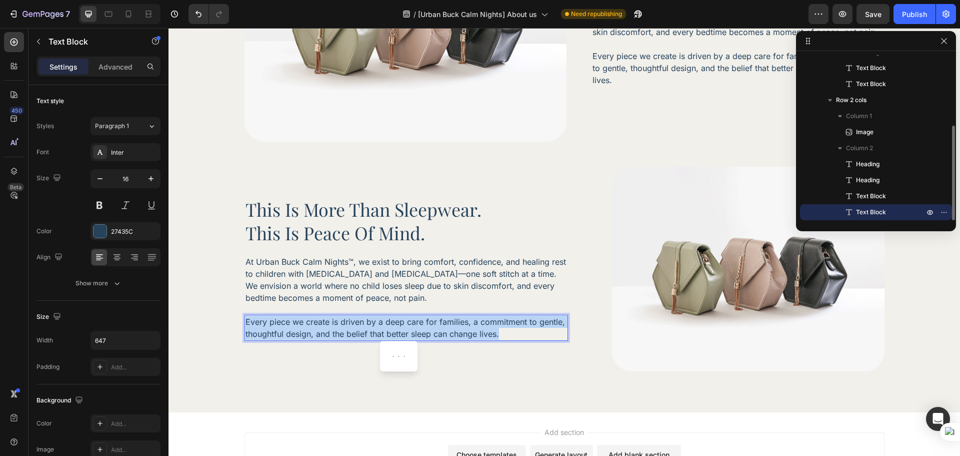
click at [395, 325] on p "Every piece we create is driven by a deep care for families, a commitment to ge…" at bounding box center [407, 328] width 322 height 24
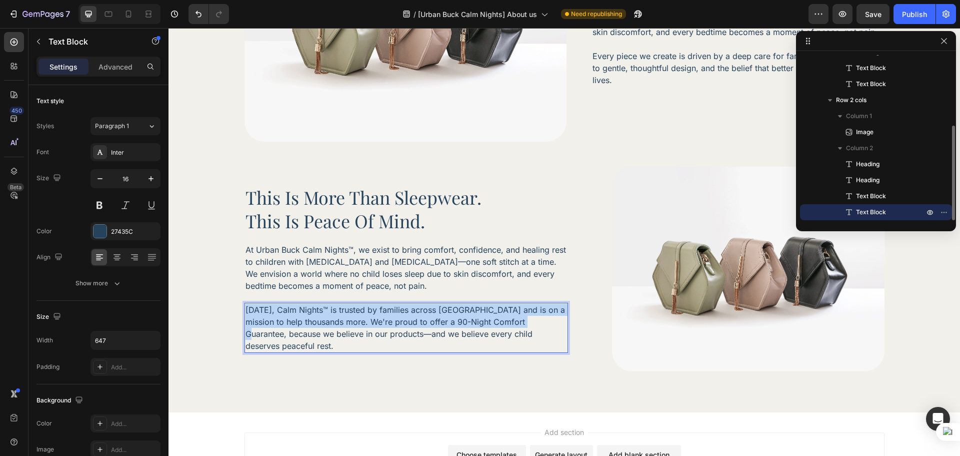
scroll to position [351, 0]
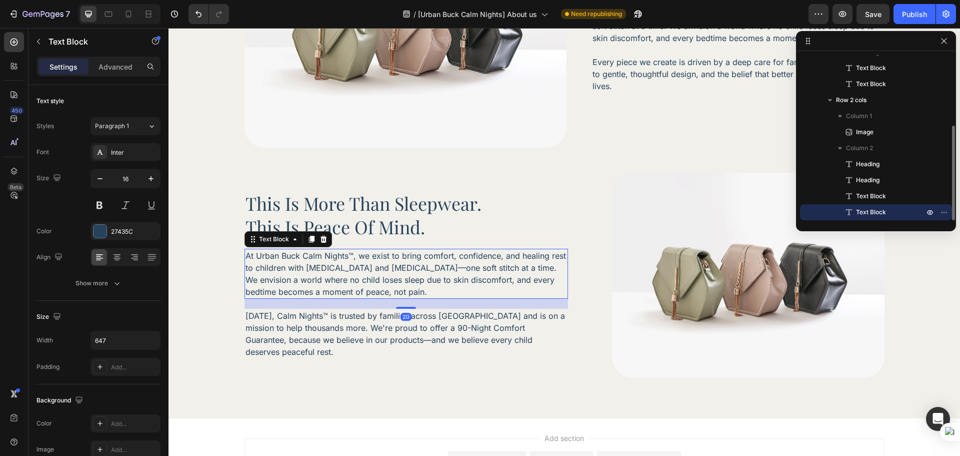
click at [439, 293] on p "At Urban Buck Calm Nights™, we exist to bring comfort, confidence, and healing …" at bounding box center [407, 274] width 322 height 48
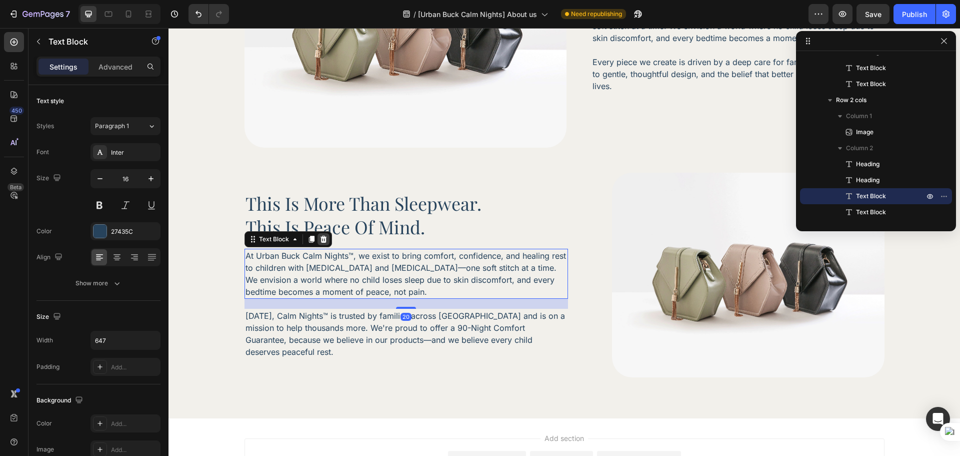
click at [324, 245] on div at bounding box center [324, 239] width 12 height 12
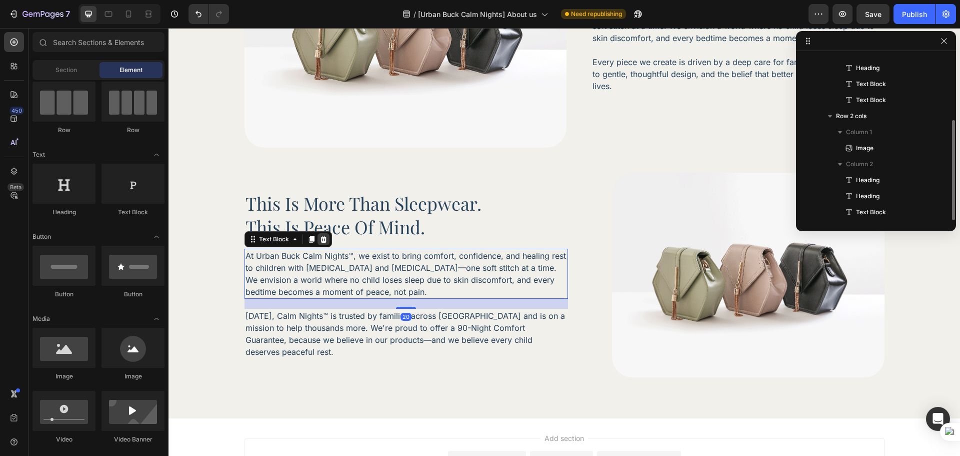
scroll to position [107, 0]
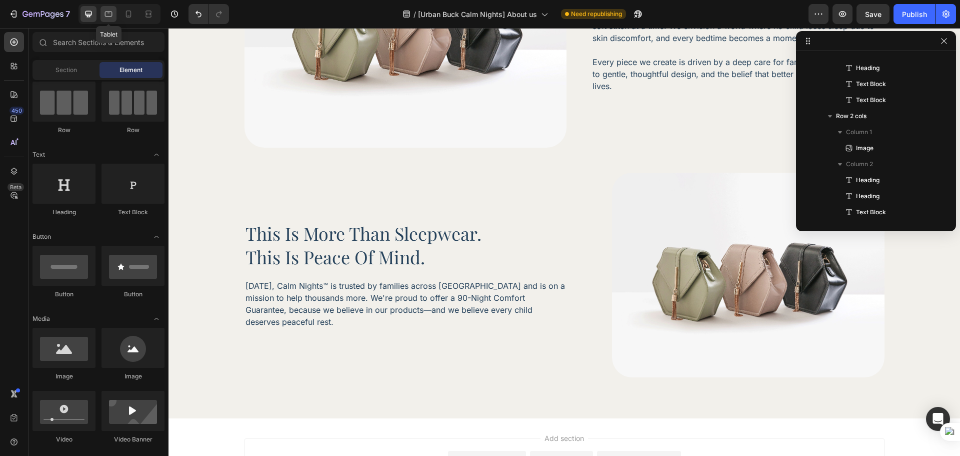
click at [111, 19] on icon at bounding box center [109, 14] width 10 height 10
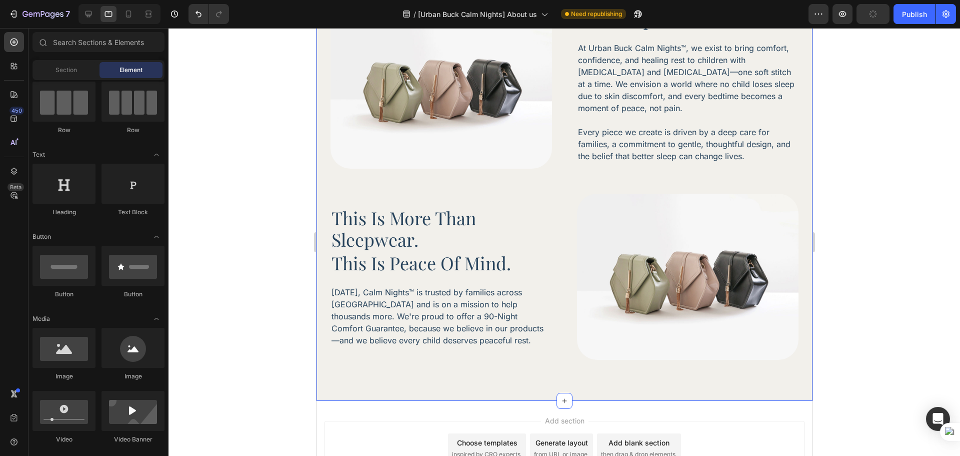
scroll to position [231, 0]
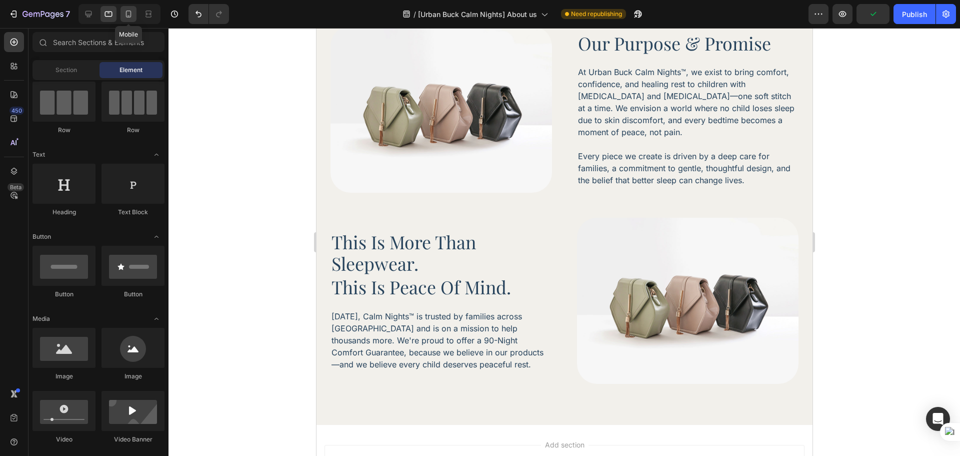
click at [135, 16] on div at bounding box center [129, 14] width 16 height 16
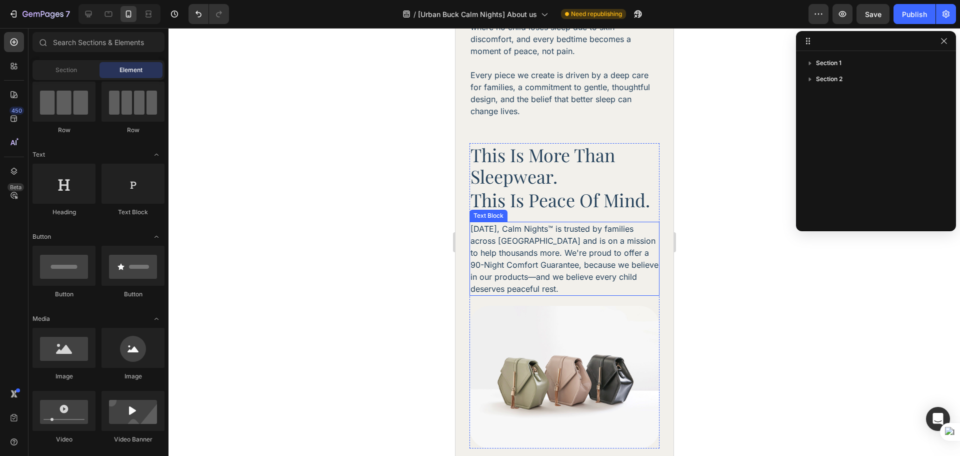
scroll to position [505, 0]
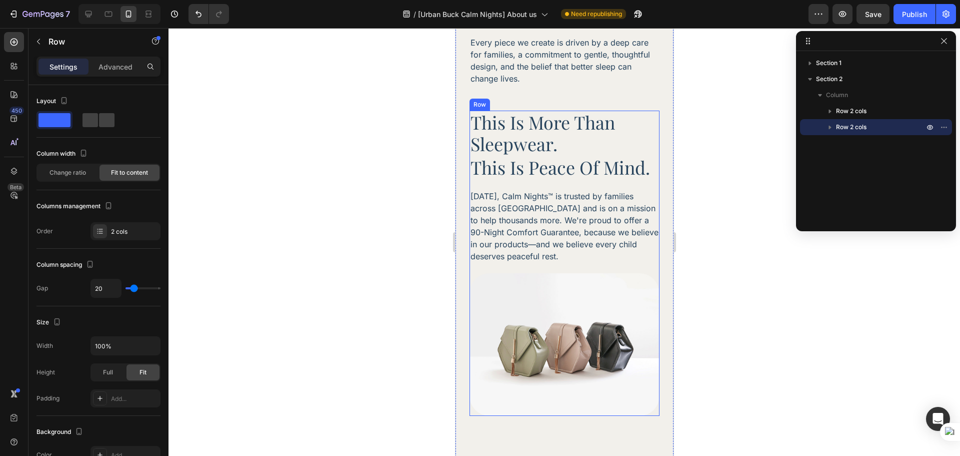
click at [632, 259] on div "Image this is more than sleepwear. Heading This is peace of mind. Heading [DATE…" at bounding box center [564, 264] width 190 height 306
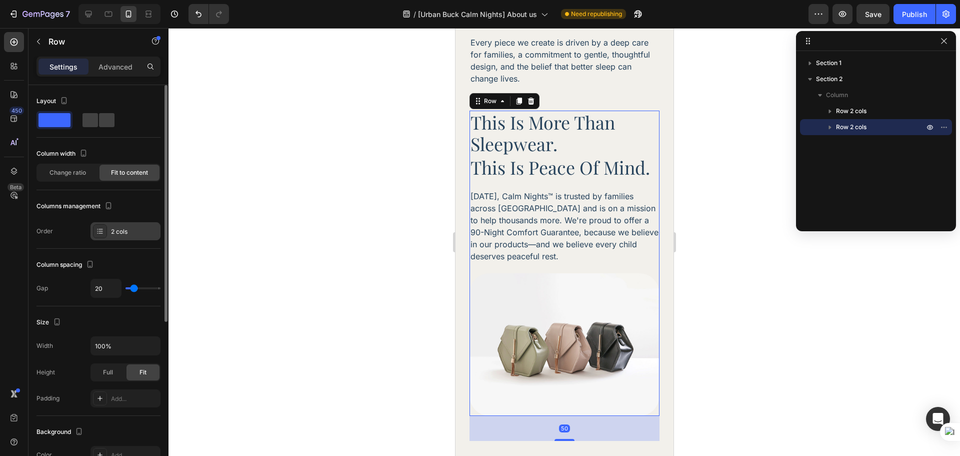
click at [115, 231] on div "2 cols" at bounding box center [134, 231] width 47 height 9
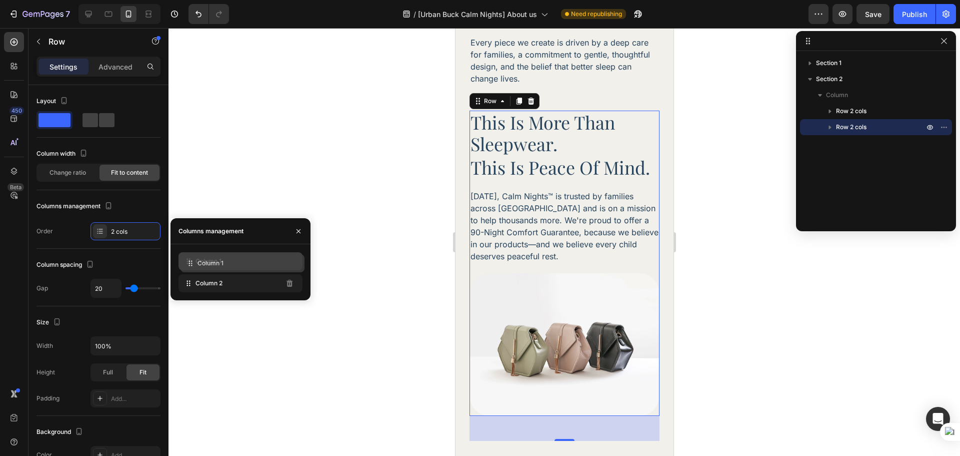
drag, startPoint x: 221, startPoint y: 287, endPoint x: 223, endPoint y: 267, distance: 20.1
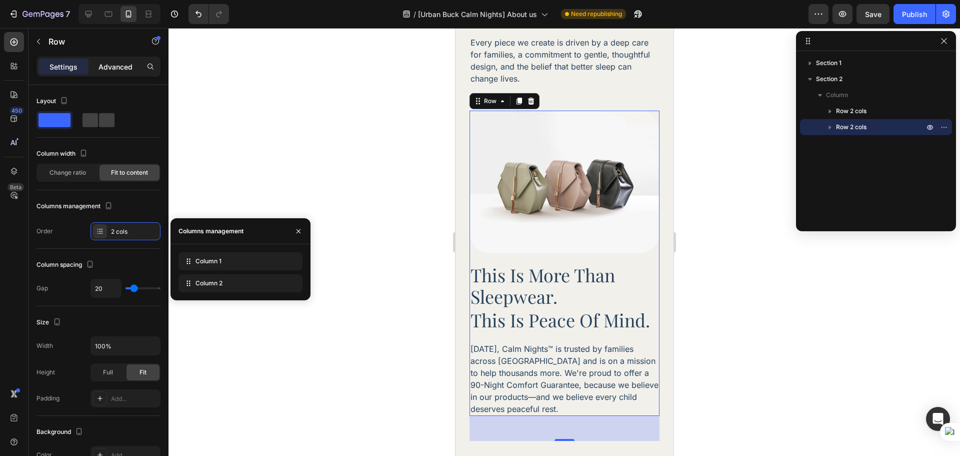
click at [108, 67] on p "Advanced" at bounding box center [116, 67] width 34 height 11
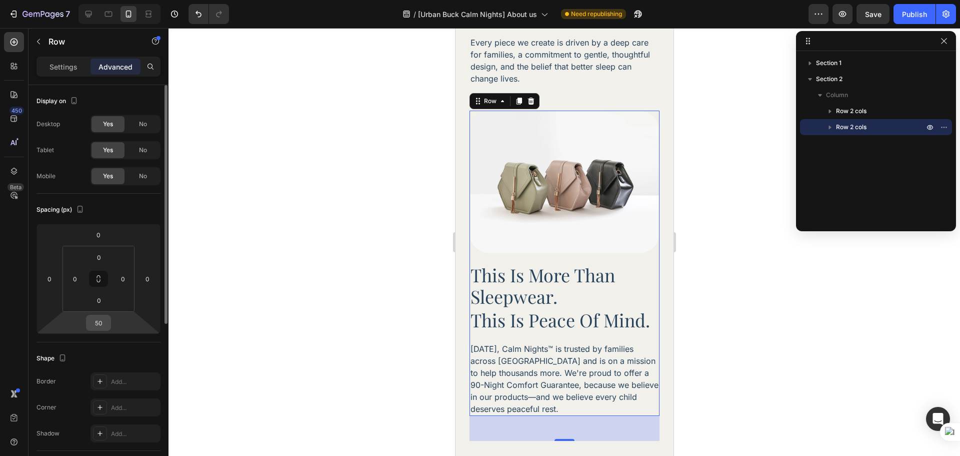
click at [100, 327] on input "50" at bounding box center [99, 322] width 20 height 15
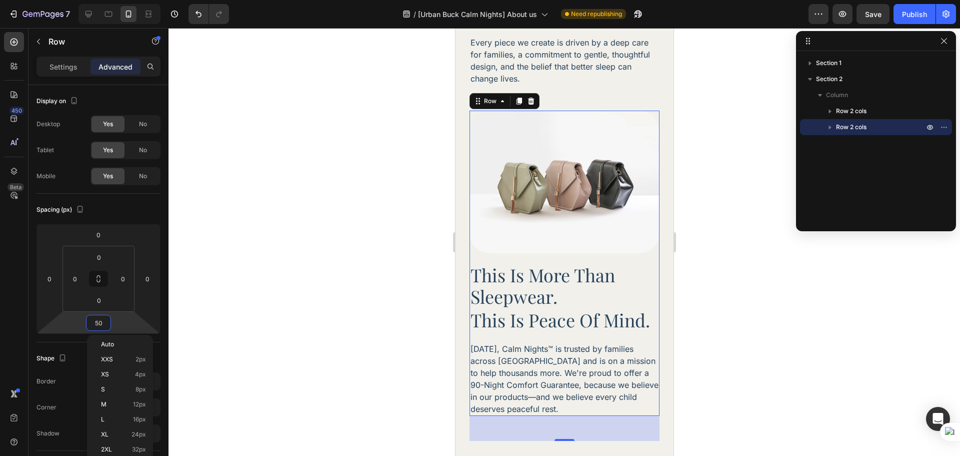
type input "0"
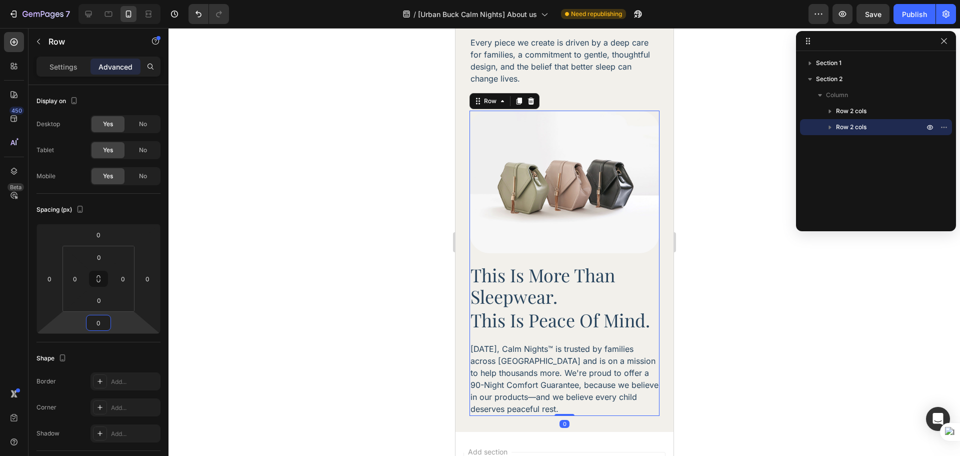
click at [763, 263] on div at bounding box center [565, 242] width 792 height 428
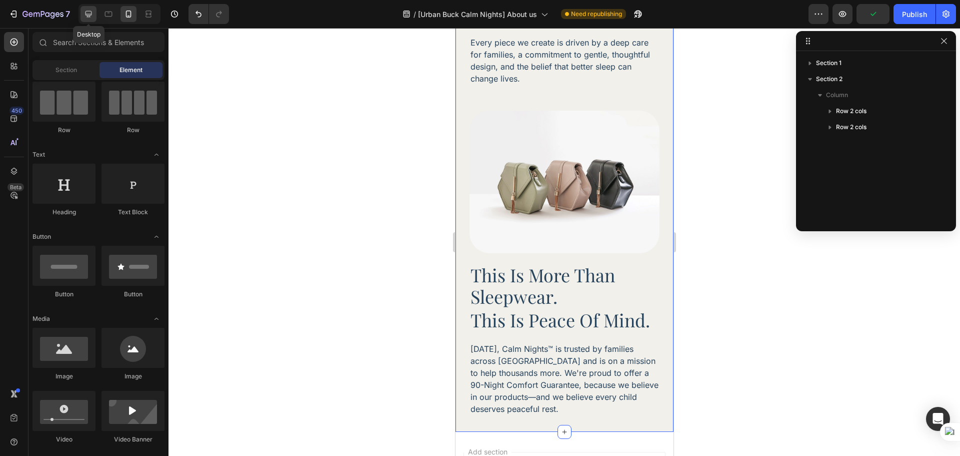
click at [92, 15] on icon at bounding box center [89, 14] width 10 height 10
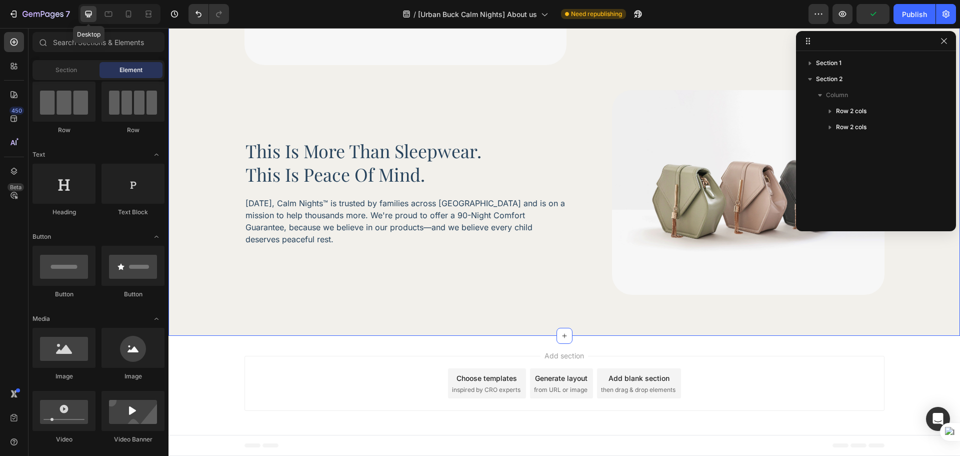
scroll to position [302, 0]
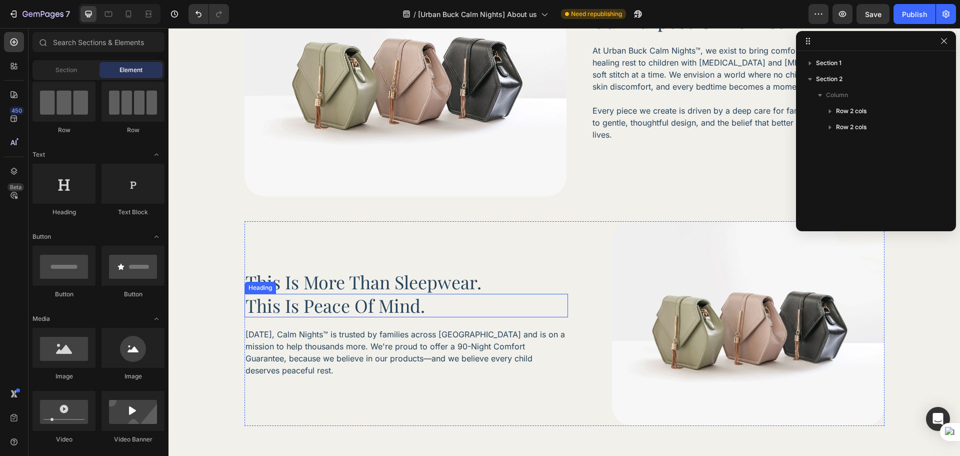
click at [344, 307] on p "This is peace of mind." at bounding box center [407, 306] width 322 height 22
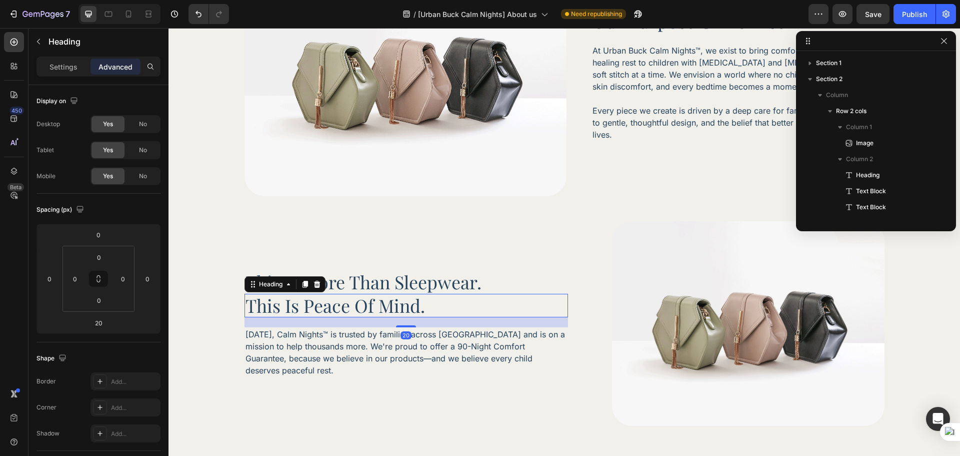
scroll to position [107, 0]
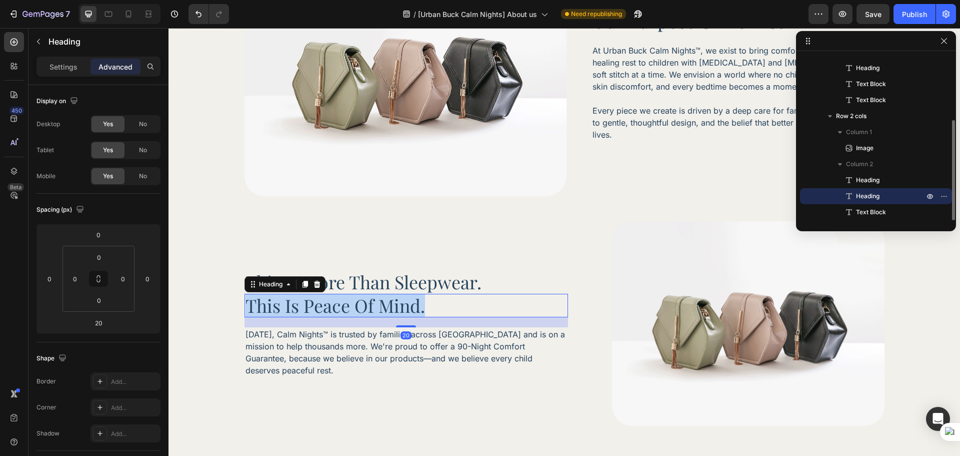
click at [344, 307] on p "This is peace of mind." at bounding box center [407, 306] width 322 height 22
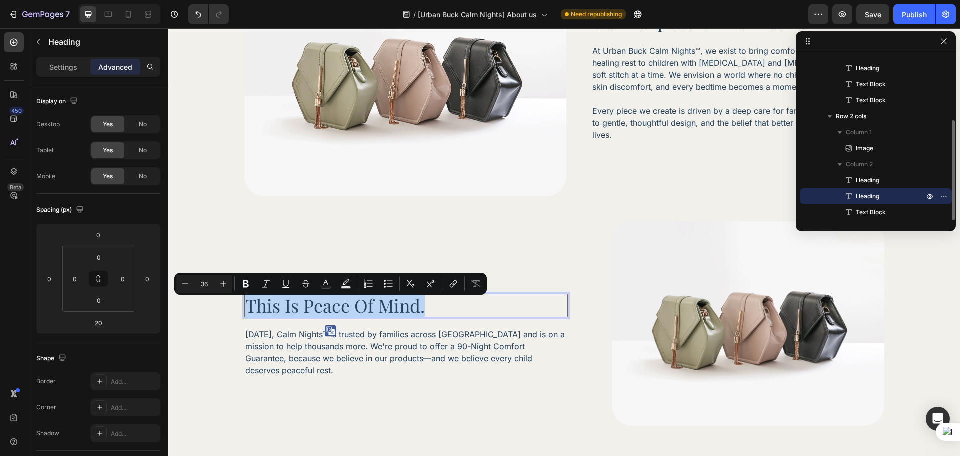
copy p "This is peace of mind."
click at [401, 324] on div "this is more than sleepwear. Heading This is peace of mind. Heading 20 [DATE], …" at bounding box center [407, 323] width 324 height 205
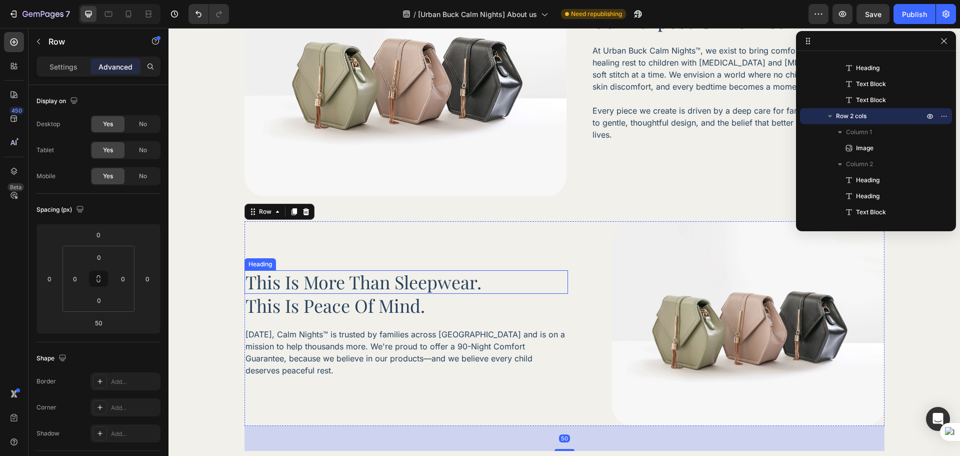
click at [409, 287] on h2 "this is more than sleepwear." at bounding box center [407, 282] width 324 height 24
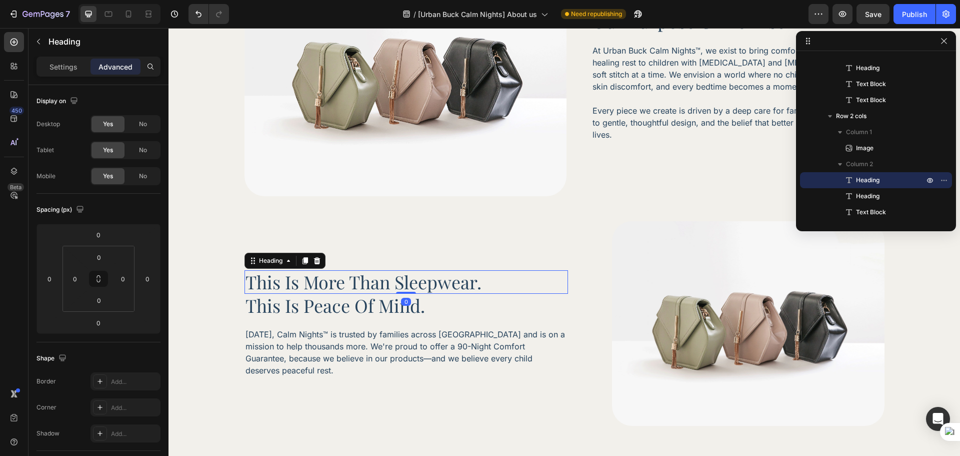
click at [409, 287] on h2 "this is more than sleepwear." at bounding box center [407, 282] width 324 height 24
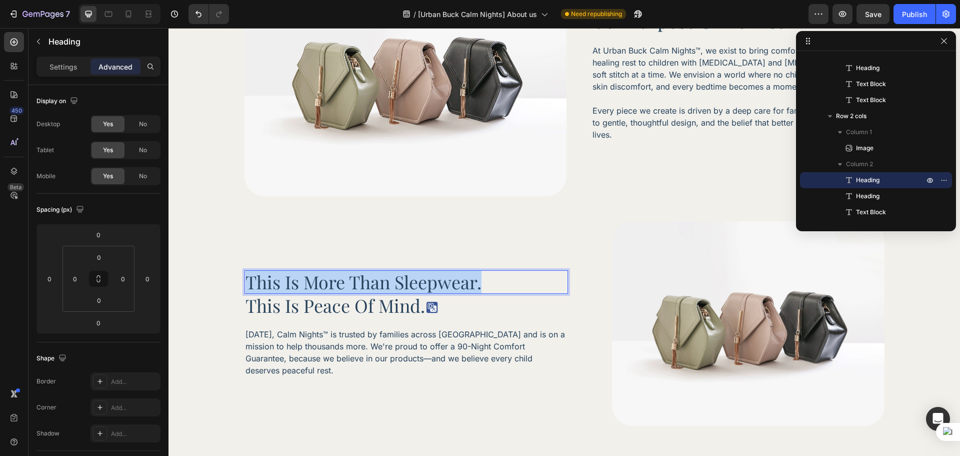
click at [409, 287] on p "this is more than sleepwear." at bounding box center [407, 282] width 322 height 22
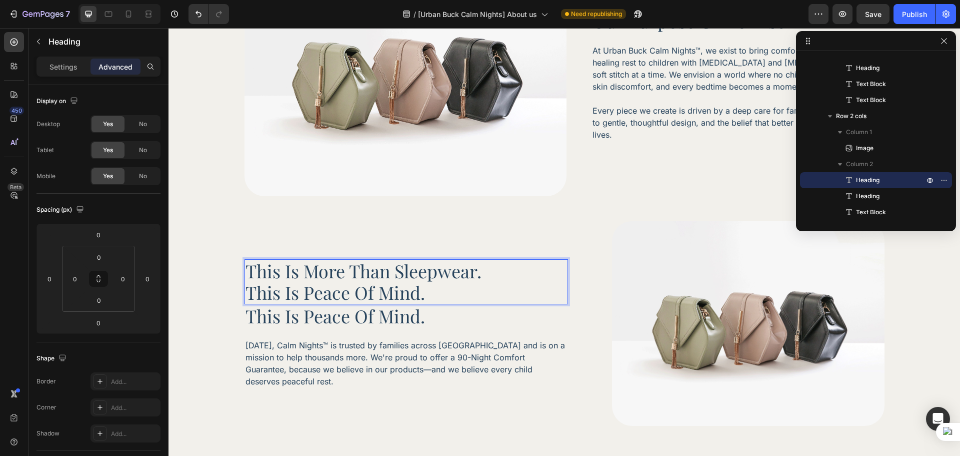
scroll to position [291, 0]
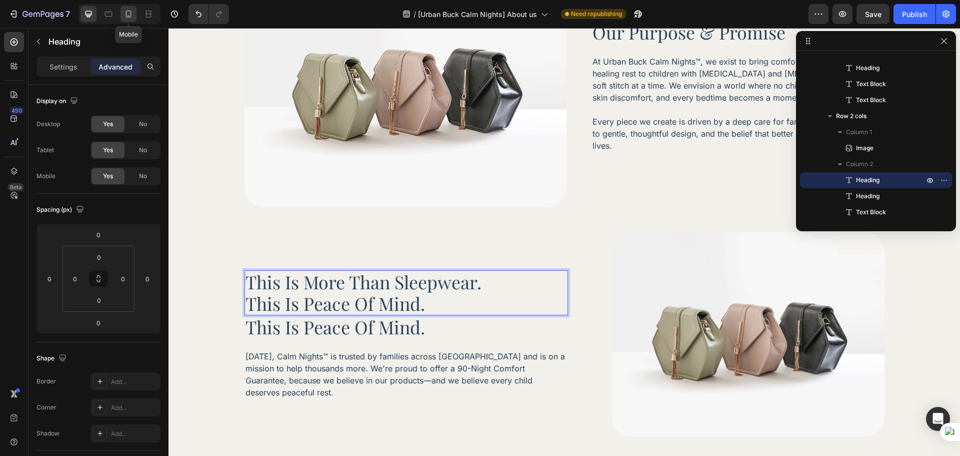
click at [133, 18] on icon at bounding box center [129, 14] width 10 height 10
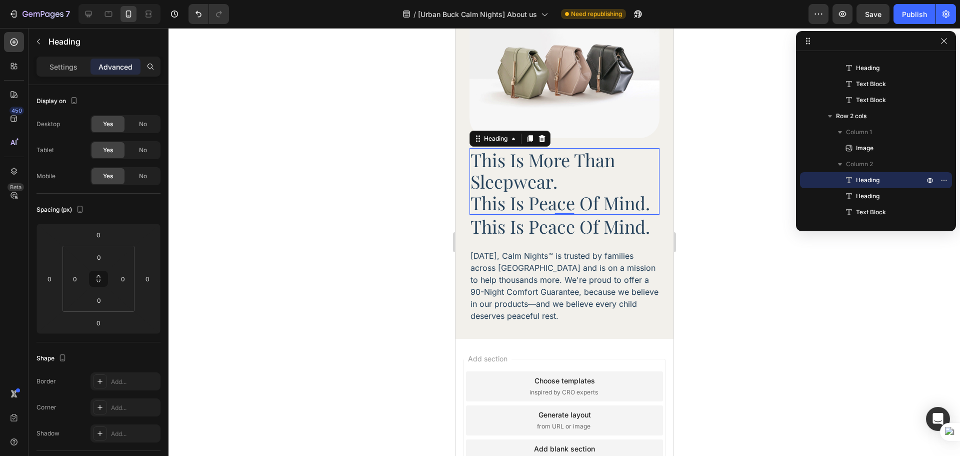
scroll to position [596, 0]
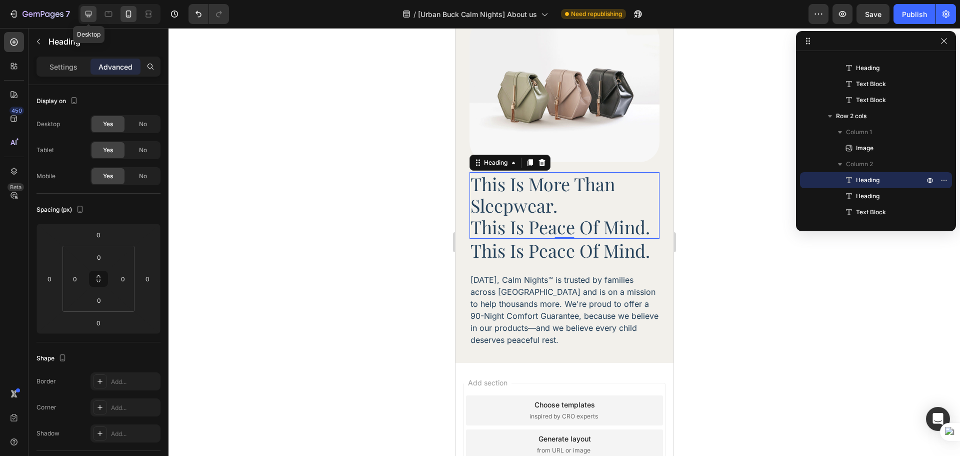
click at [90, 17] on icon at bounding box center [89, 14] width 7 height 7
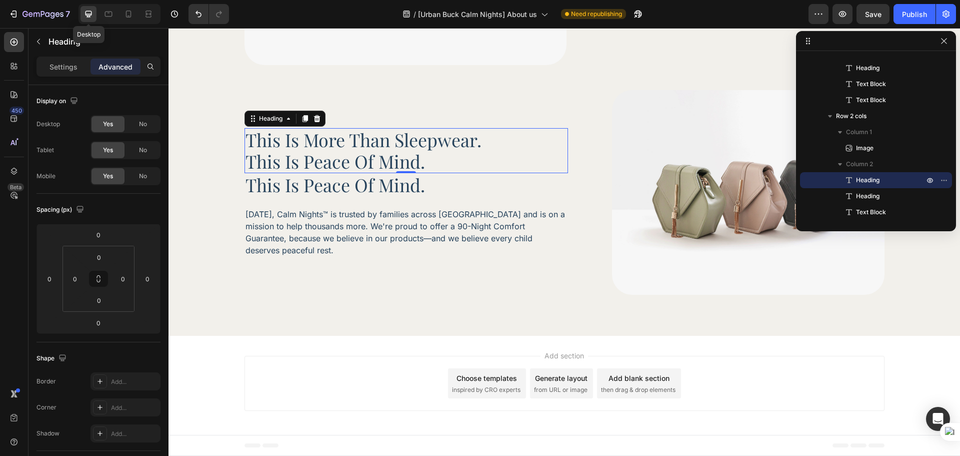
scroll to position [433, 0]
click at [424, 194] on p "This is peace of mind." at bounding box center [407, 185] width 322 height 22
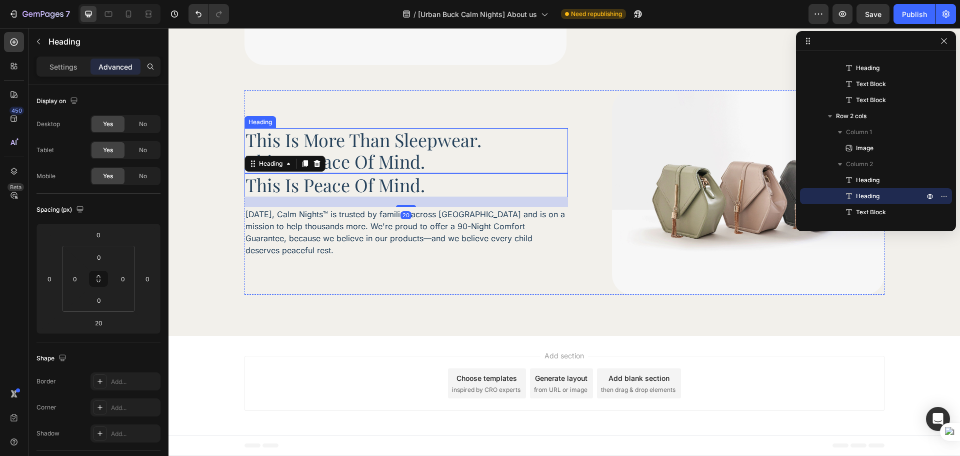
click at [361, 166] on p "This is more than sleepwear. This is peace of mind." at bounding box center [407, 150] width 322 height 43
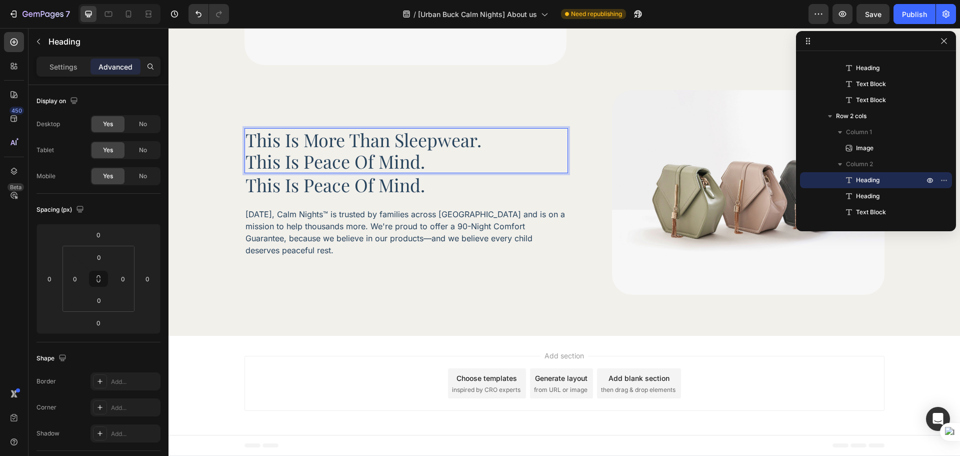
click at [246, 172] on p "This is more than sleepwear. This is peace of mind." at bounding box center [407, 150] width 322 height 43
click at [442, 196] on p "This is peace of mind." at bounding box center [416, 185] width 341 height 22
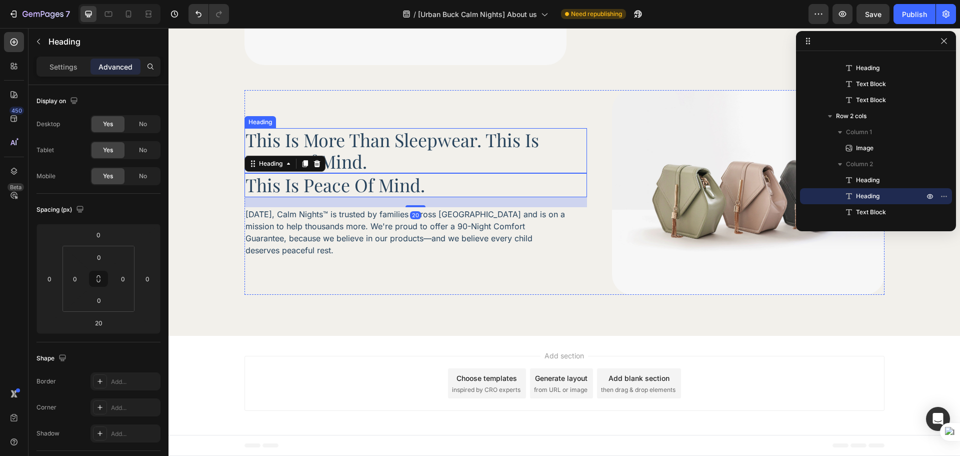
click at [461, 170] on p "This is more than sleepwear. This is peace of mind." at bounding box center [416, 150] width 341 height 43
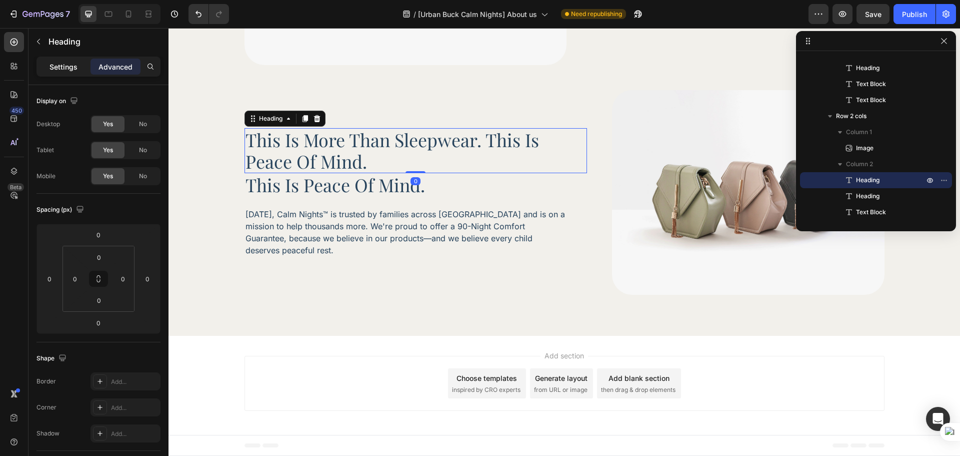
click at [66, 74] on div "Settings" at bounding box center [64, 67] width 50 height 16
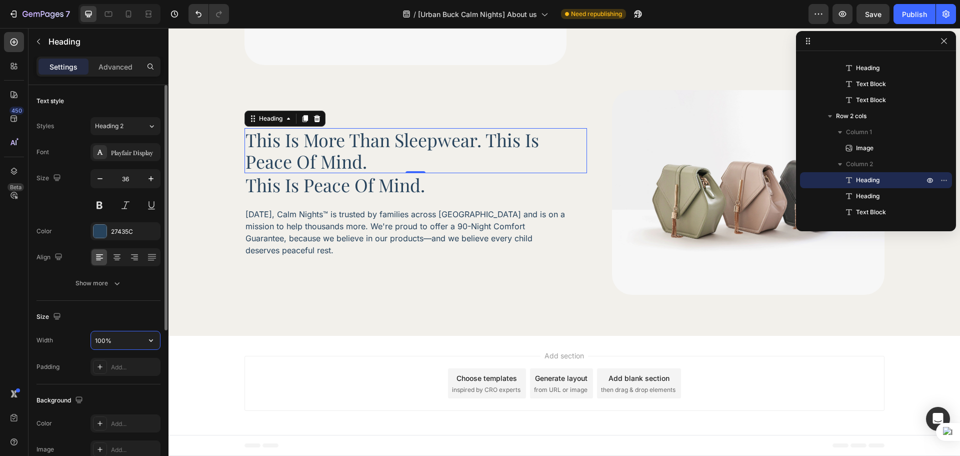
click at [108, 336] on input "100%" at bounding box center [125, 340] width 69 height 18
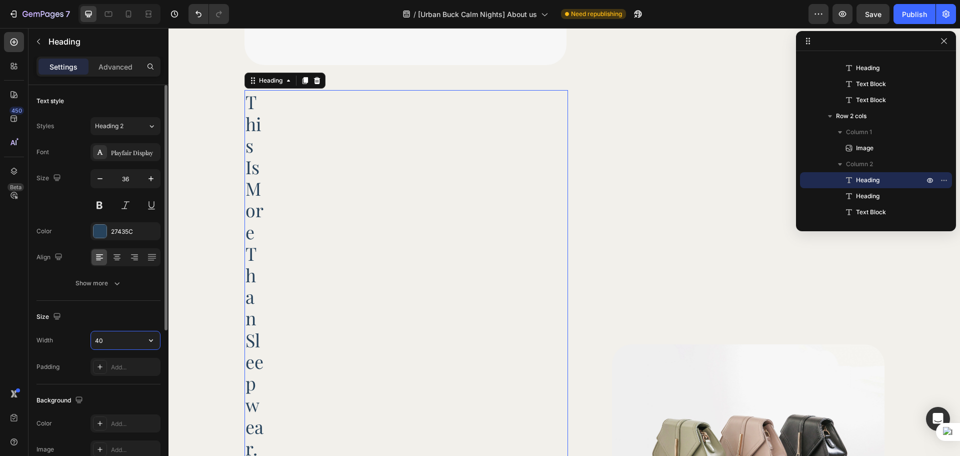
type input "400"
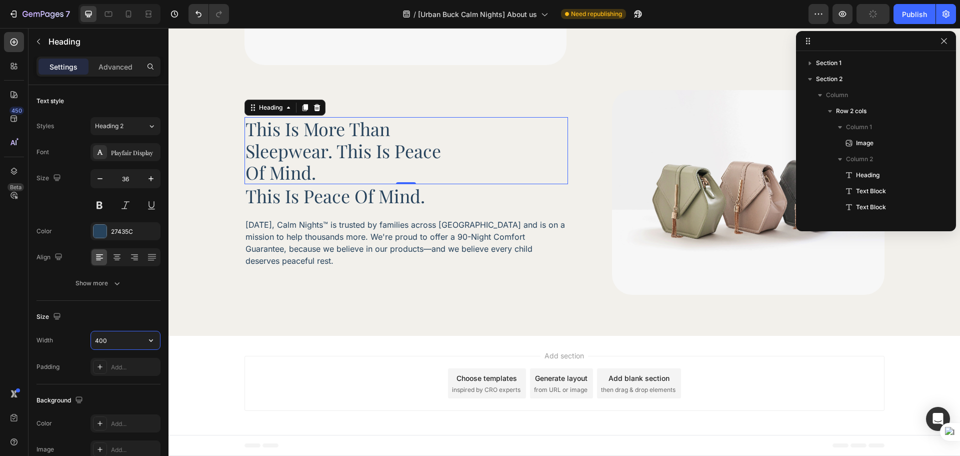
scroll to position [107, 0]
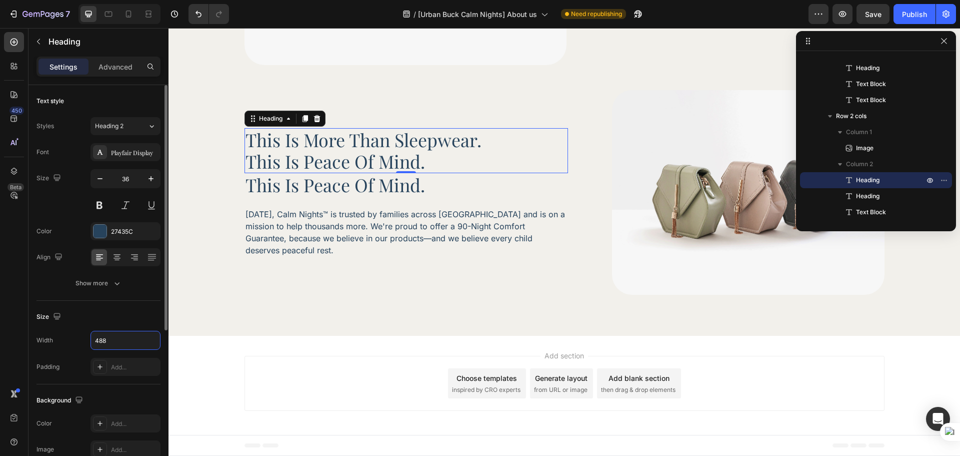
type input "488"
click at [102, 309] on div "Size" at bounding box center [99, 317] width 124 height 16
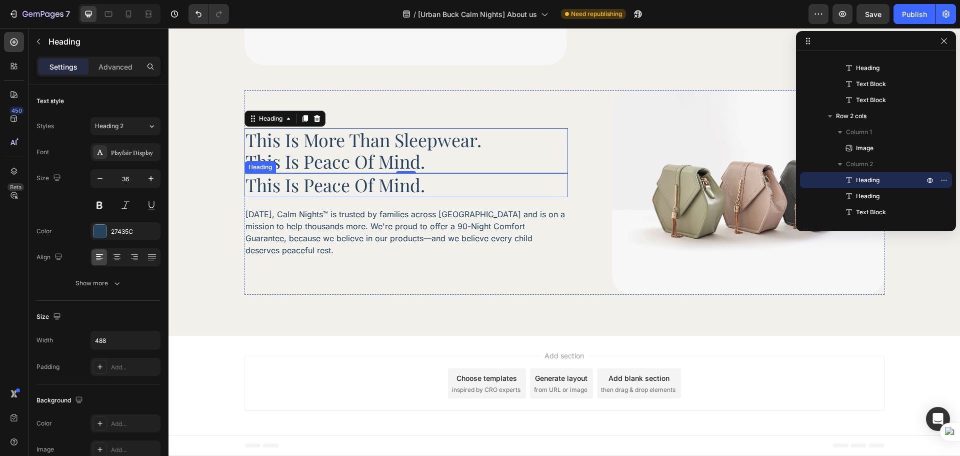
click at [452, 190] on p "This is peace of mind." at bounding box center [407, 185] width 322 height 22
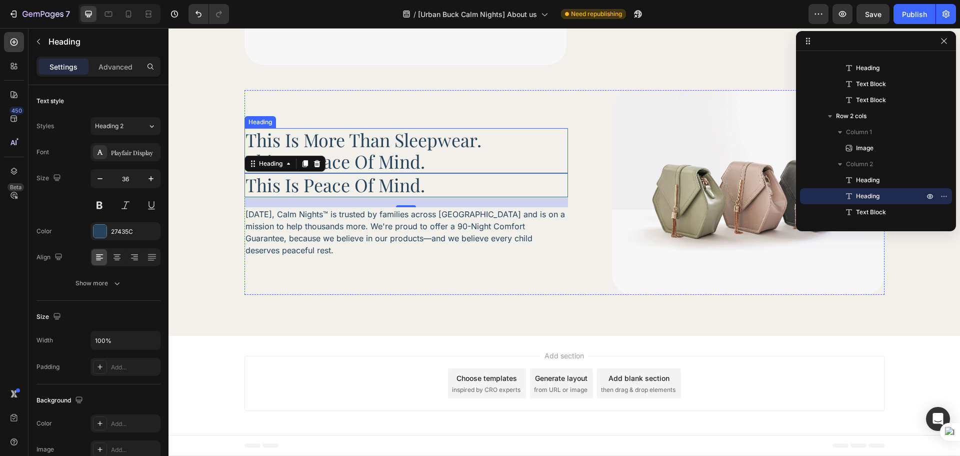
click at [431, 165] on p "This is more than sleepwear. This is peace of mind." at bounding box center [367, 150] width 242 height 43
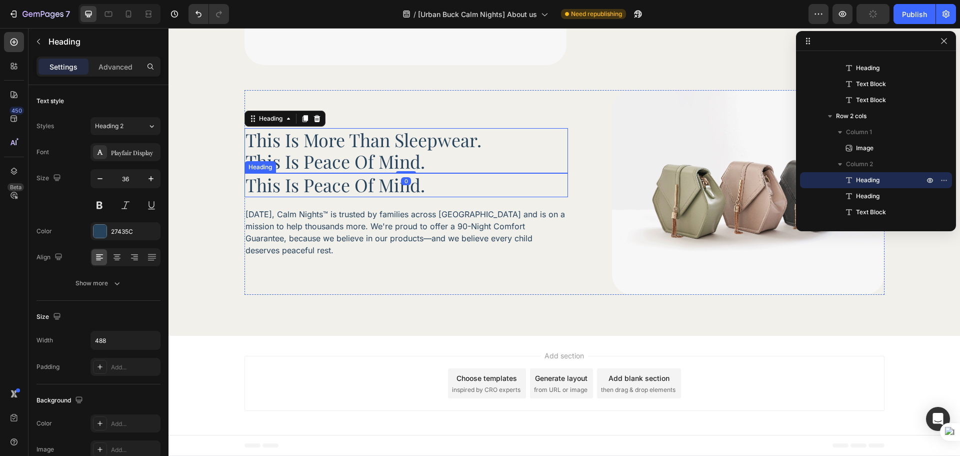
click at [427, 195] on p "This is peace of mind." at bounding box center [407, 185] width 322 height 22
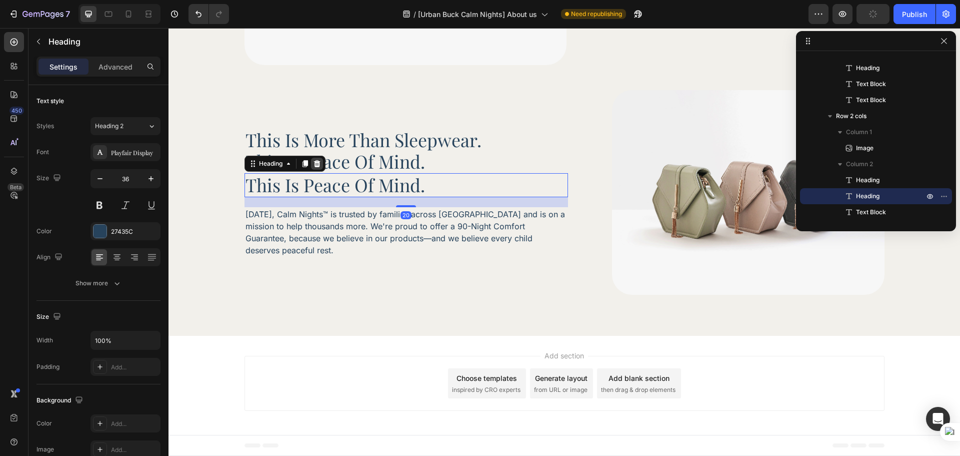
click at [314, 167] on icon at bounding box center [317, 163] width 7 height 7
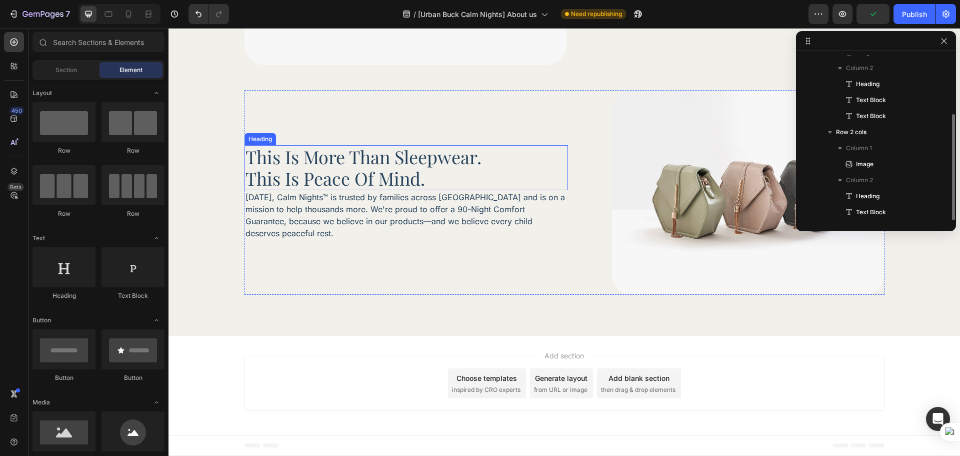
scroll to position [91, 0]
click at [478, 167] on p "This is more than sleepwear. This is peace of mind." at bounding box center [367, 167] width 242 height 43
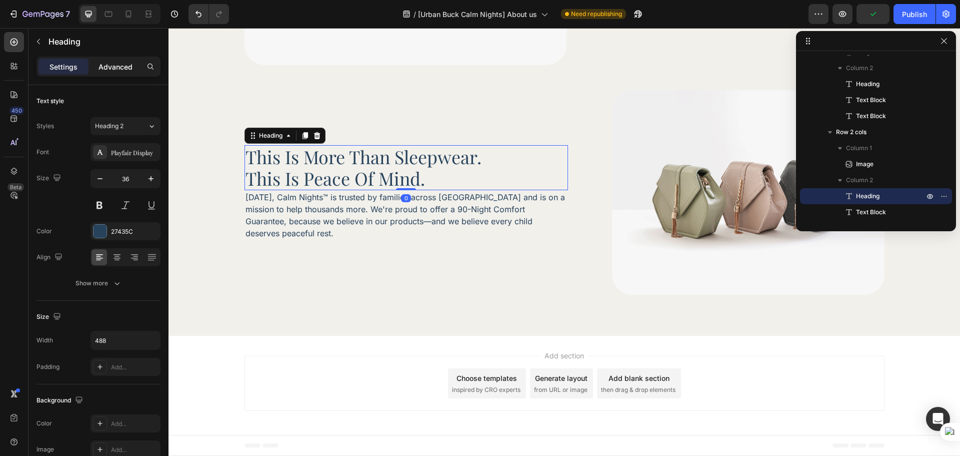
click at [113, 74] on div "Advanced" at bounding box center [116, 67] width 50 height 16
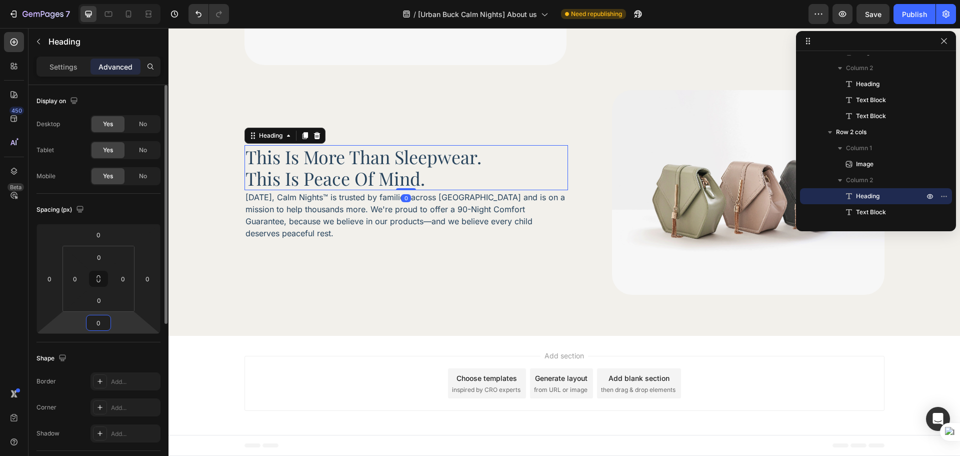
click at [104, 322] on input "0" at bounding box center [99, 322] width 20 height 15
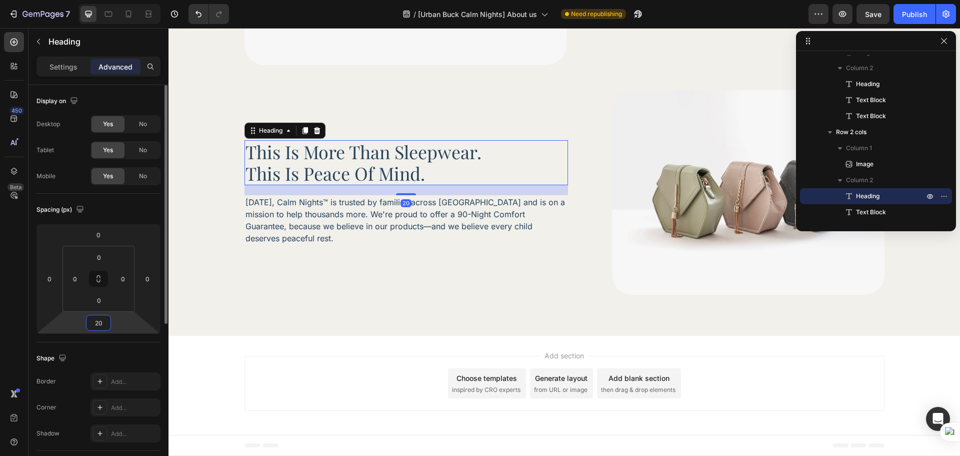
type input "20"
click at [0, 0] on div "Spacing (px) 0 0 20 0 0 0 0 0" at bounding box center [0, 0] width 0 height 0
click at [112, 12] on icon at bounding box center [109, 15] width 8 height 6
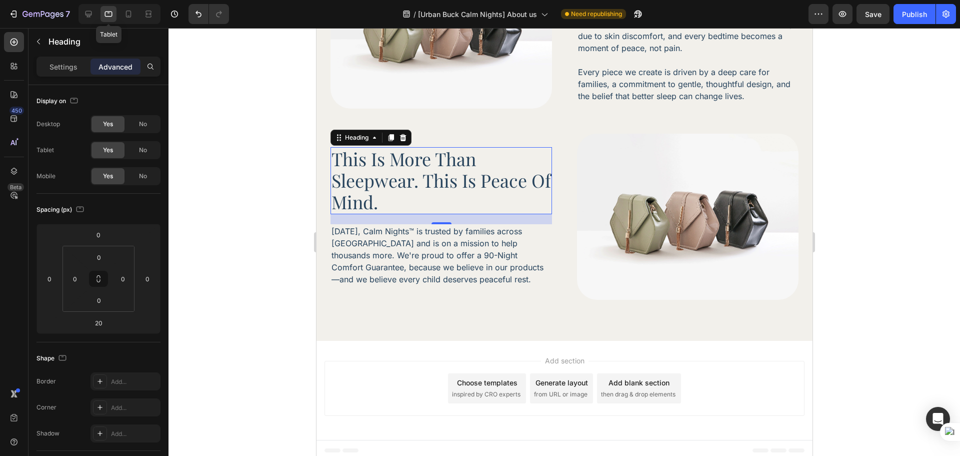
scroll to position [314, 0]
click at [133, 12] on icon at bounding box center [129, 14] width 10 height 10
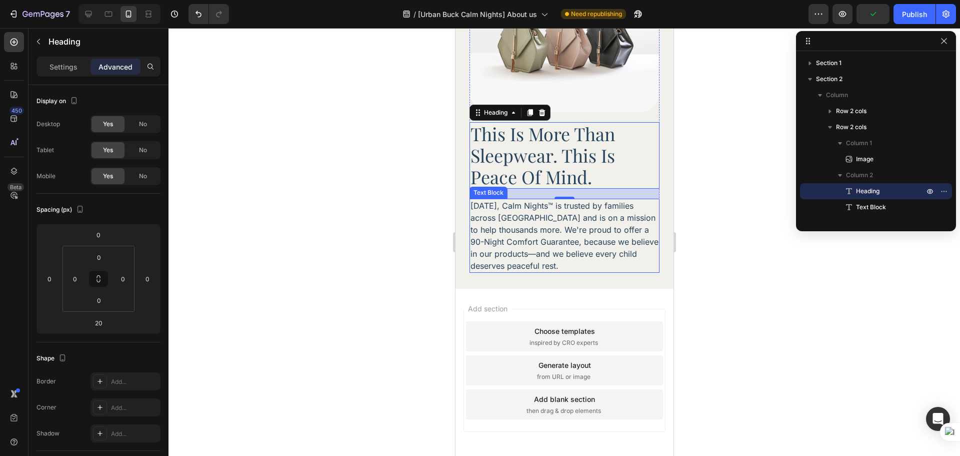
scroll to position [656, 0]
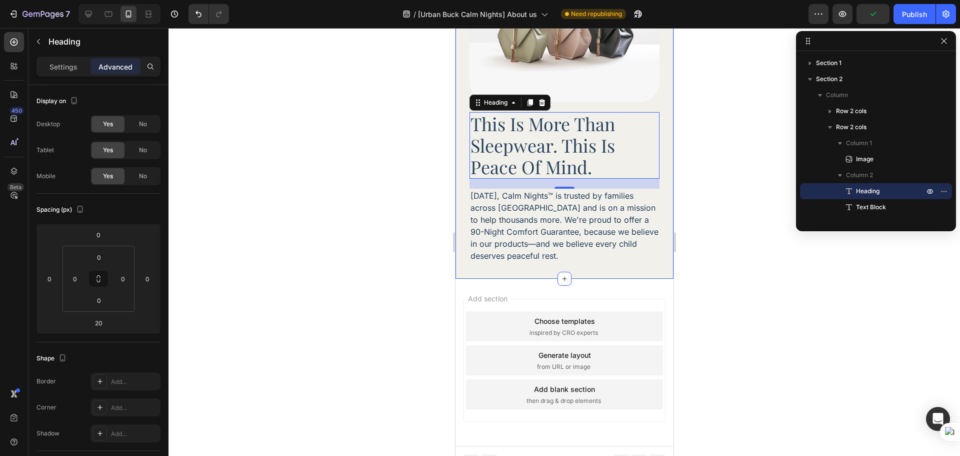
click at [716, 273] on div at bounding box center [565, 242] width 792 height 428
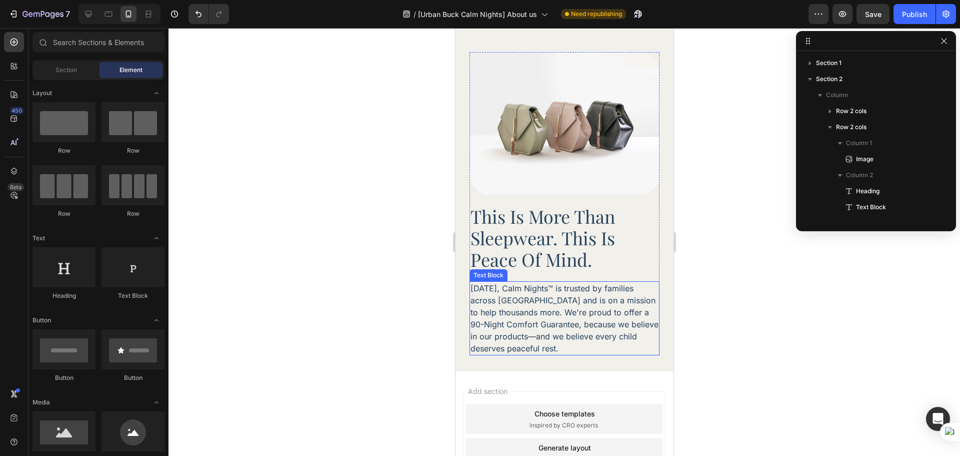
scroll to position [490, 0]
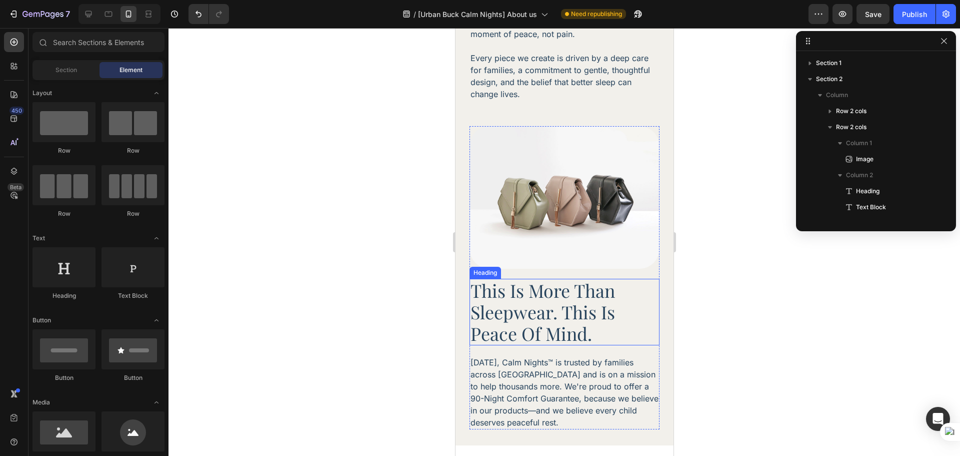
click at [577, 187] on img at bounding box center [564, 197] width 190 height 143
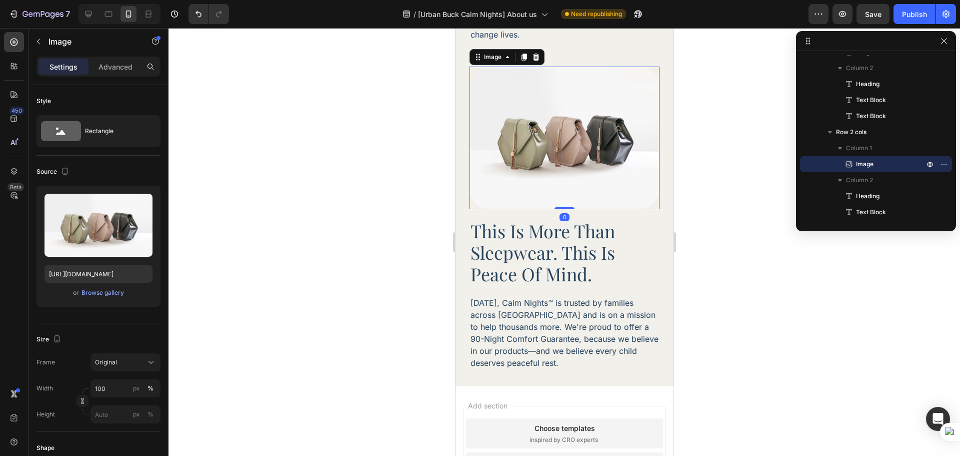
scroll to position [573, 0]
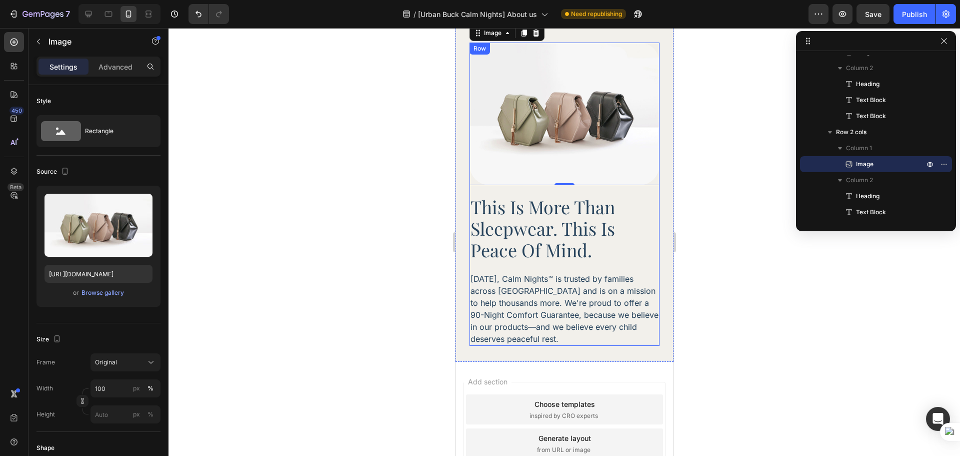
click at [611, 183] on div "Image 0 This is more than sleepwear. This is peace of mind. Heading Today, Calm…" at bounding box center [564, 195] width 190 height 304
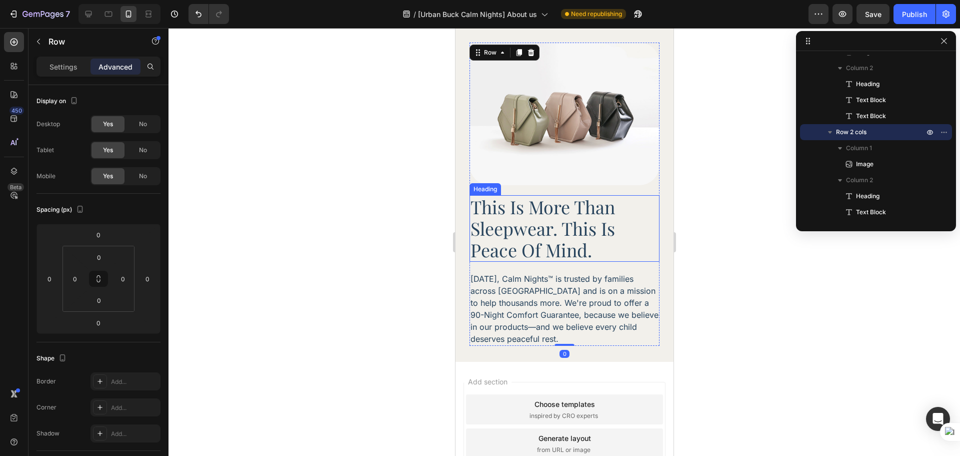
click at [611, 196] on p "This is more than sleepwear. This is peace of mind." at bounding box center [564, 228] width 188 height 65
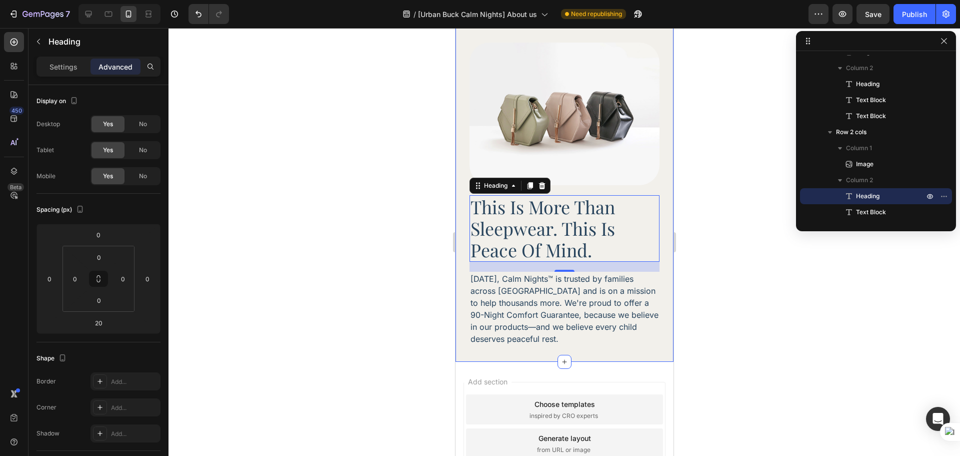
click at [473, 345] on div "Image Our Purpose & Promise Heading At Urban Buck Calm Nights™, we exist to bri…" at bounding box center [564, -1] width 218 height 723
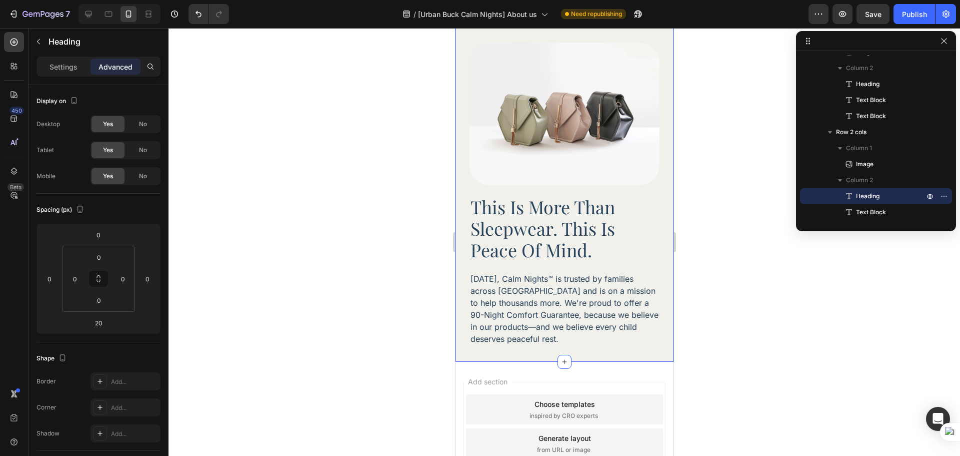
scroll to position [0, 0]
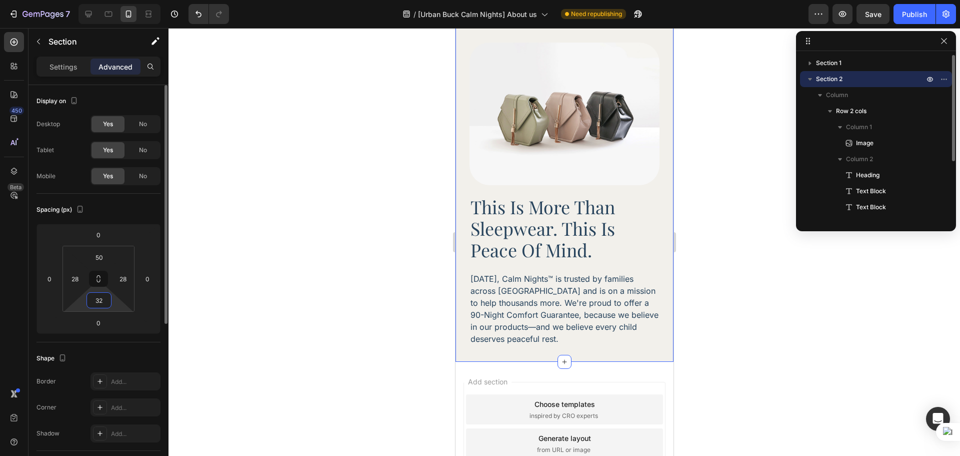
click at [105, 300] on input "32" at bounding box center [99, 300] width 20 height 15
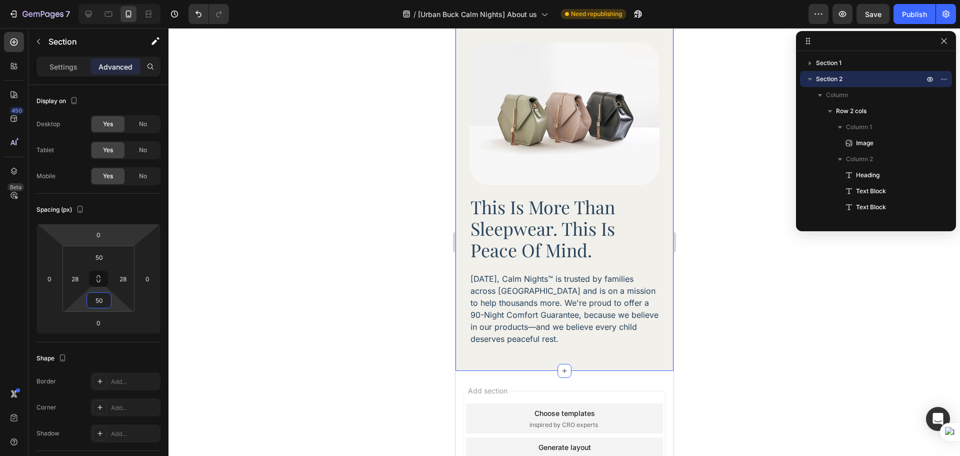
click at [92, 22] on div at bounding box center [120, 14] width 82 height 20
click at [92, 19] on div at bounding box center [89, 14] width 16 height 16
type input "32"
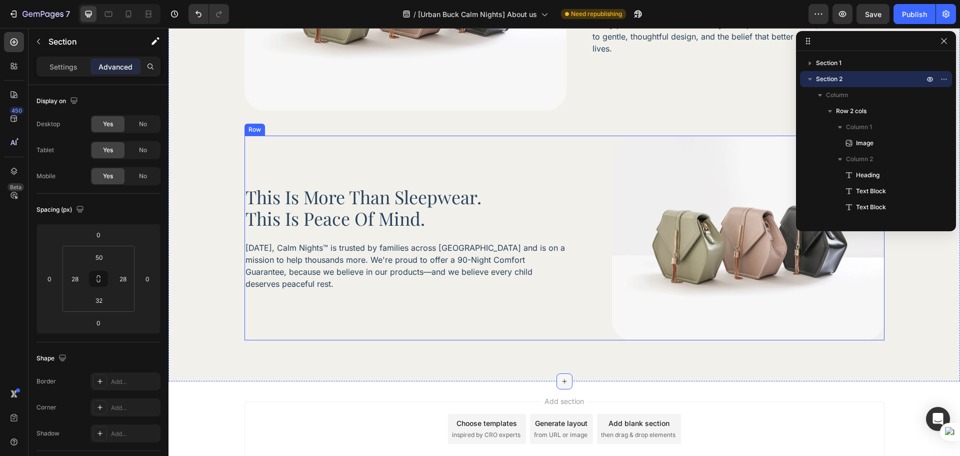
scroll to position [585, 0]
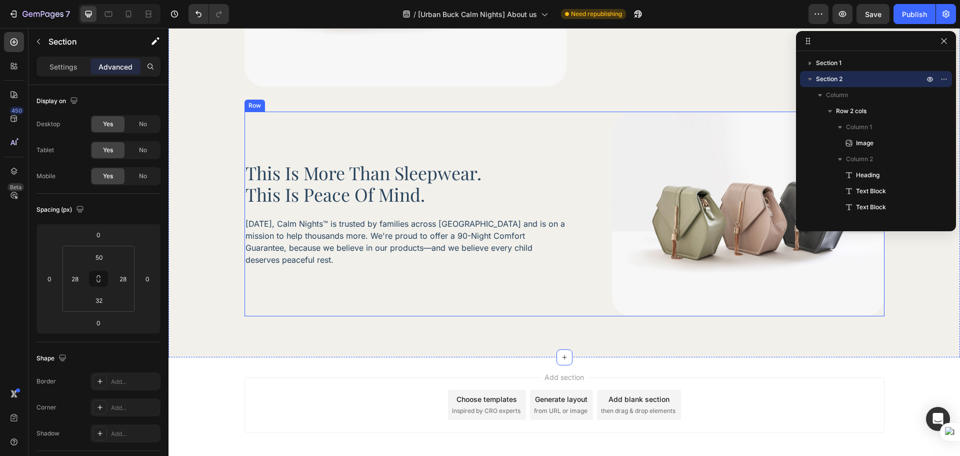
click at [560, 303] on div "This is more than sleepwear. This is peace of mind. Heading Today, Calm Nights™…" at bounding box center [407, 214] width 324 height 205
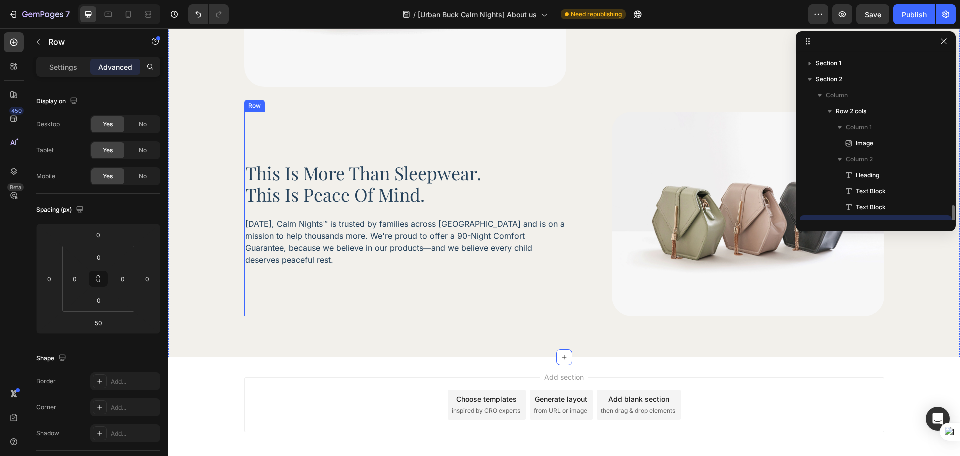
scroll to position [91, 0]
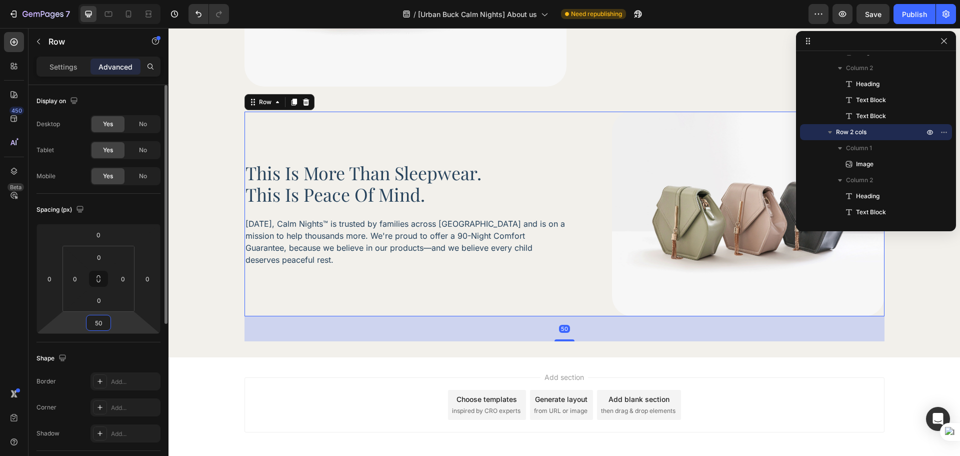
click at [111, 0] on html "7 Version history / [Urban Buck Calm Nights] About us Need republishing Preview…" at bounding box center [480, 0] width 960 height 0
type input "0"
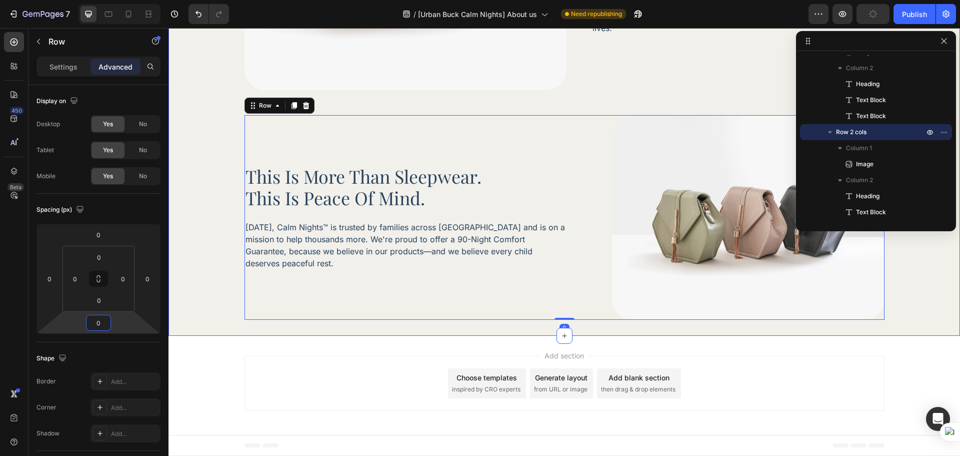
click at [228, 327] on div "Image Our Purpose & Promise Heading At Urban Buck Calm Nights™, we exist to bri…" at bounding box center [565, 79] width 792 height 512
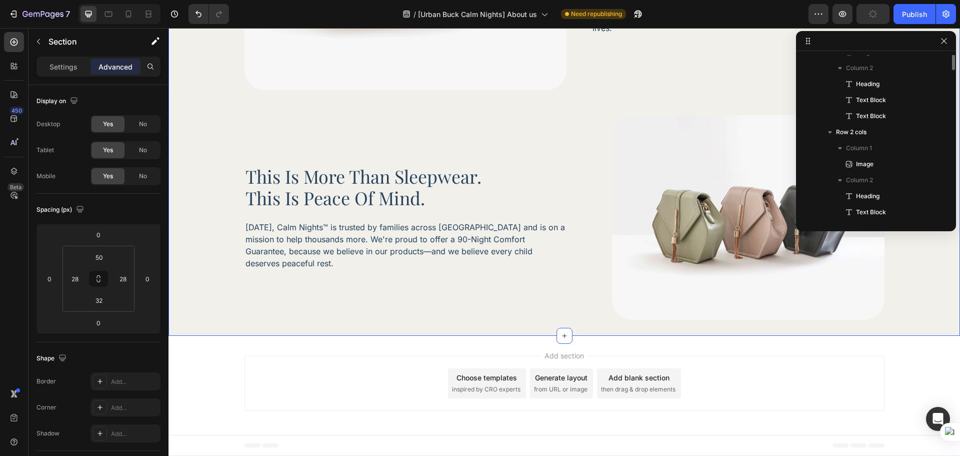
scroll to position [0, 0]
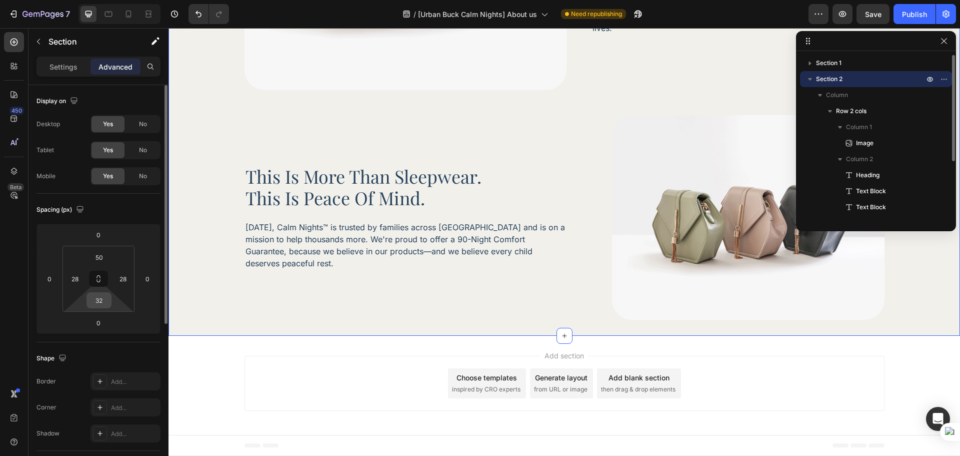
click at [95, 299] on input "32" at bounding box center [99, 300] width 20 height 15
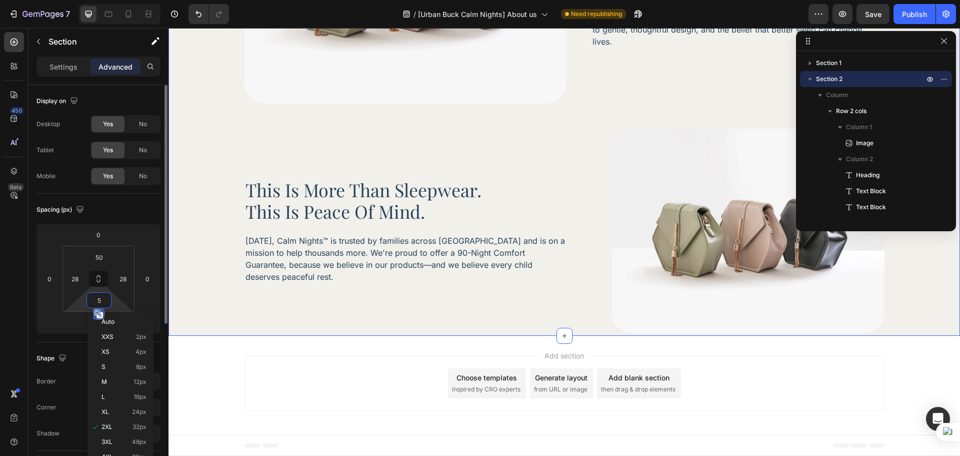
scroll to position [568, 0]
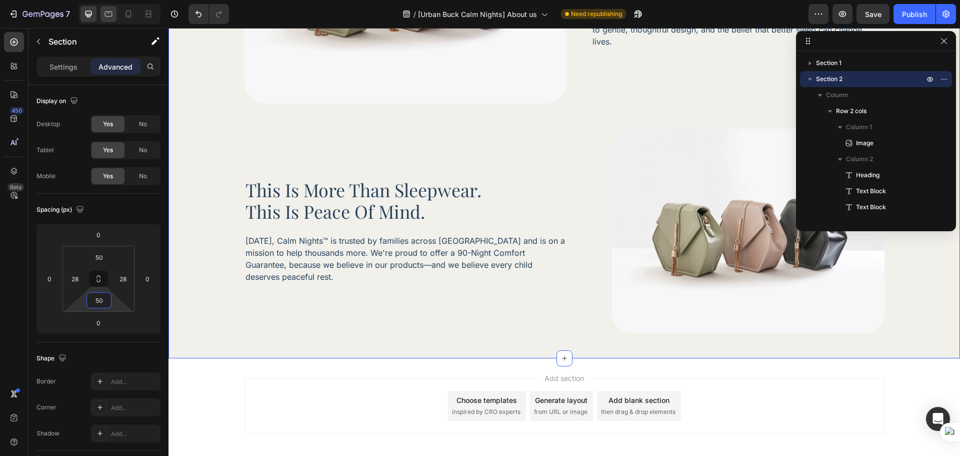
type input "50"
click at [109, 17] on icon at bounding box center [109, 14] width 10 height 10
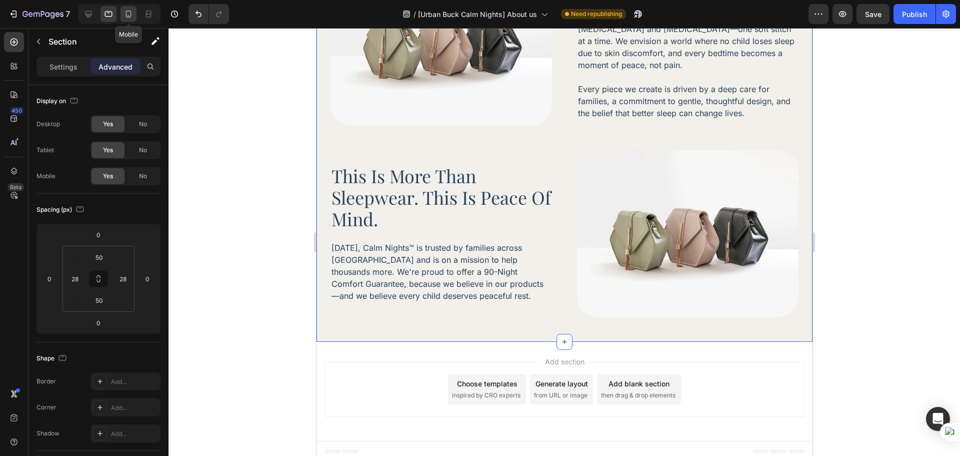
click at [122, 17] on div at bounding box center [129, 14] width 16 height 16
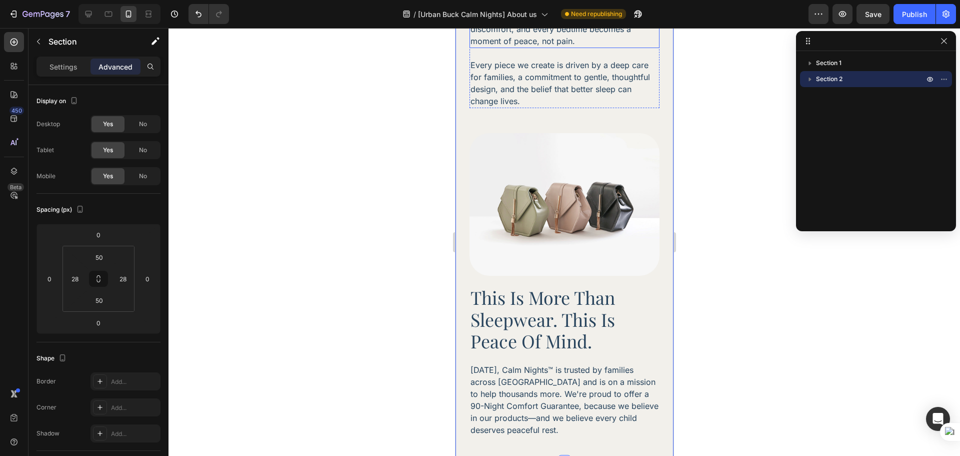
scroll to position [506, 0]
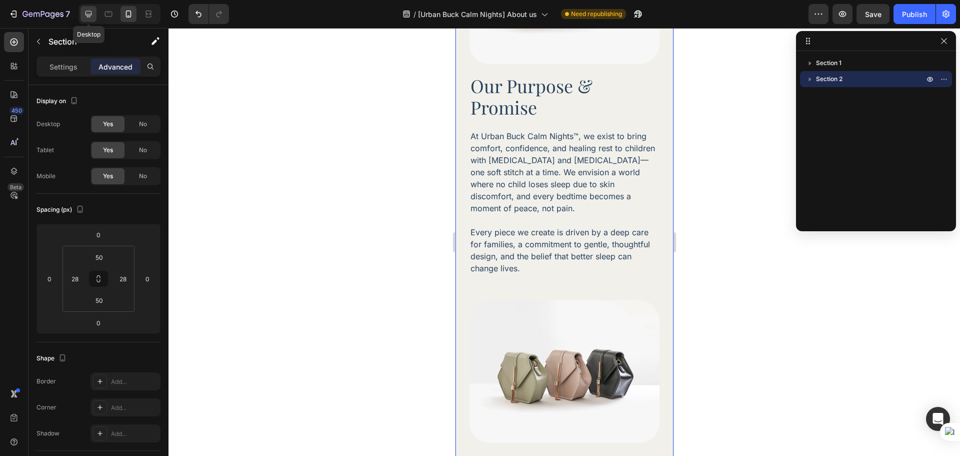
click at [83, 8] on div at bounding box center [89, 14] width 16 height 16
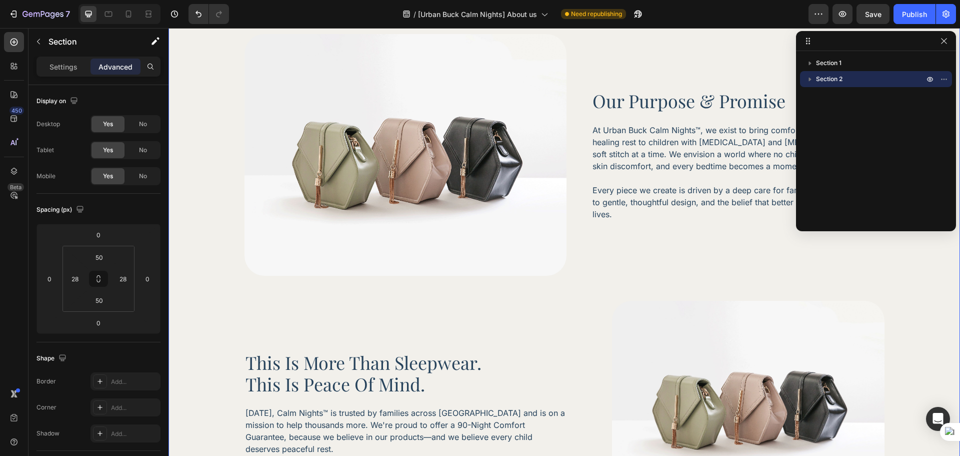
scroll to position [222, 0]
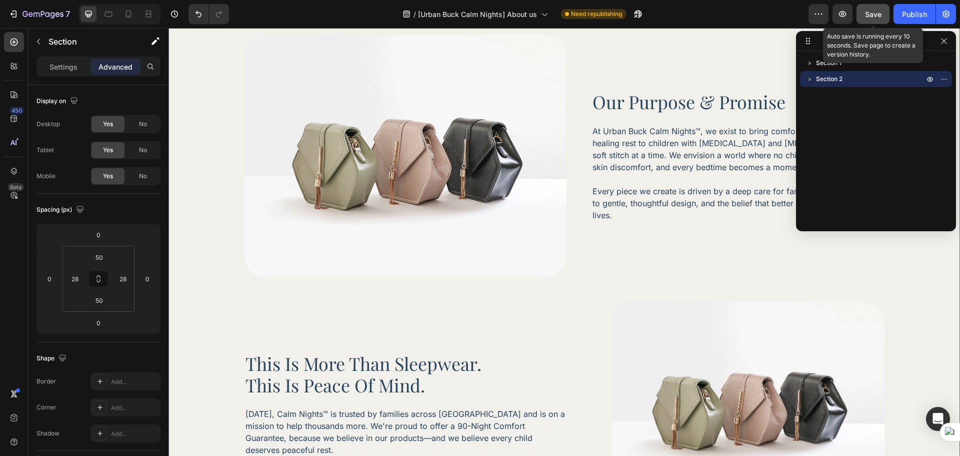
click at [870, 9] on div "Save" at bounding box center [873, 14] width 17 height 11
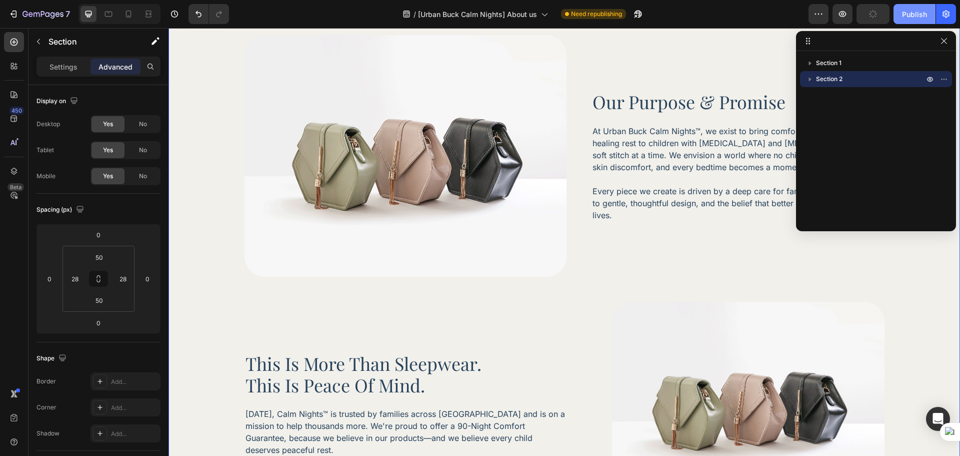
click at [902, 14] on div "Publish" at bounding box center [914, 14] width 25 height 11
